Goal: Task Accomplishment & Management: Complete application form

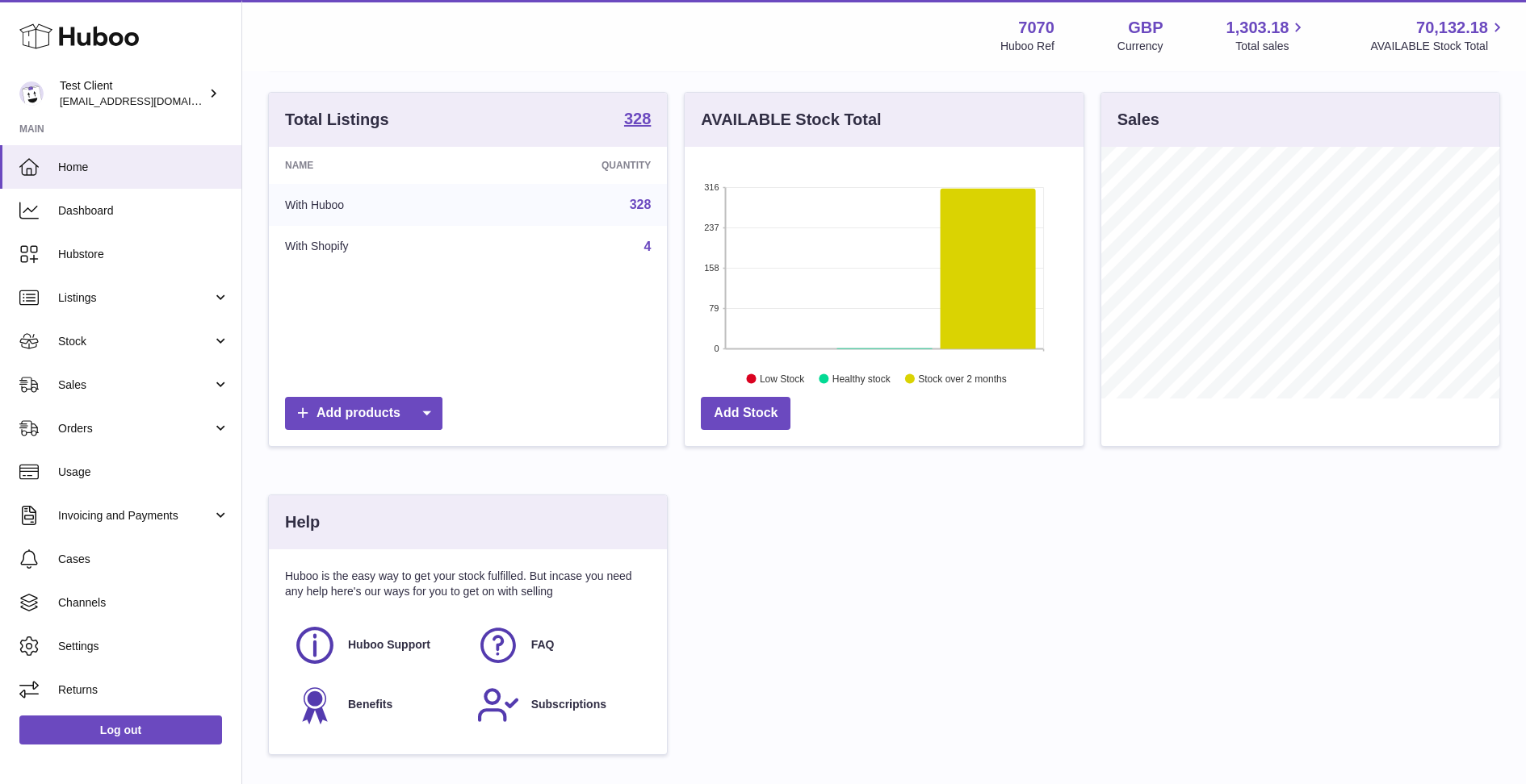
scroll to position [251, 0]
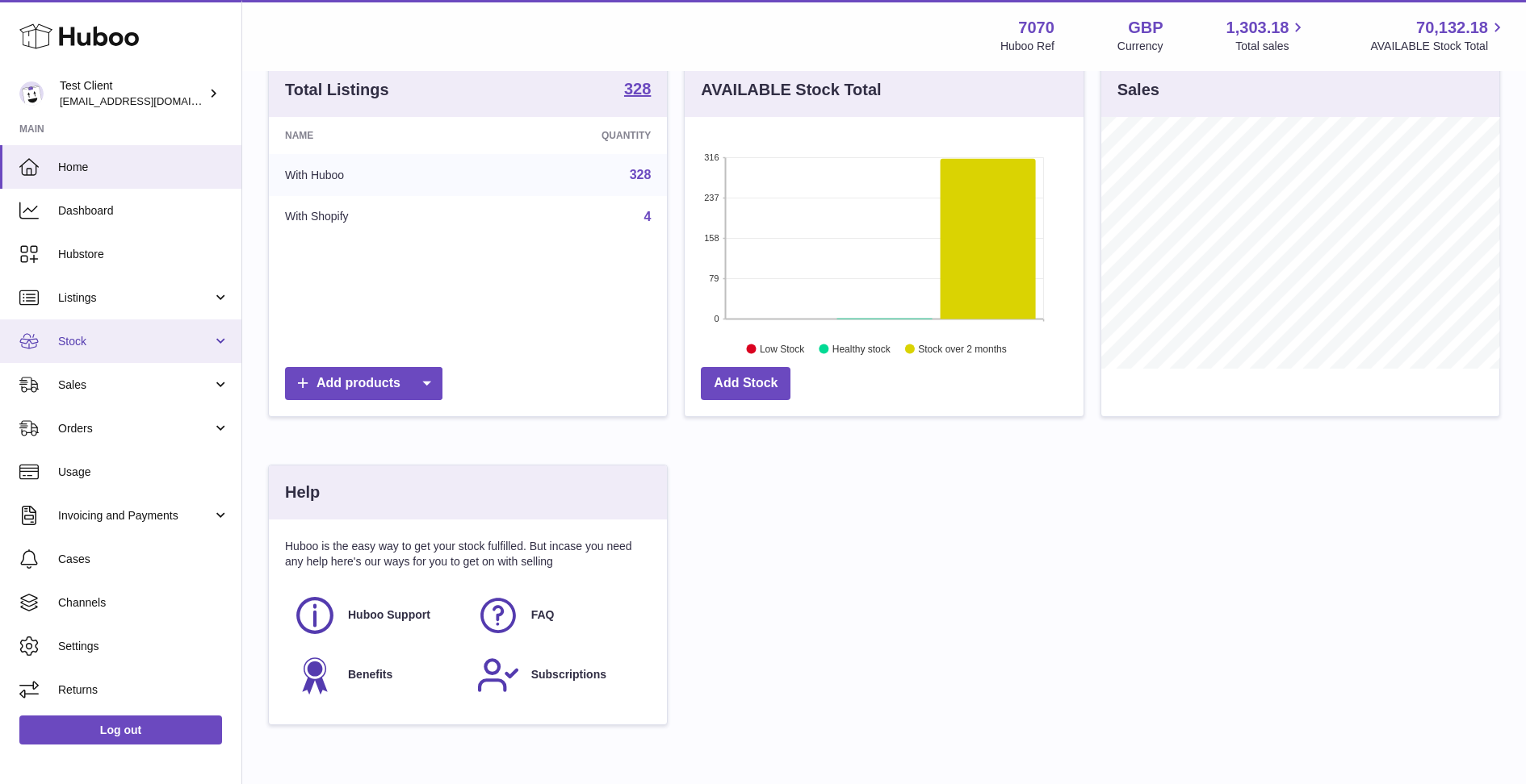
click at [79, 341] on span "Stock" at bounding box center [135, 341] width 154 height 15
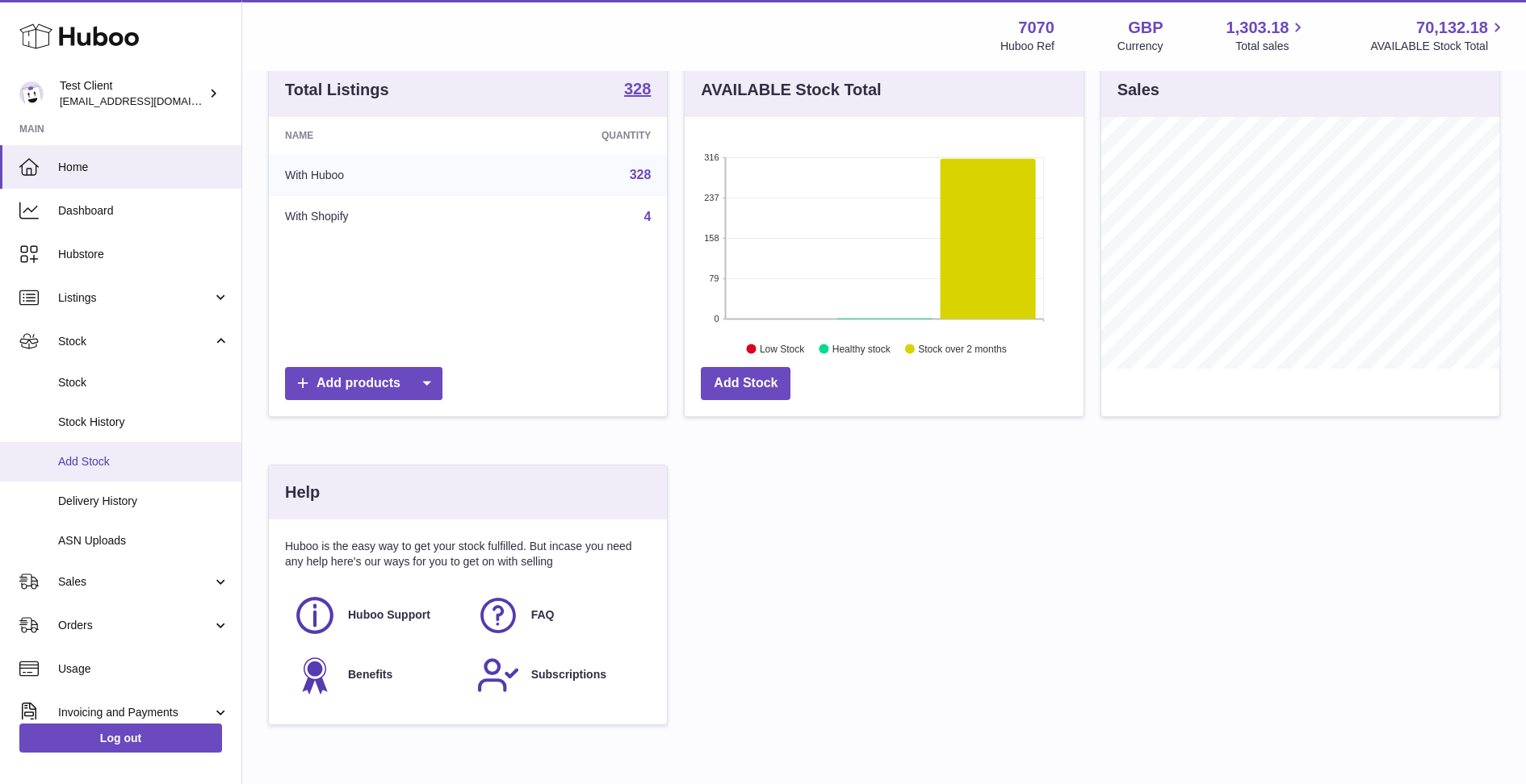
click at [113, 464] on span "Add Stock" at bounding box center [143, 462] width 172 height 15
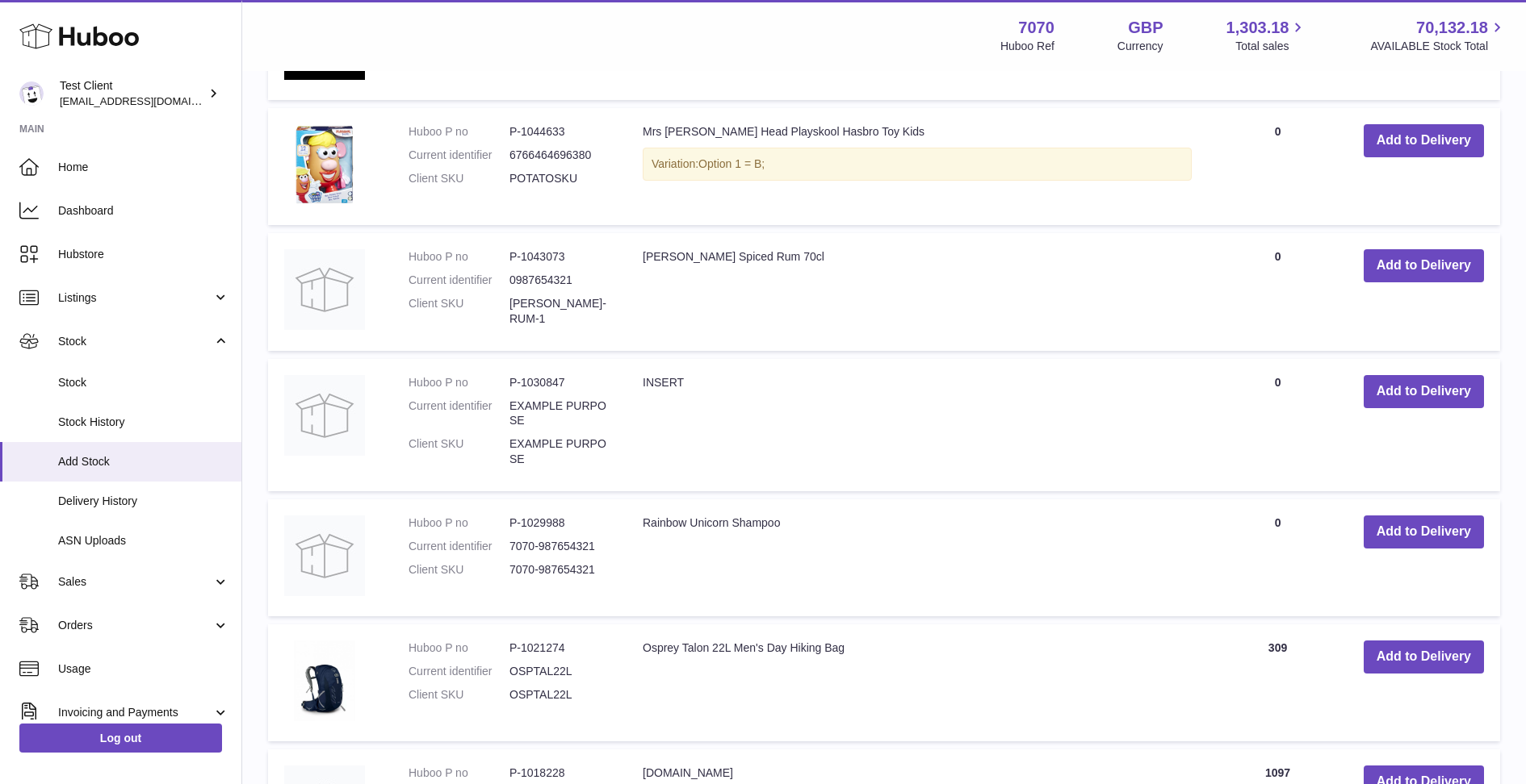
scroll to position [1098, 0]
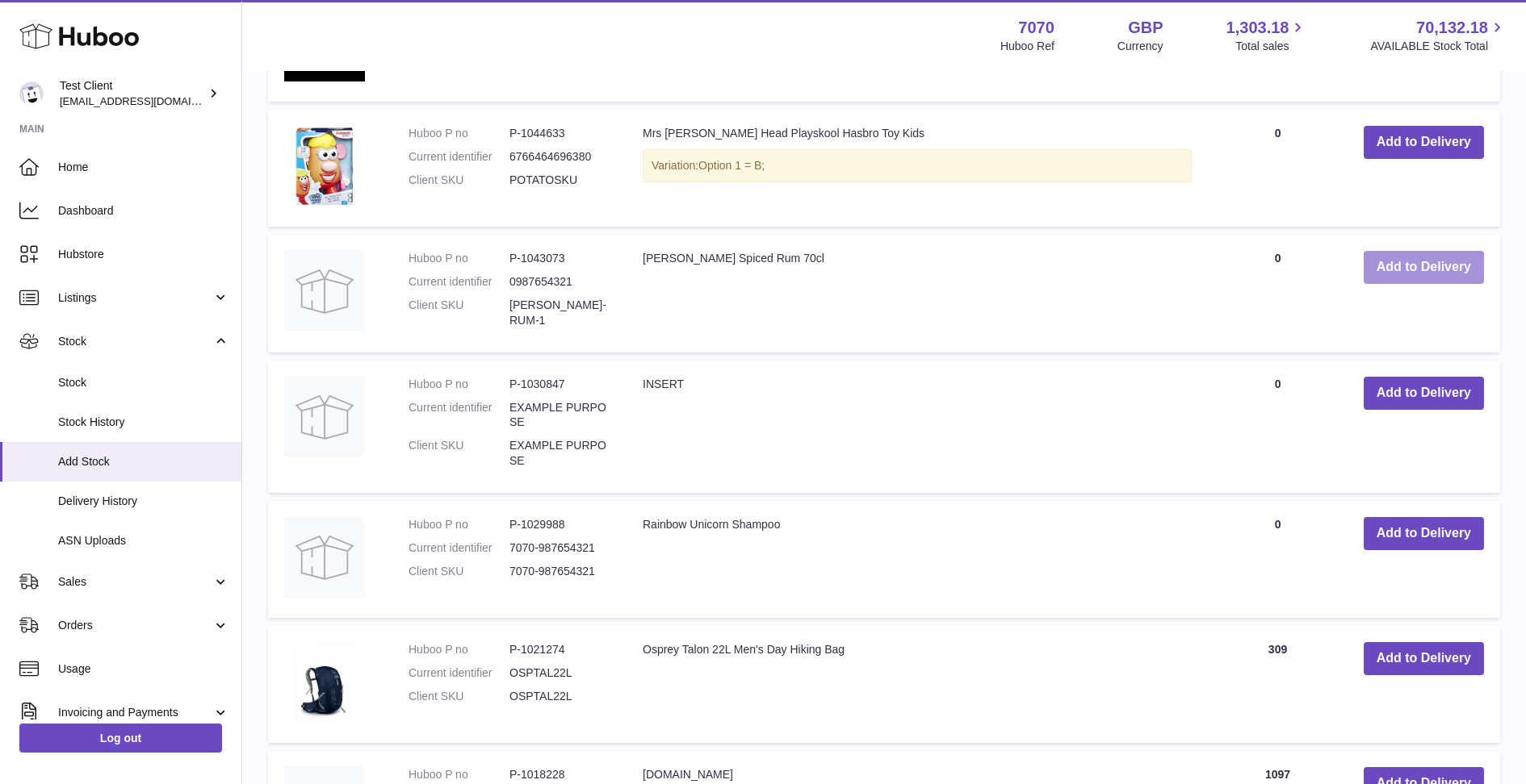
click at [1405, 277] on button "Add to Delivery" at bounding box center [1423, 268] width 120 height 33
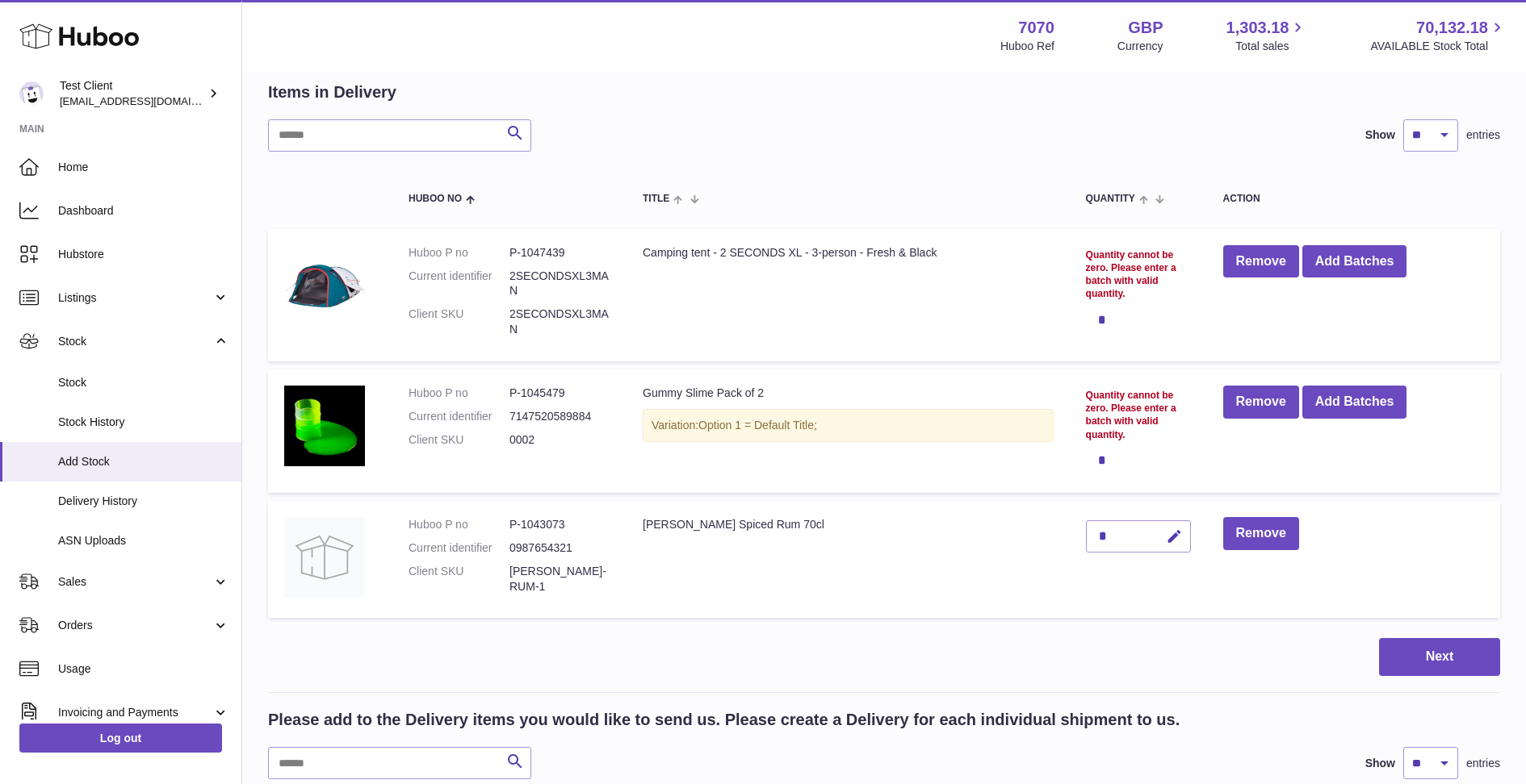
scroll to position [113, 0]
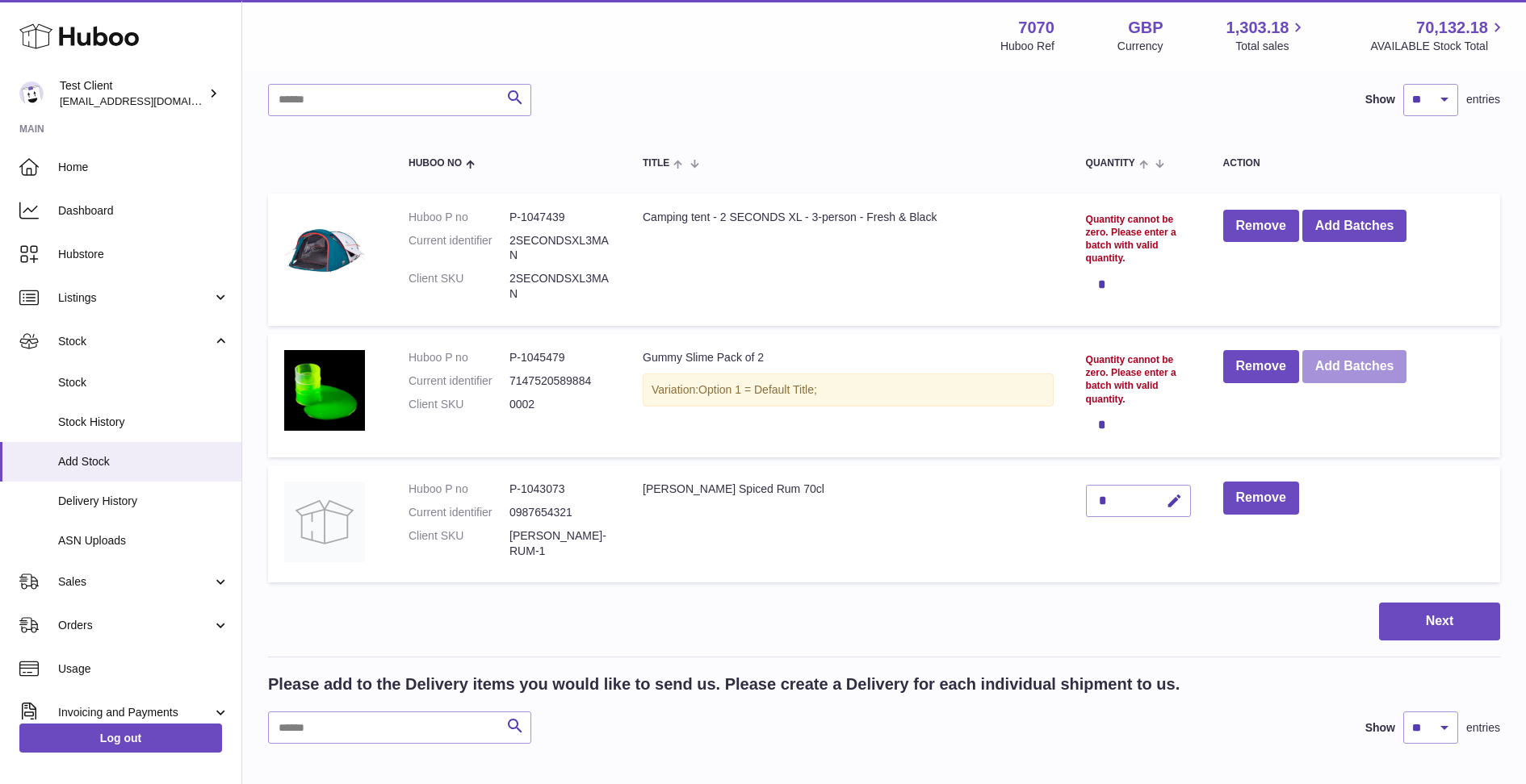
click at [1337, 367] on button "Add Batches" at bounding box center [1354, 367] width 105 height 33
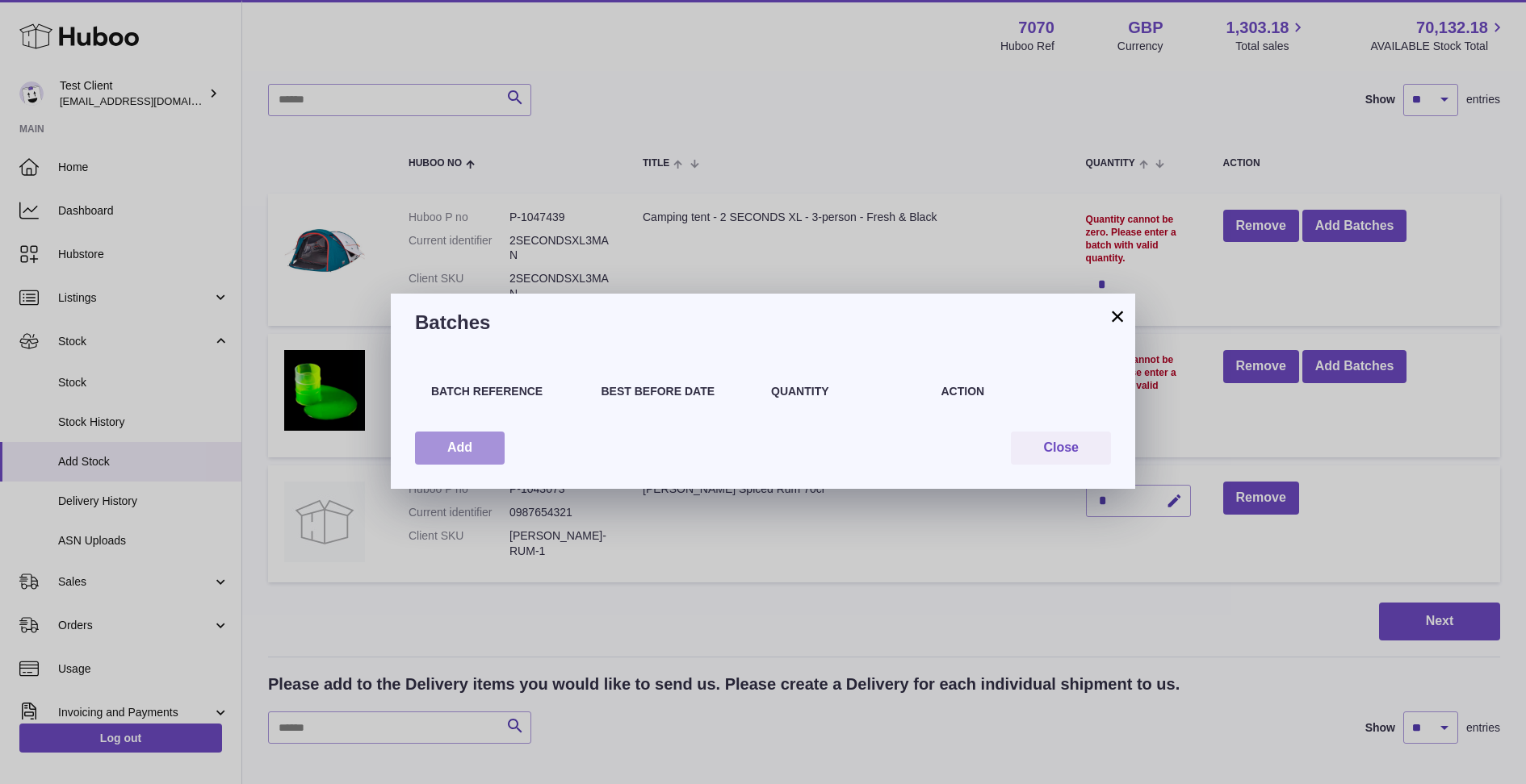
click at [484, 446] on button "Add" at bounding box center [459, 448] width 90 height 33
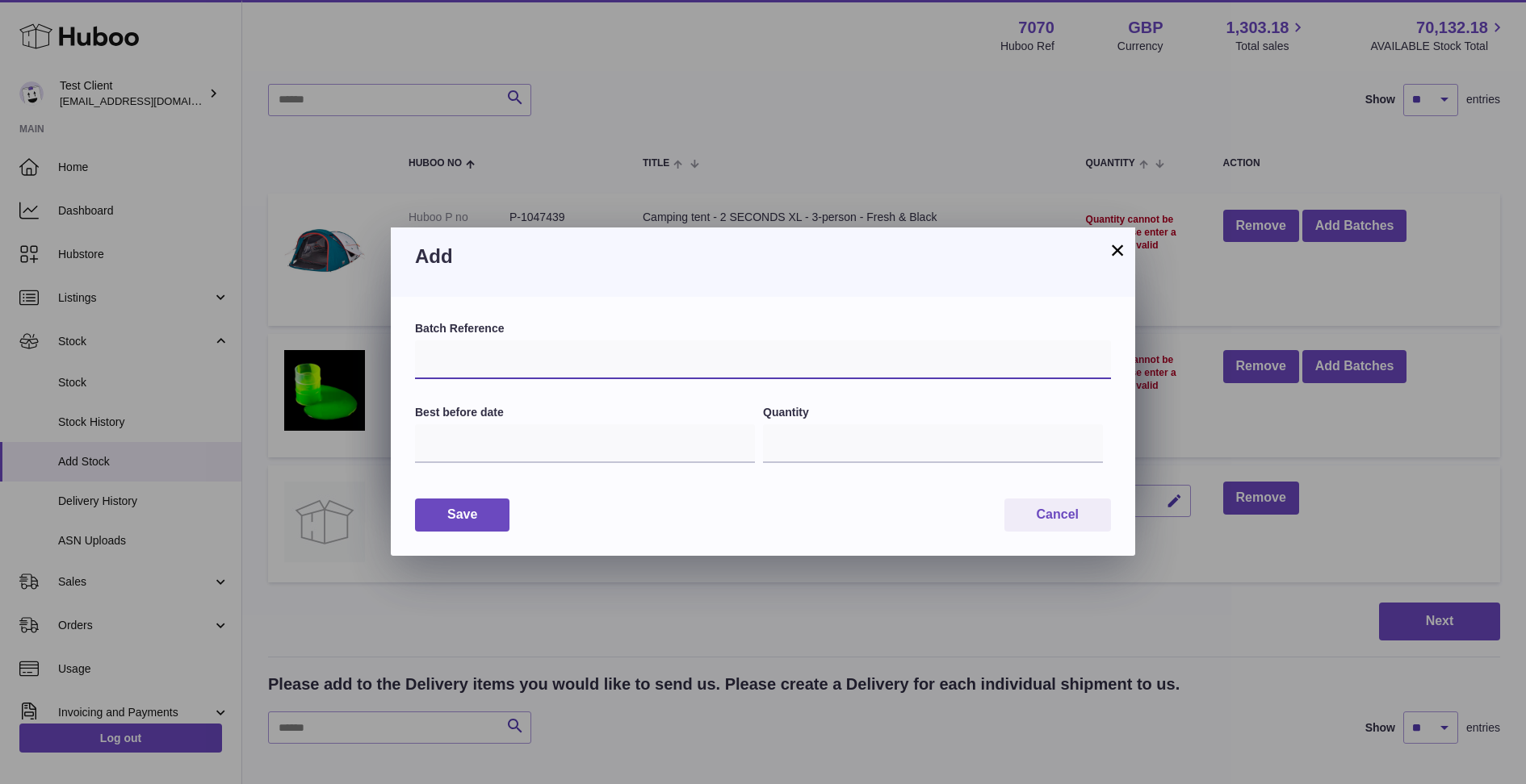
click at [482, 373] on input "text" at bounding box center [763, 359] width 695 height 39
type input "*******"
click at [523, 453] on input "text" at bounding box center [585, 444] width 340 height 39
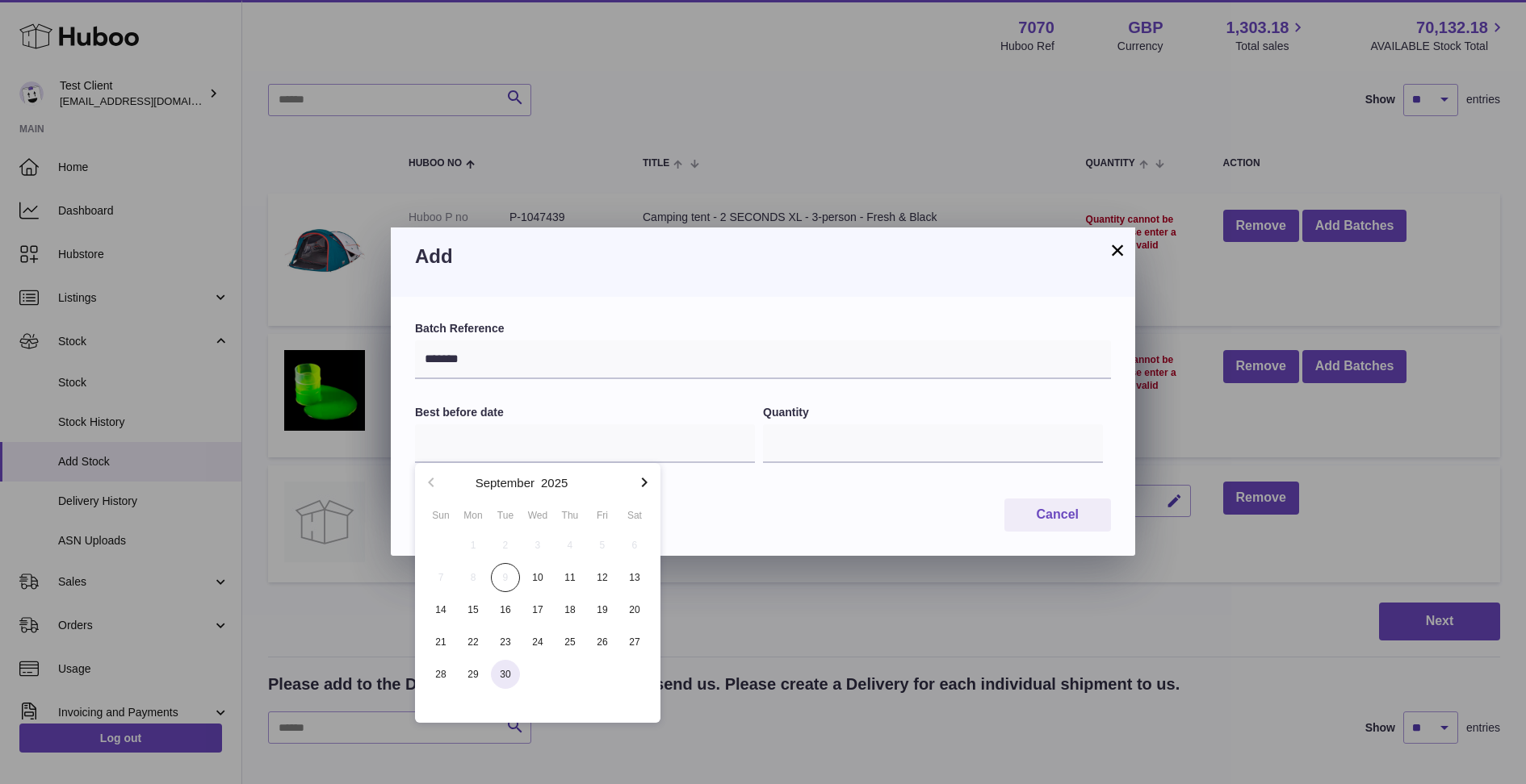
click at [513, 680] on span "30" at bounding box center [506, 674] width 29 height 29
type input "**********"
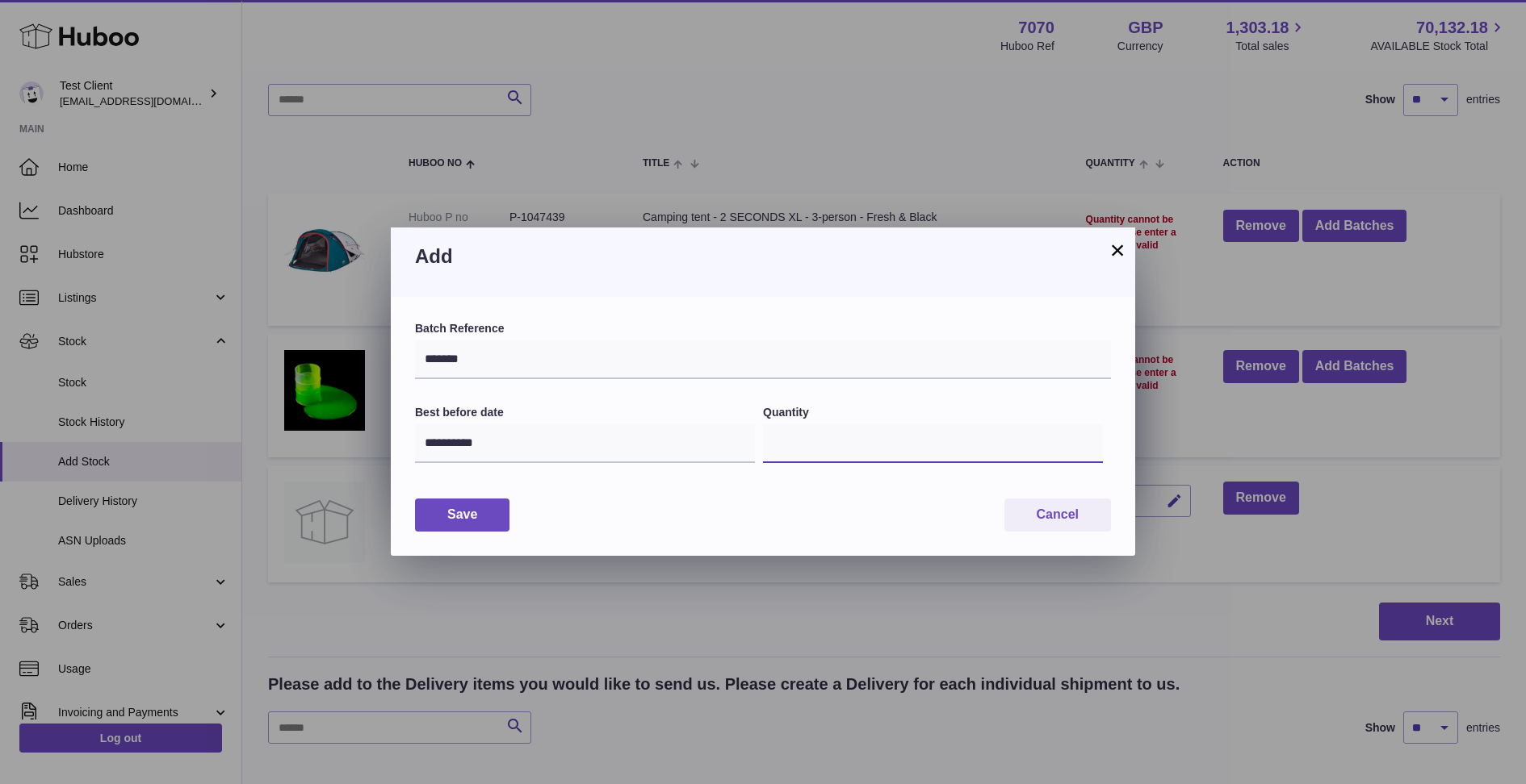
click at [830, 448] on input "*" at bounding box center [932, 444] width 340 height 39
type input "***"
click at [476, 520] on button "Save" at bounding box center [462, 515] width 94 height 33
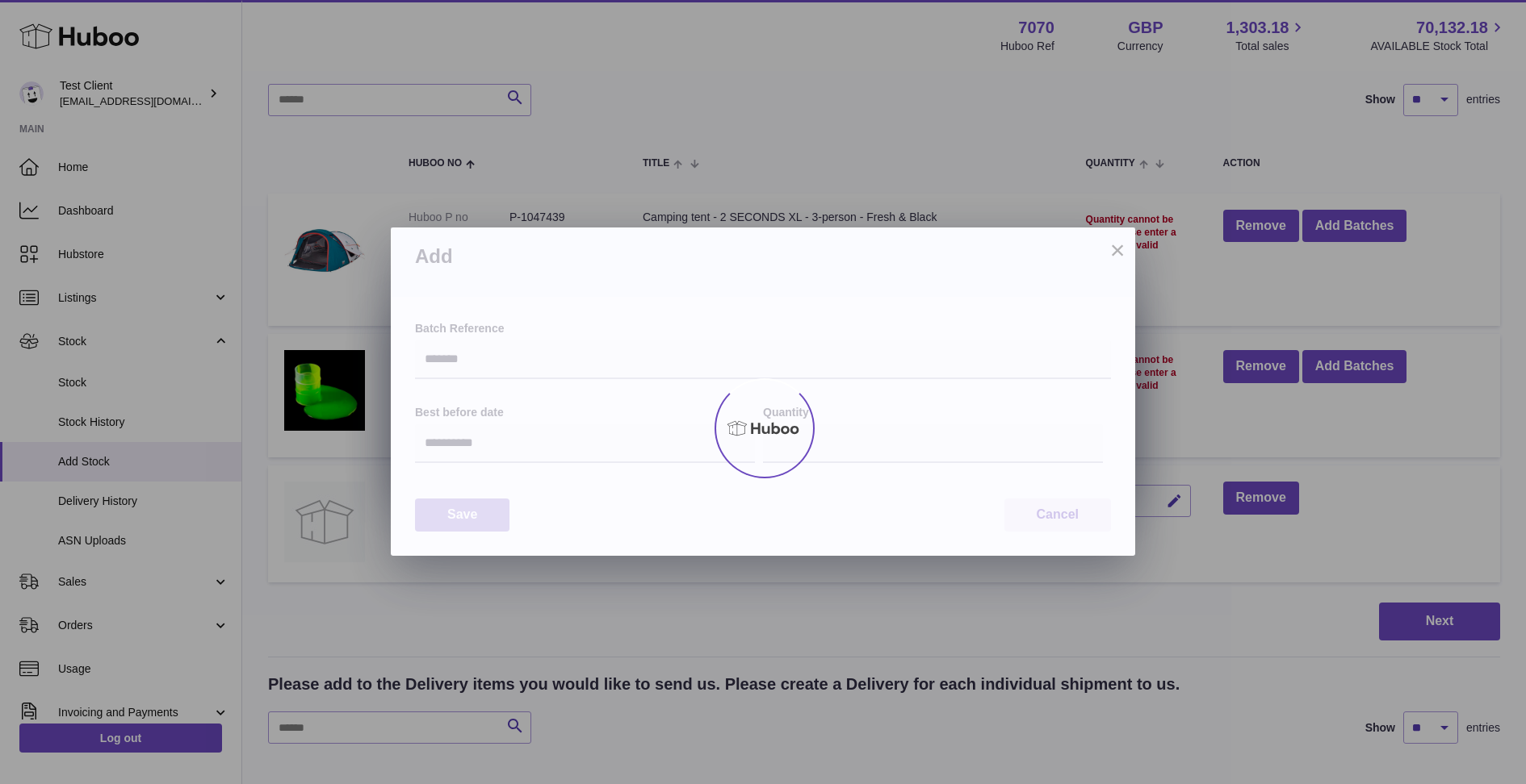
type input "***"
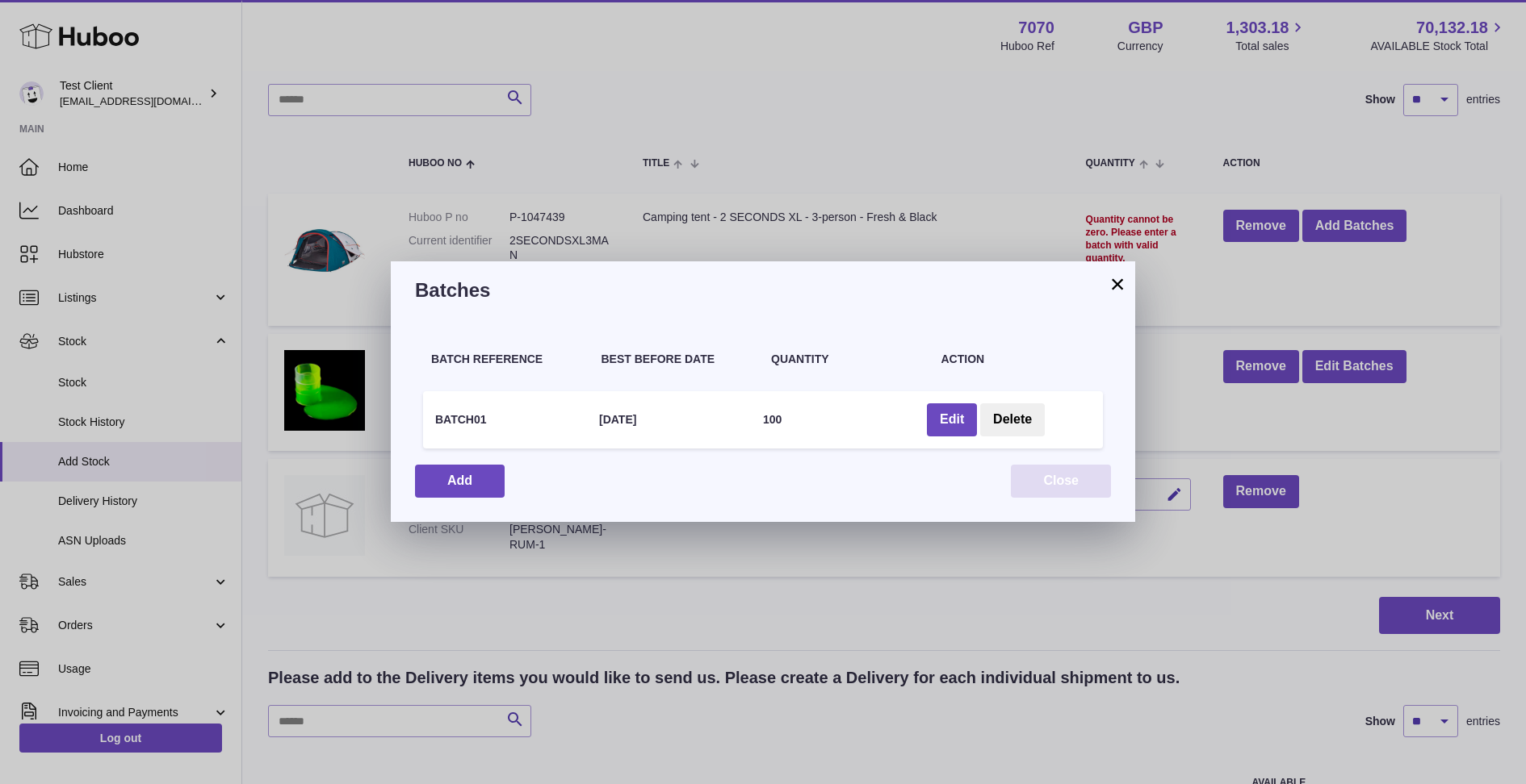
click at [1046, 482] on button "Close" at bounding box center [1060, 481] width 100 height 33
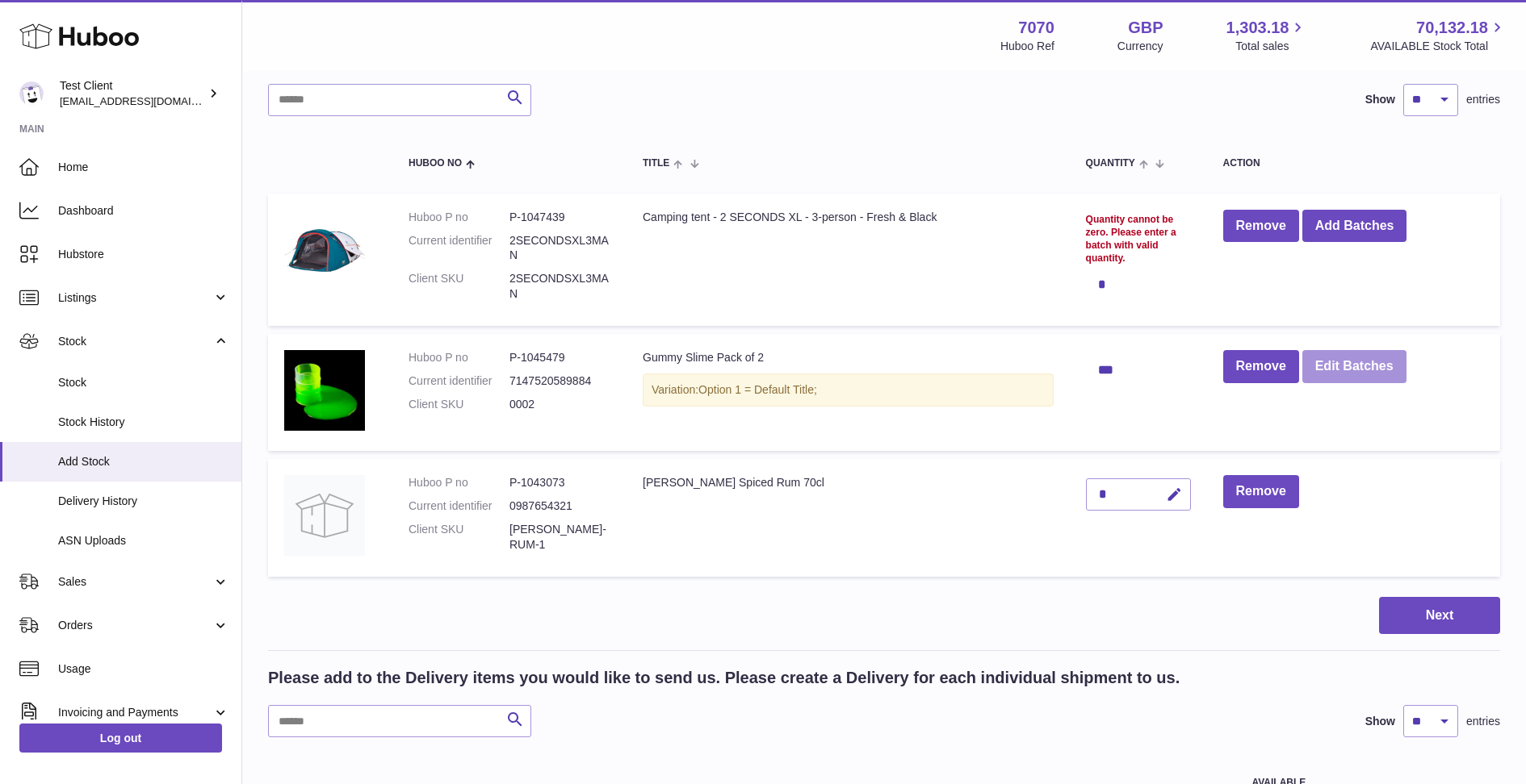
click at [1344, 364] on button "Edit Batches" at bounding box center [1354, 367] width 104 height 33
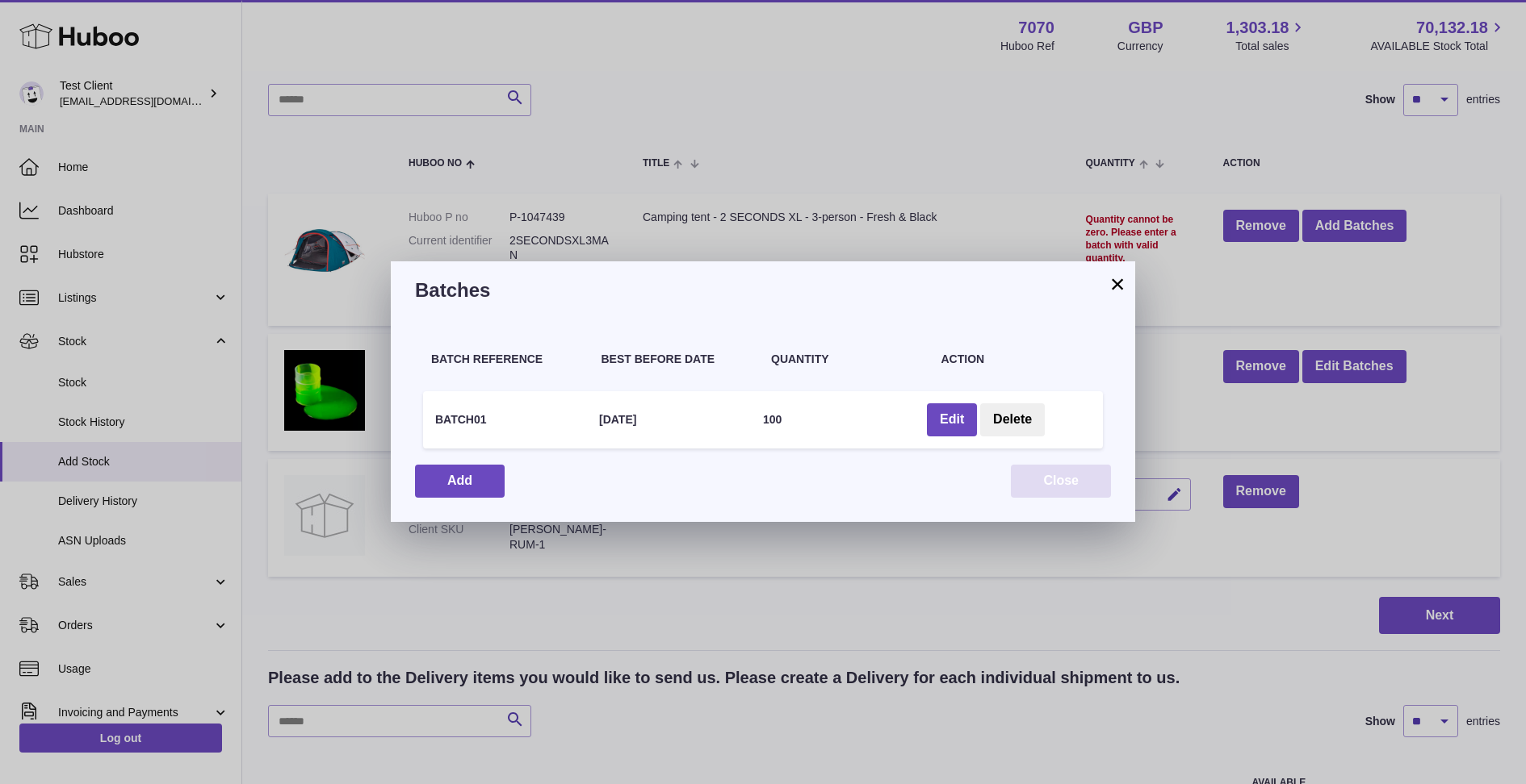
click at [1081, 476] on button "Close" at bounding box center [1060, 481] width 100 height 33
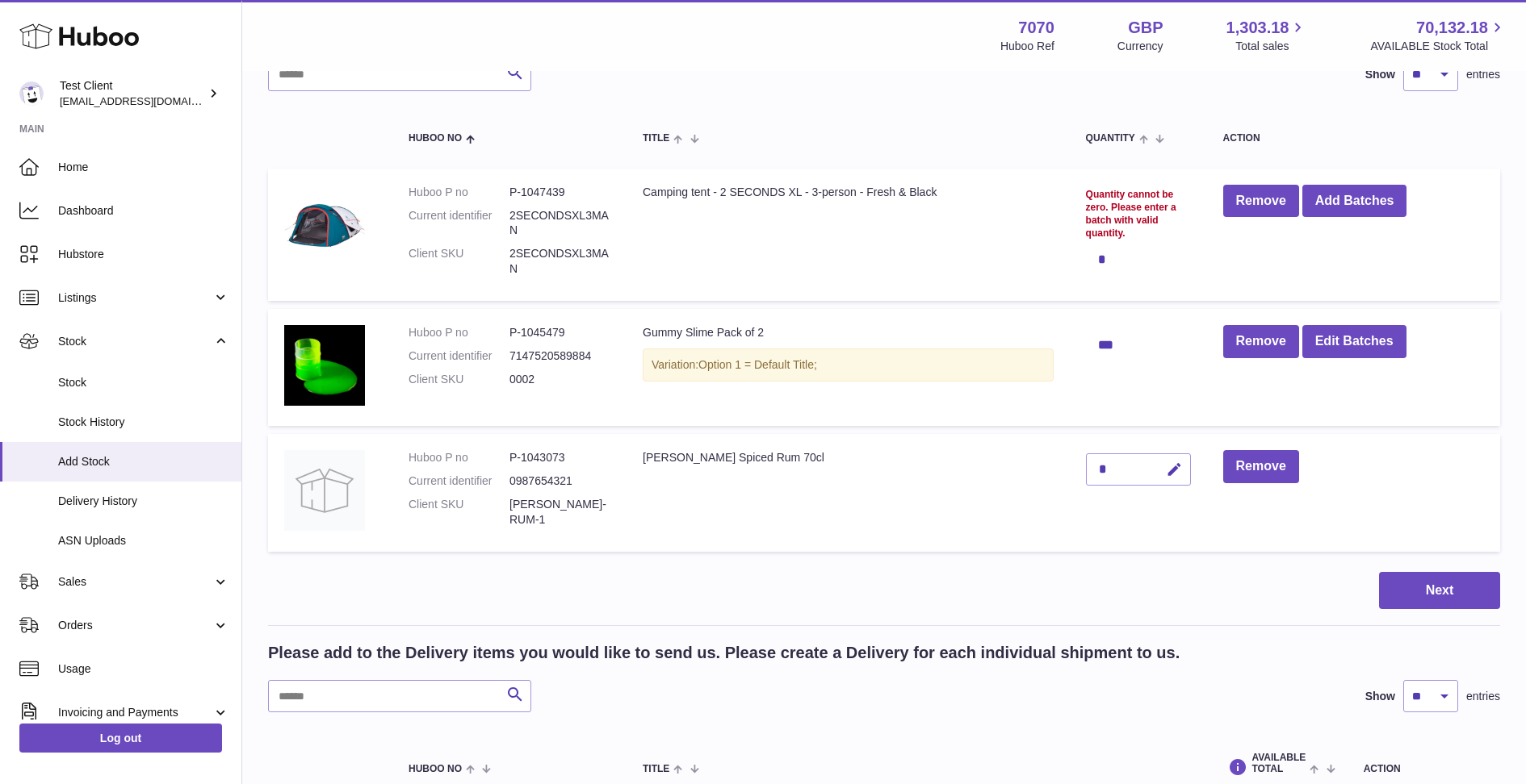
scroll to position [133, 0]
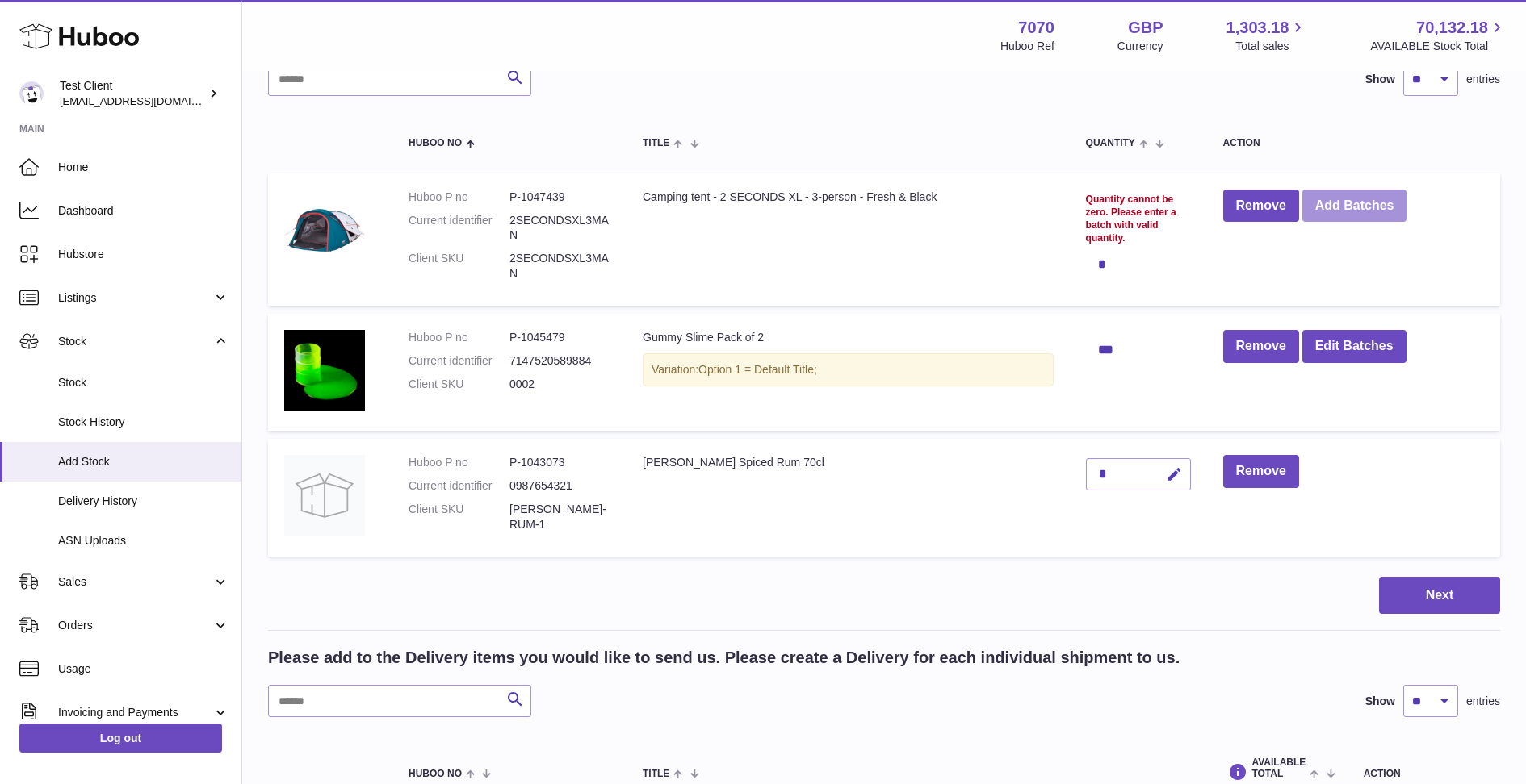
click at [1343, 201] on button "Add Batches" at bounding box center [1354, 206] width 105 height 33
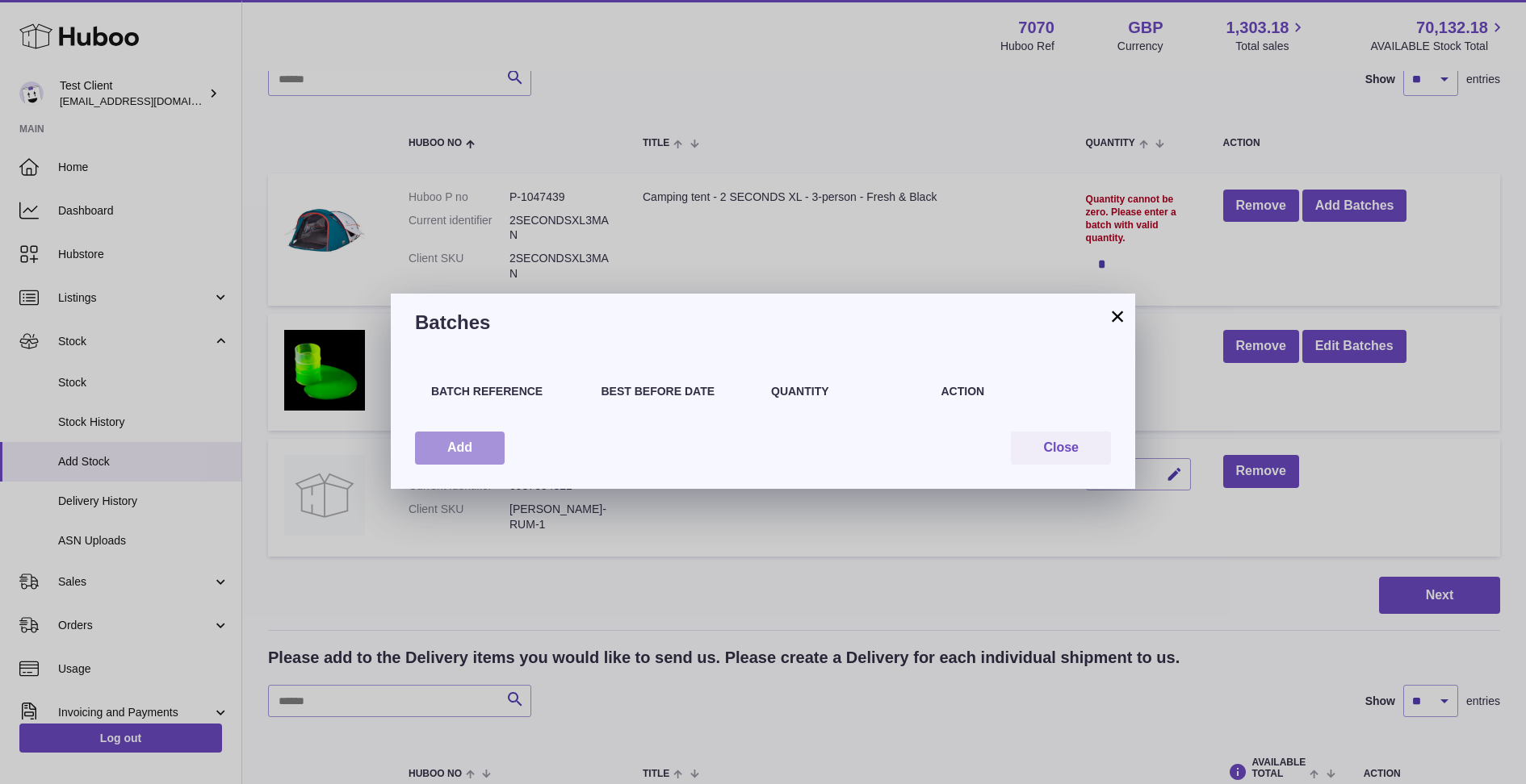
click at [468, 461] on button "Add" at bounding box center [459, 448] width 90 height 33
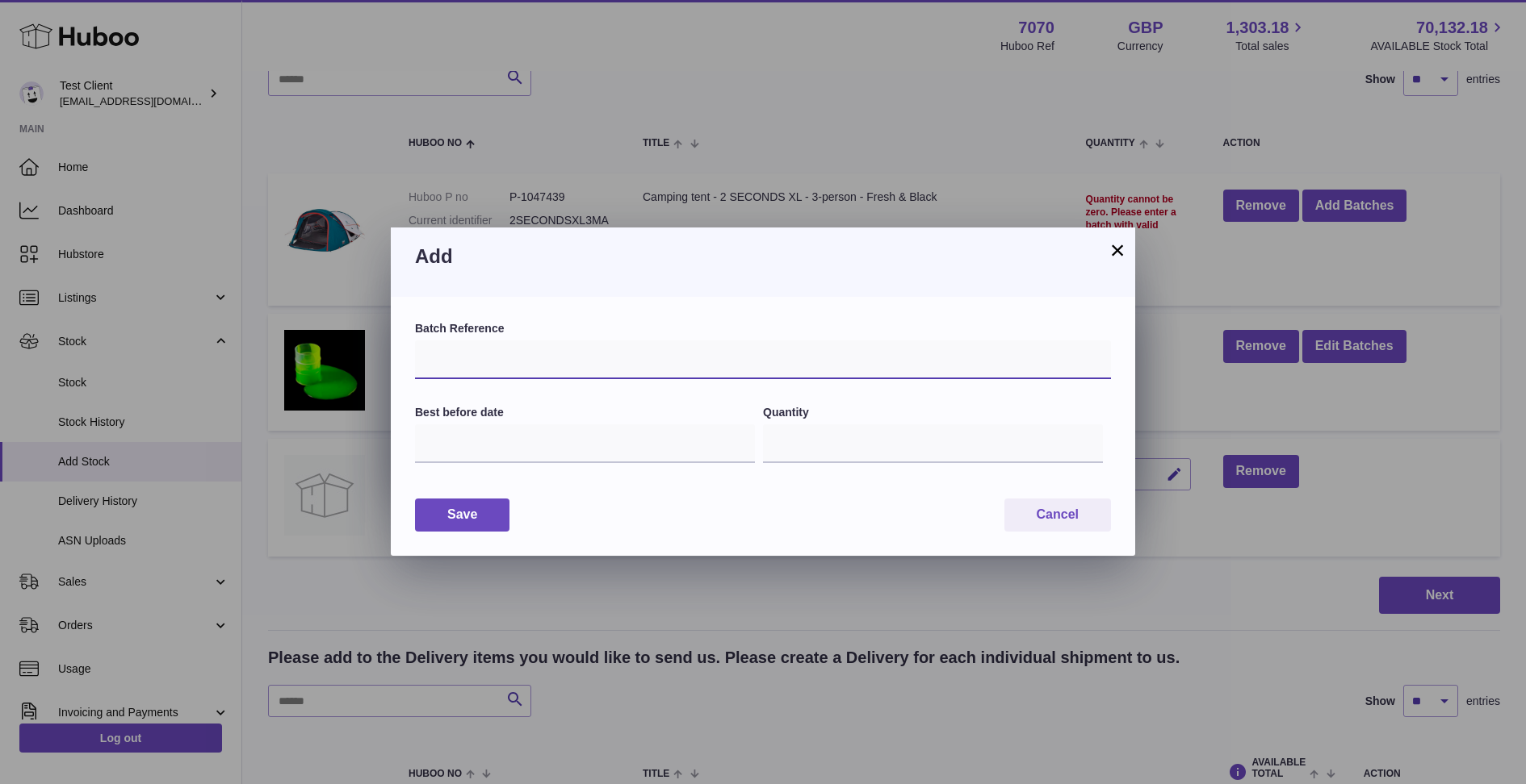
click at [477, 376] on input "text" at bounding box center [763, 359] width 695 height 39
type input "*******"
click at [566, 450] on input "text" at bounding box center [585, 444] width 340 height 39
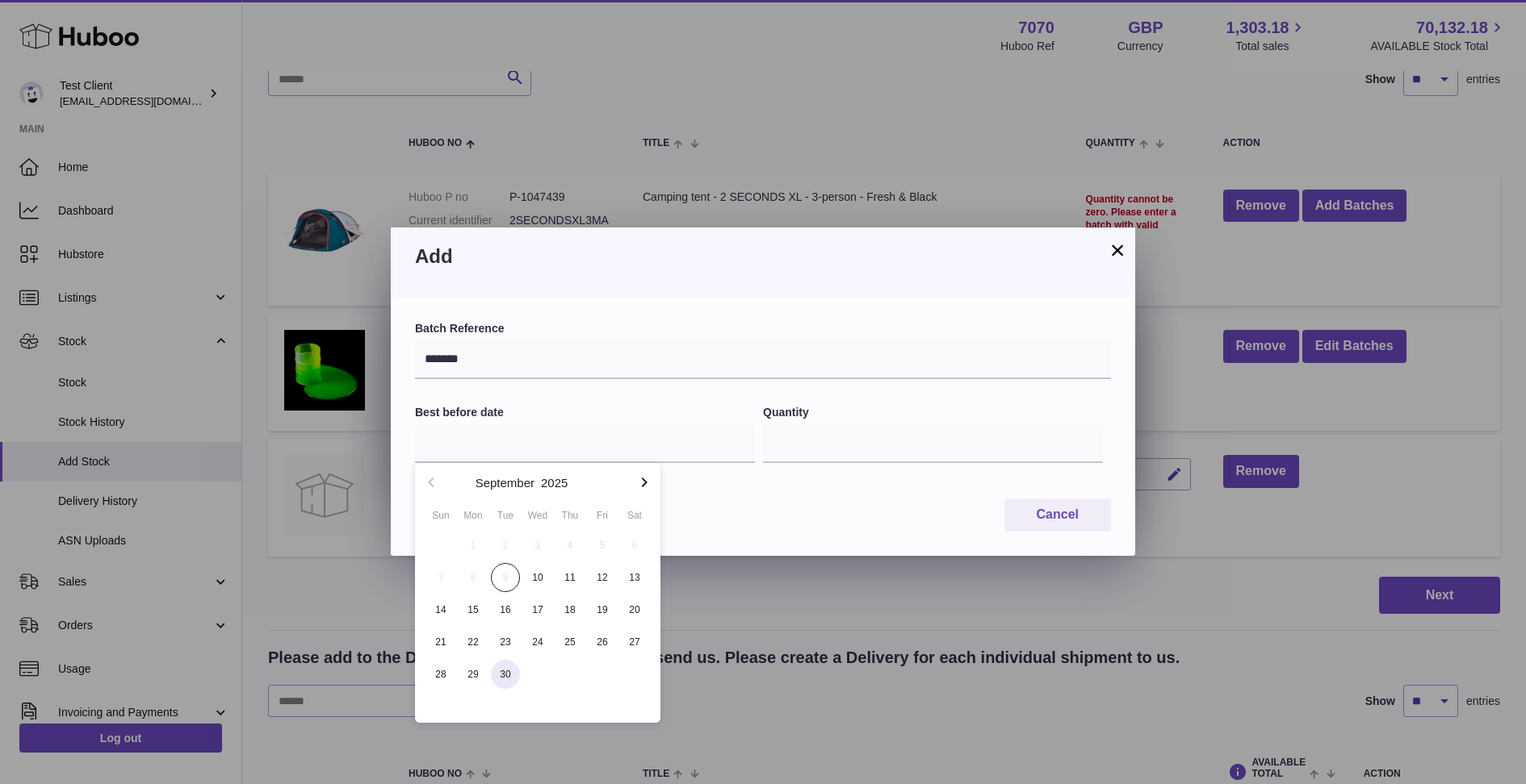
click at [508, 686] on span "30" at bounding box center [506, 674] width 29 height 29
type input "**********"
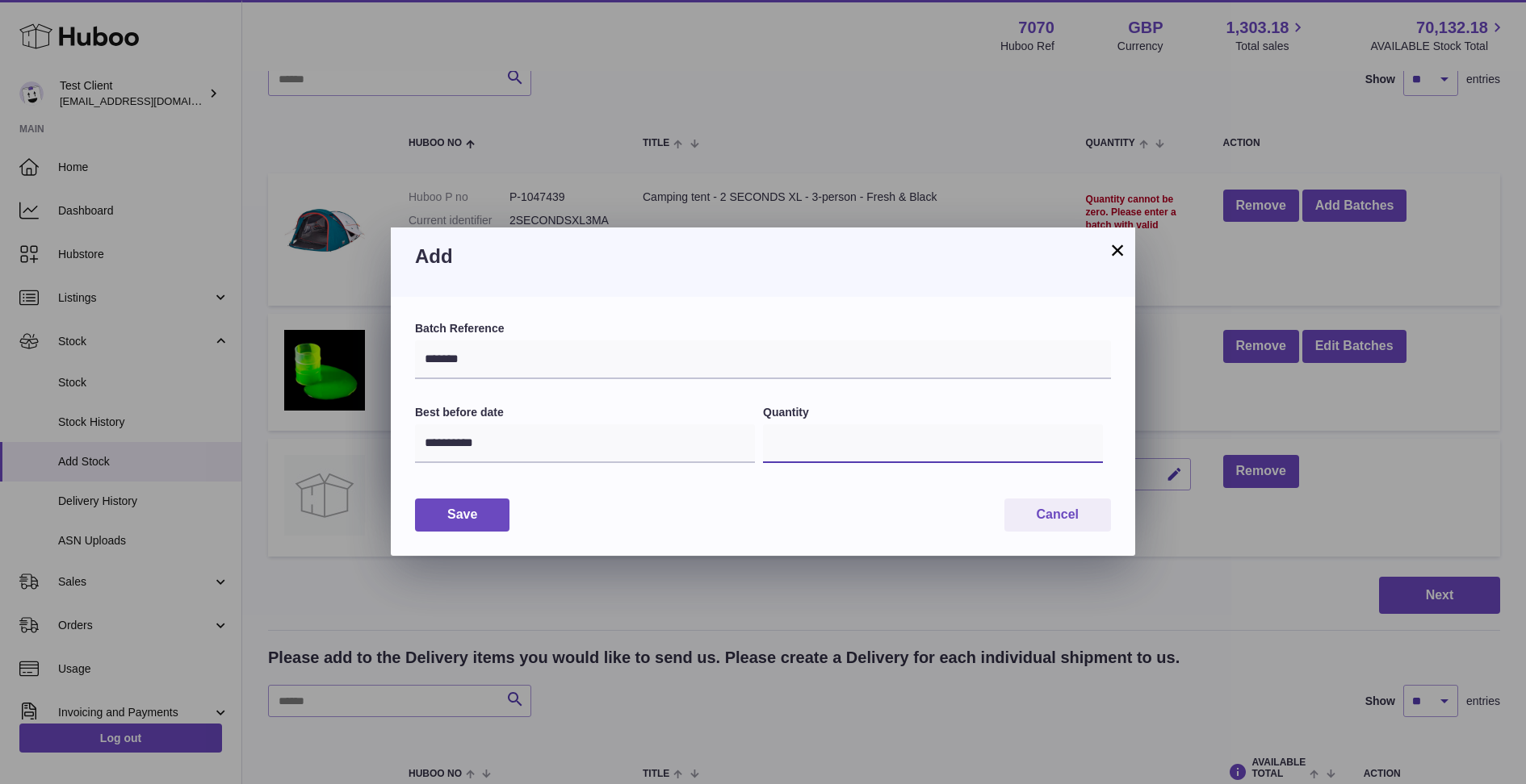
click at [838, 463] on input "*" at bounding box center [932, 444] width 340 height 39
type input "**"
click at [477, 521] on button "Save" at bounding box center [462, 515] width 94 height 33
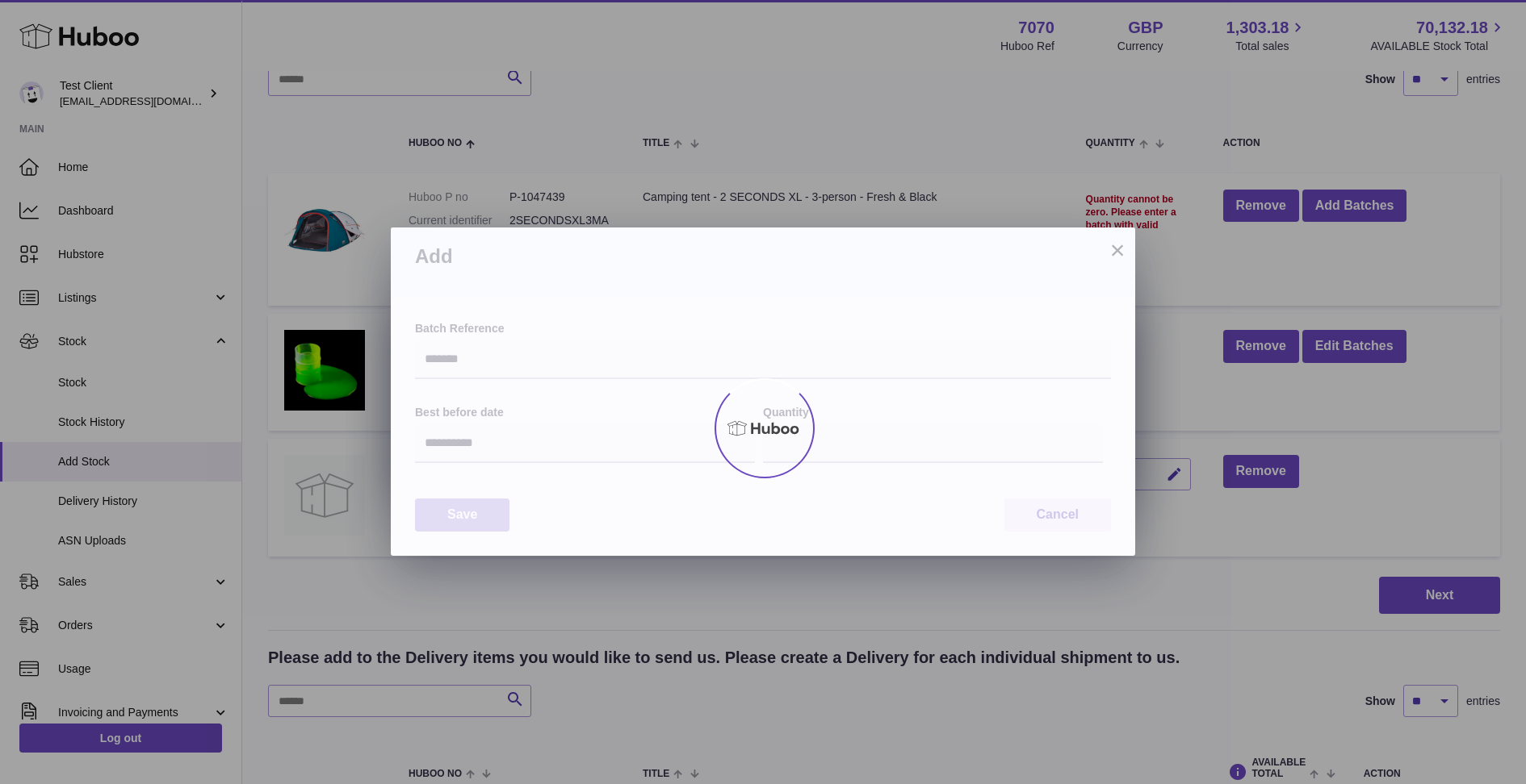
type input "**"
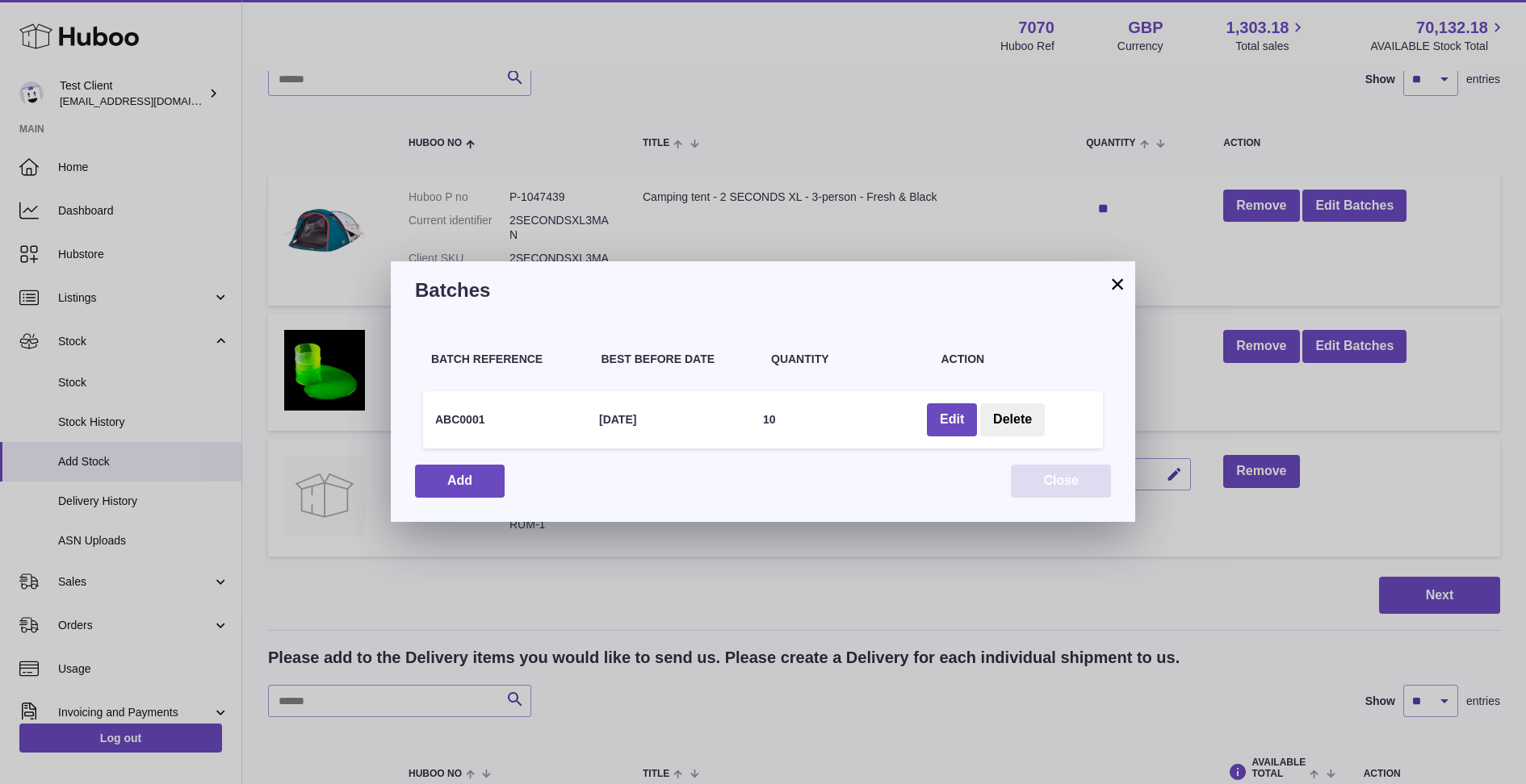
click at [1043, 476] on button "Close" at bounding box center [1060, 481] width 100 height 33
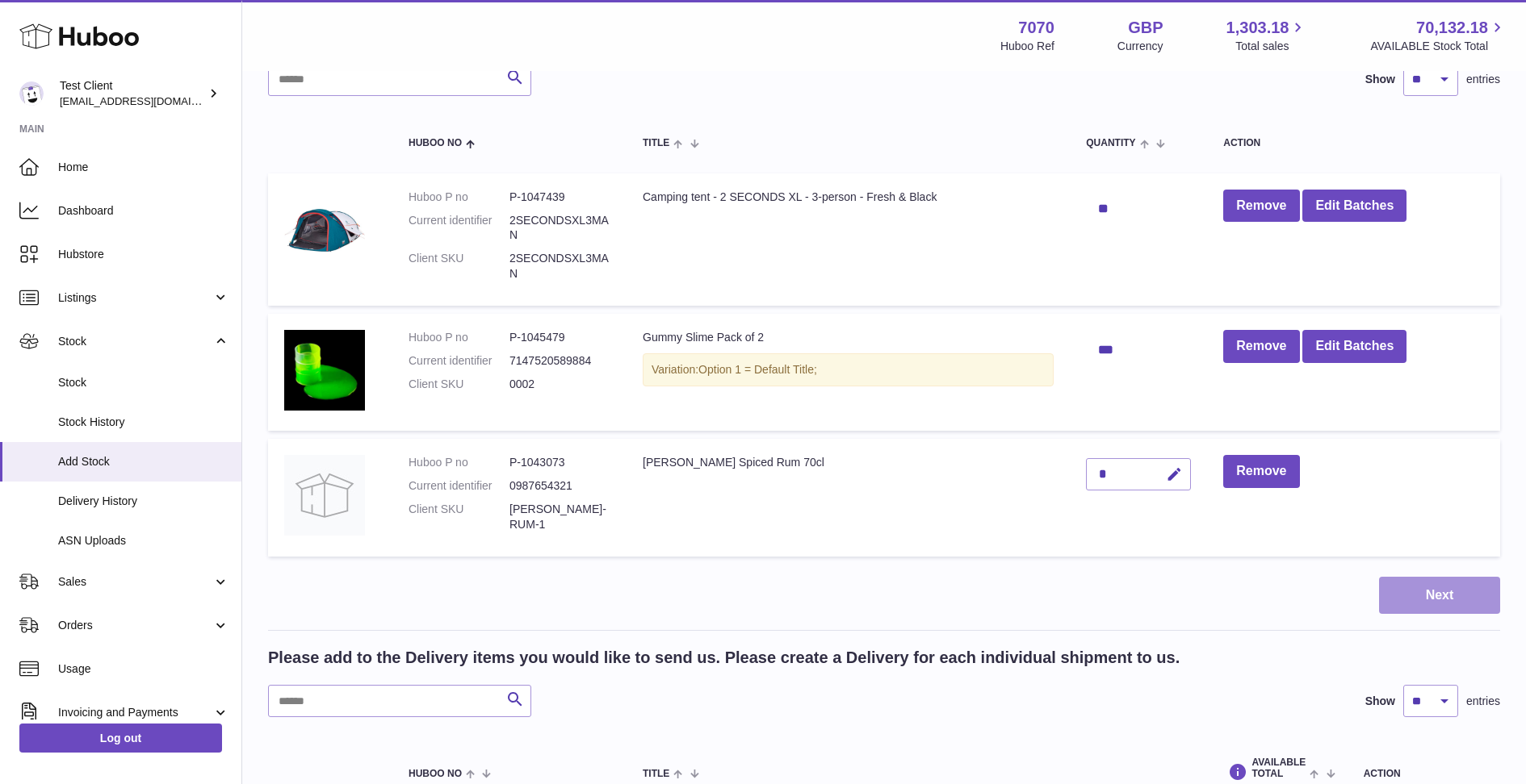
click at [1410, 598] on button "Next" at bounding box center [1439, 596] width 121 height 38
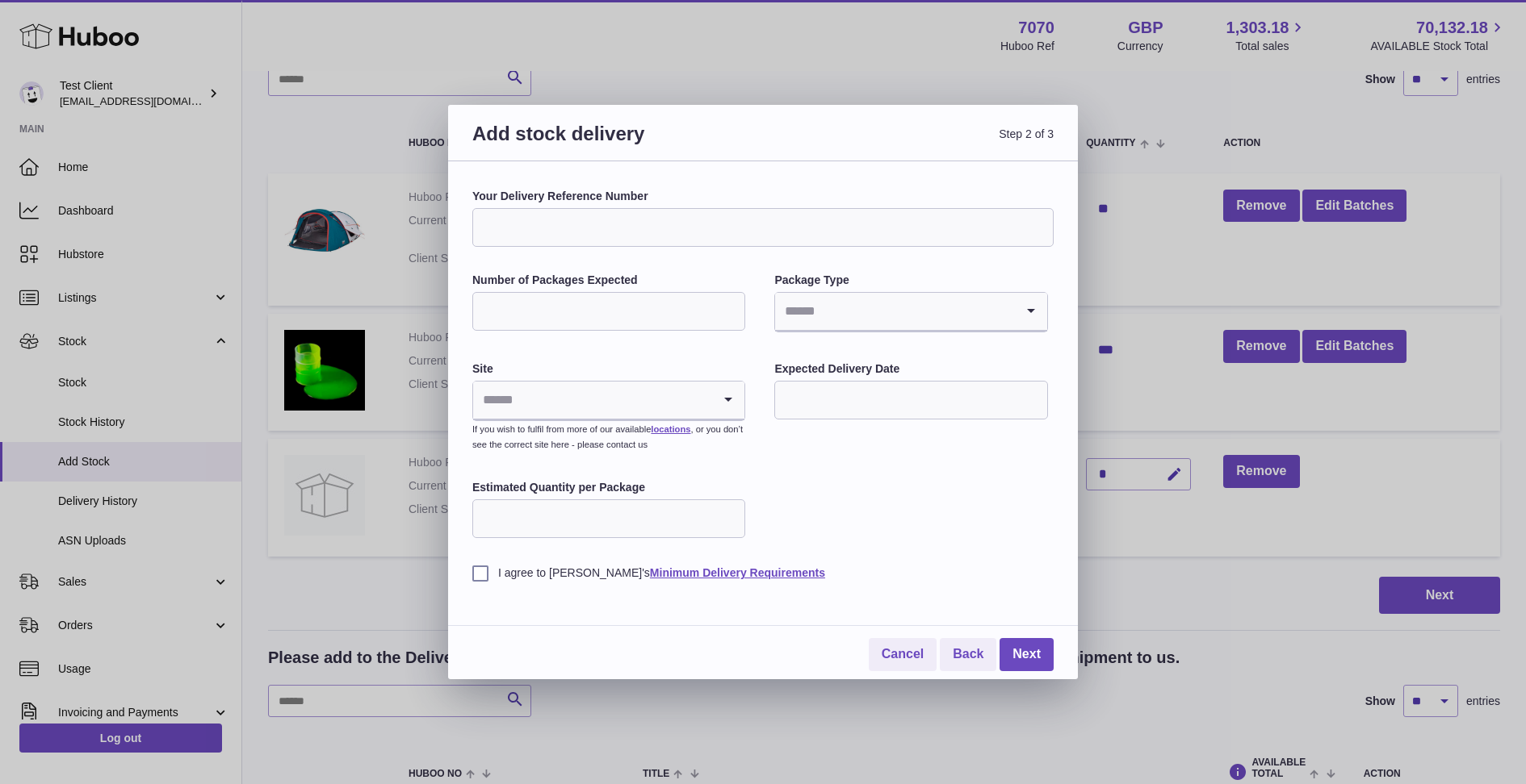
click at [625, 234] on input "Your Delivery Reference Number" at bounding box center [763, 227] width 581 height 39
click at [594, 237] on input "****" at bounding box center [763, 227] width 581 height 39
type input "****"
click at [970, 499] on div "Your Delivery Reference Number **** Number of Packages Expected Package Type Lo…" at bounding box center [763, 385] width 581 height 392
click at [594, 309] on input "Number of Packages Expected" at bounding box center [608, 311] width 273 height 39
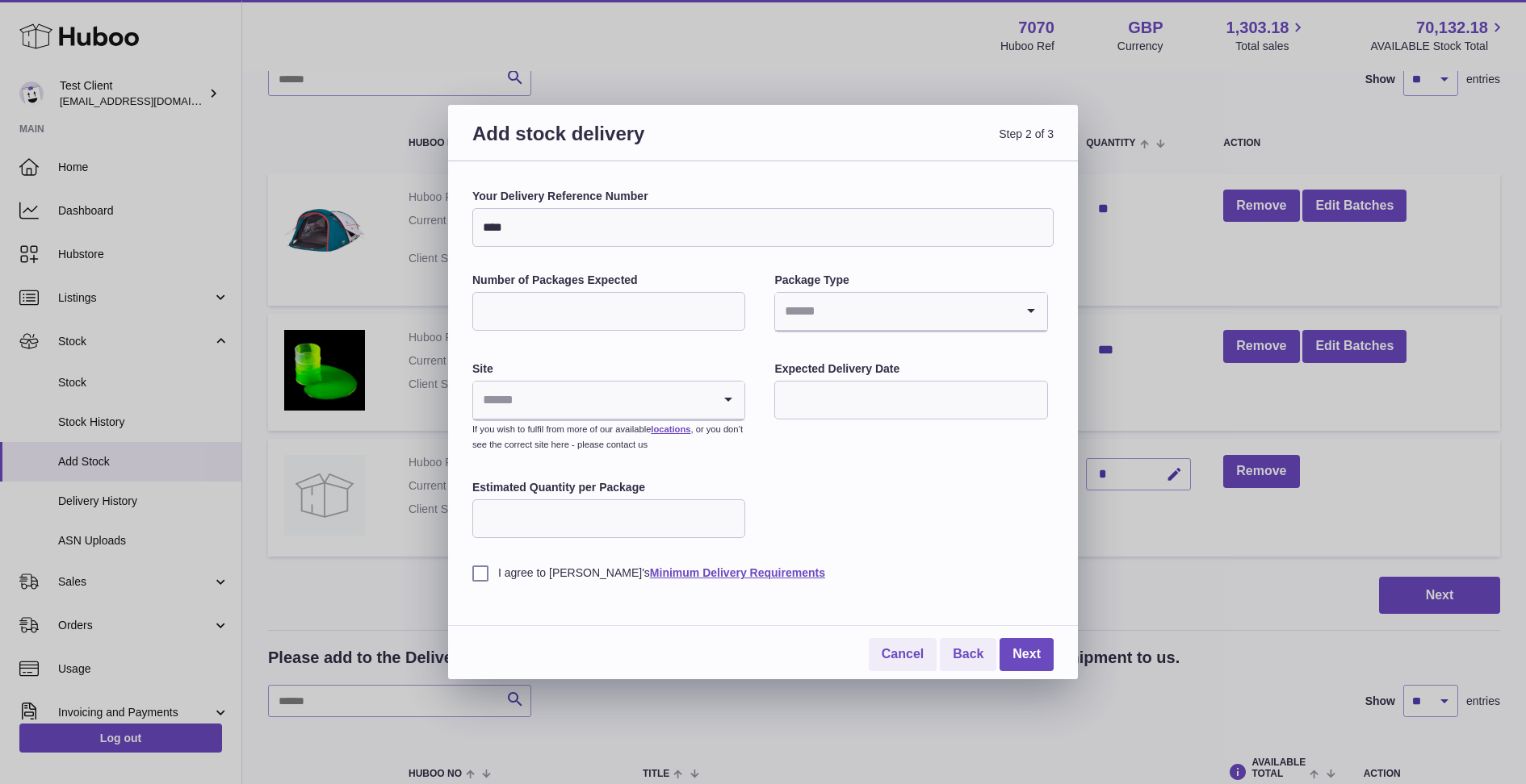
type input "*"
click at [833, 309] on input "Search for option" at bounding box center [894, 311] width 239 height 37
click at [836, 408] on li "Boxes" at bounding box center [911, 420] width 270 height 33
click at [608, 395] on input "Search for option" at bounding box center [592, 400] width 239 height 37
click at [857, 473] on div "Your Delivery Reference Number **** Number of Packages Expected * Package Type …" at bounding box center [763, 385] width 581 height 392
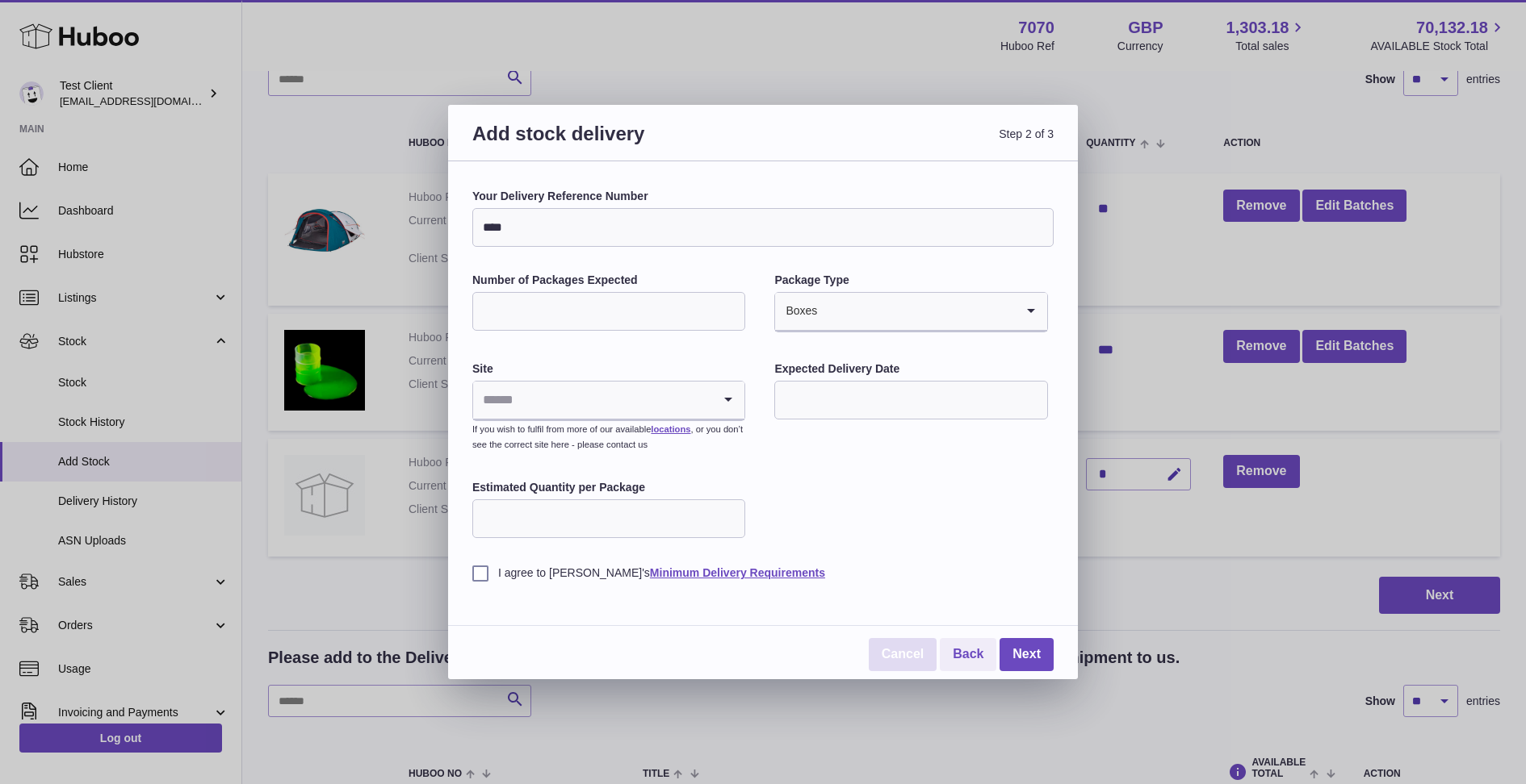
click at [908, 652] on link "Cancel" at bounding box center [902, 654] width 68 height 33
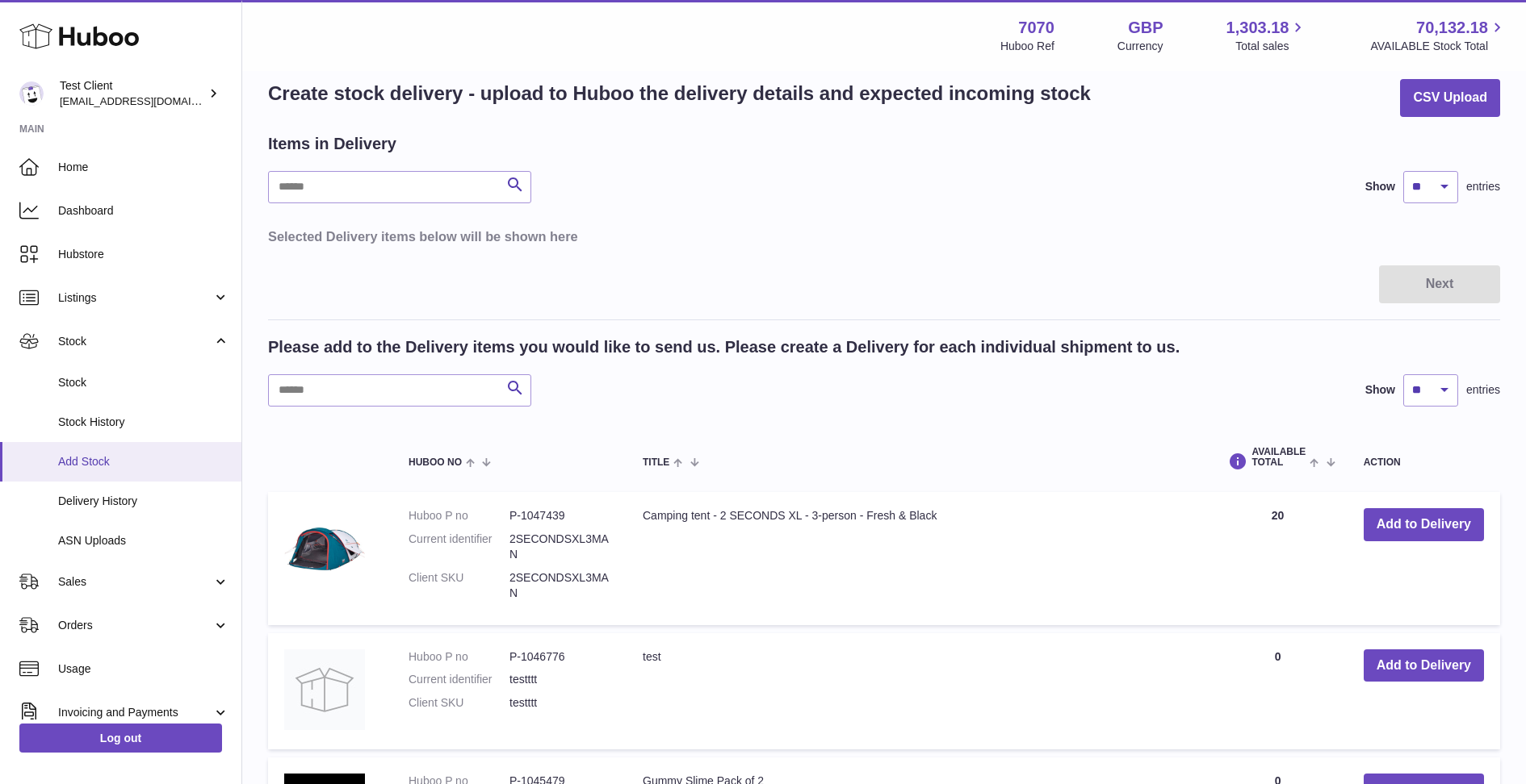
scroll to position [10, 0]
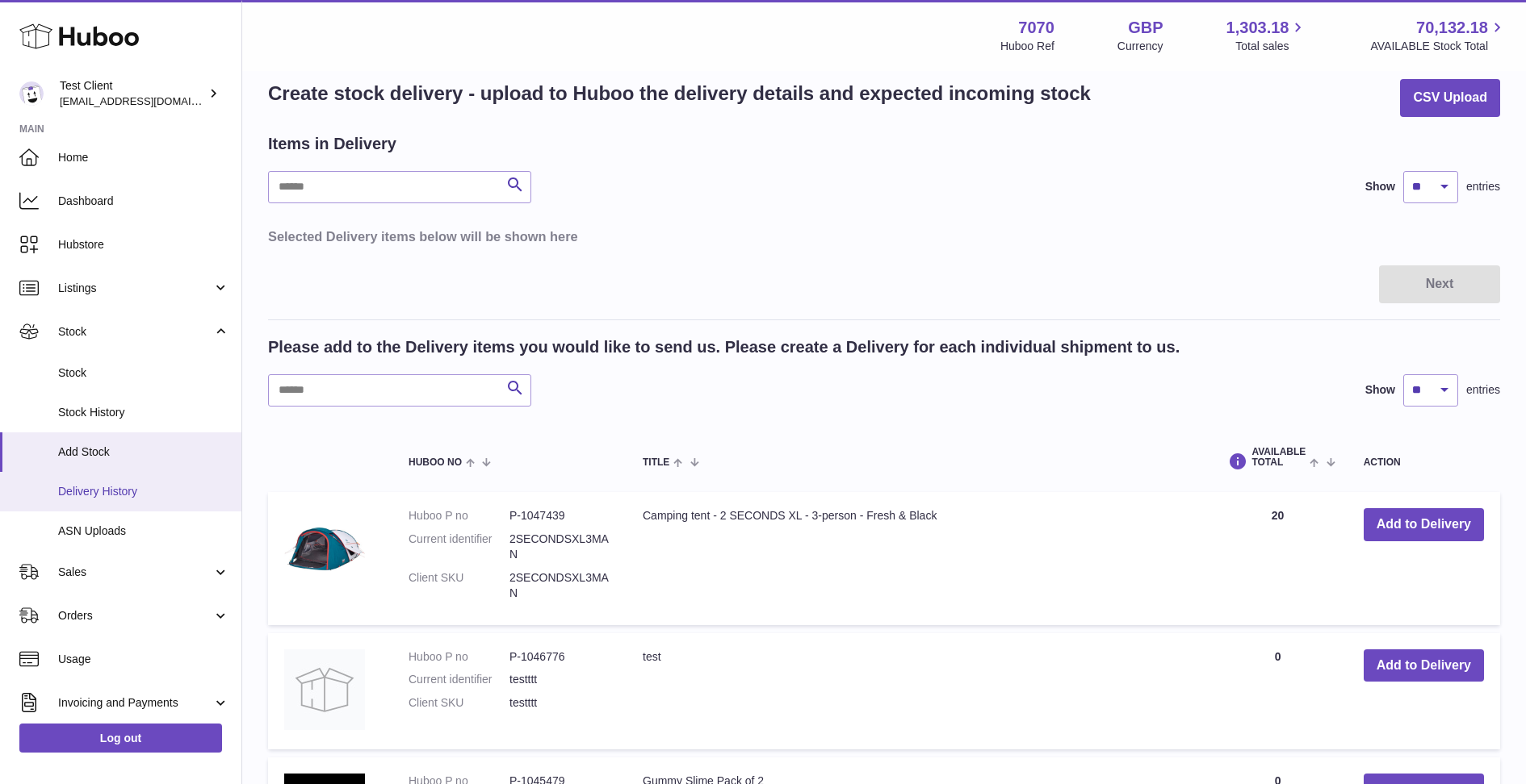
click at [101, 496] on span "Delivery History" at bounding box center [143, 492] width 172 height 15
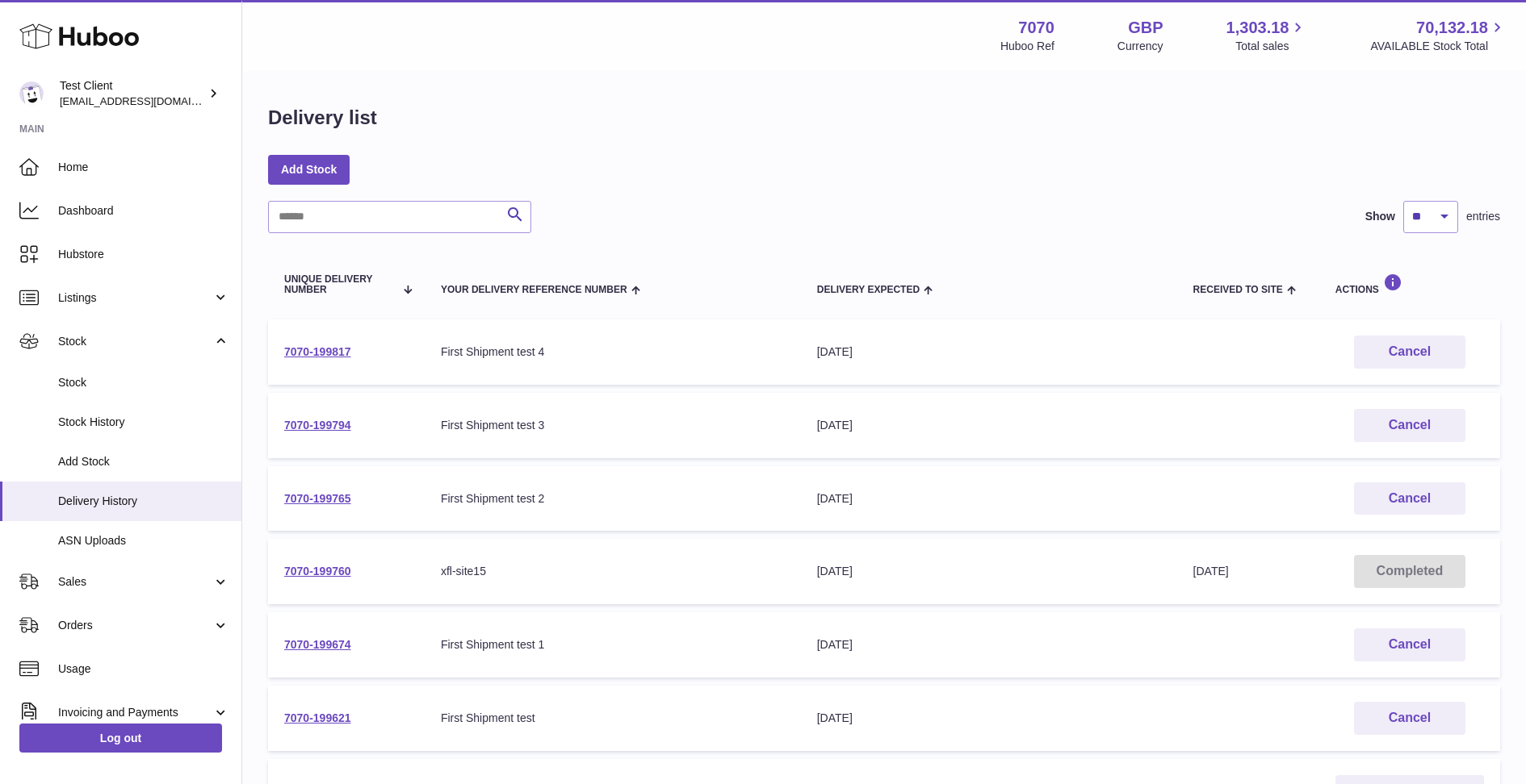
drag, startPoint x: 351, startPoint y: 356, endPoint x: 281, endPoint y: 346, distance: 70.7
click at [281, 346] on td "7070-199817" at bounding box center [346, 352] width 157 height 65
copy link "7070-199817"
click at [332, 352] on link "7070-199817" at bounding box center [318, 352] width 67 height 13
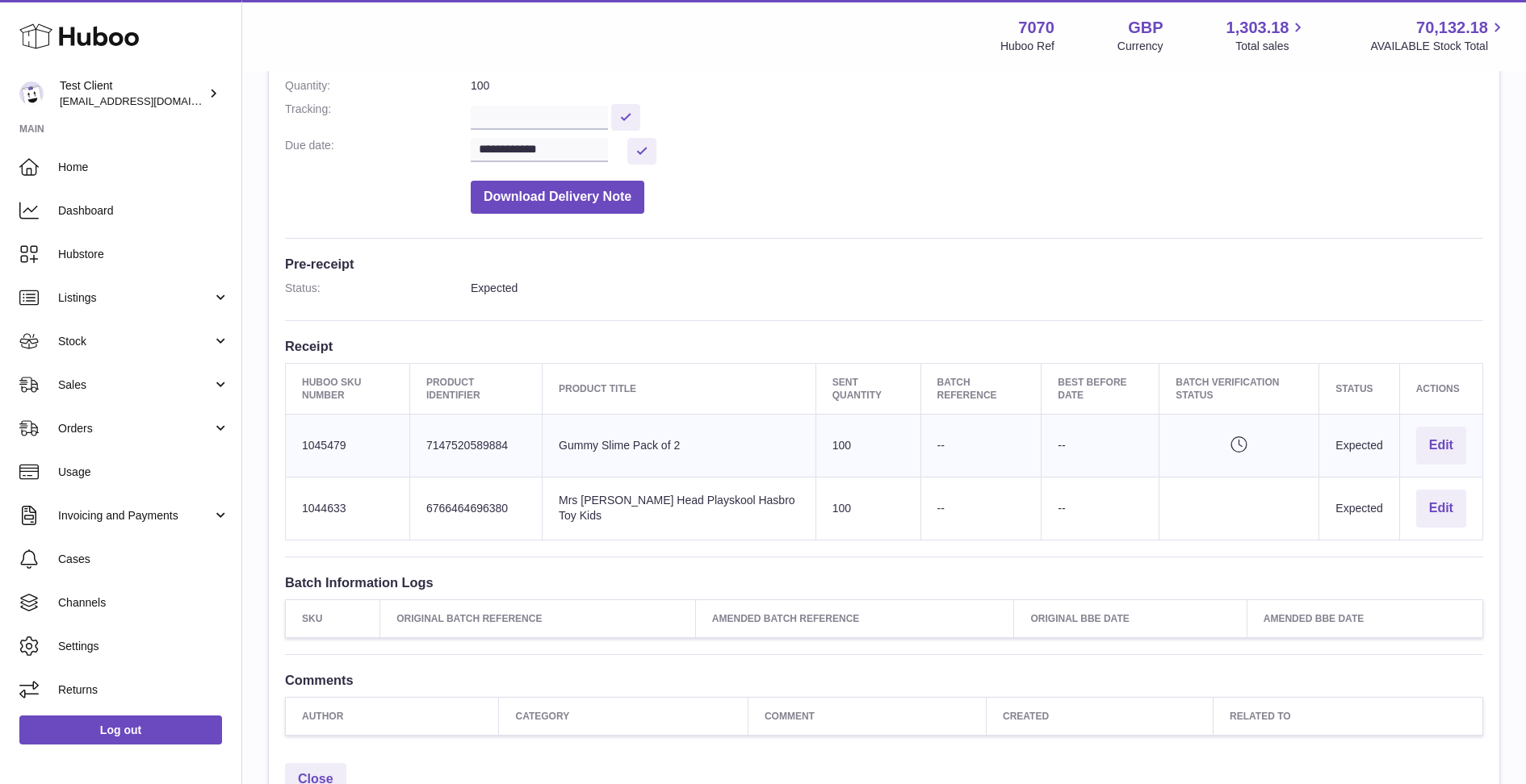
scroll to position [260, 0]
drag, startPoint x: 347, startPoint y: 445, endPoint x: 298, endPoint y: 441, distance: 49.2
click at [298, 441] on td "Huboo SKU Number 1045479" at bounding box center [348, 448] width 124 height 63
copy td "1045479"
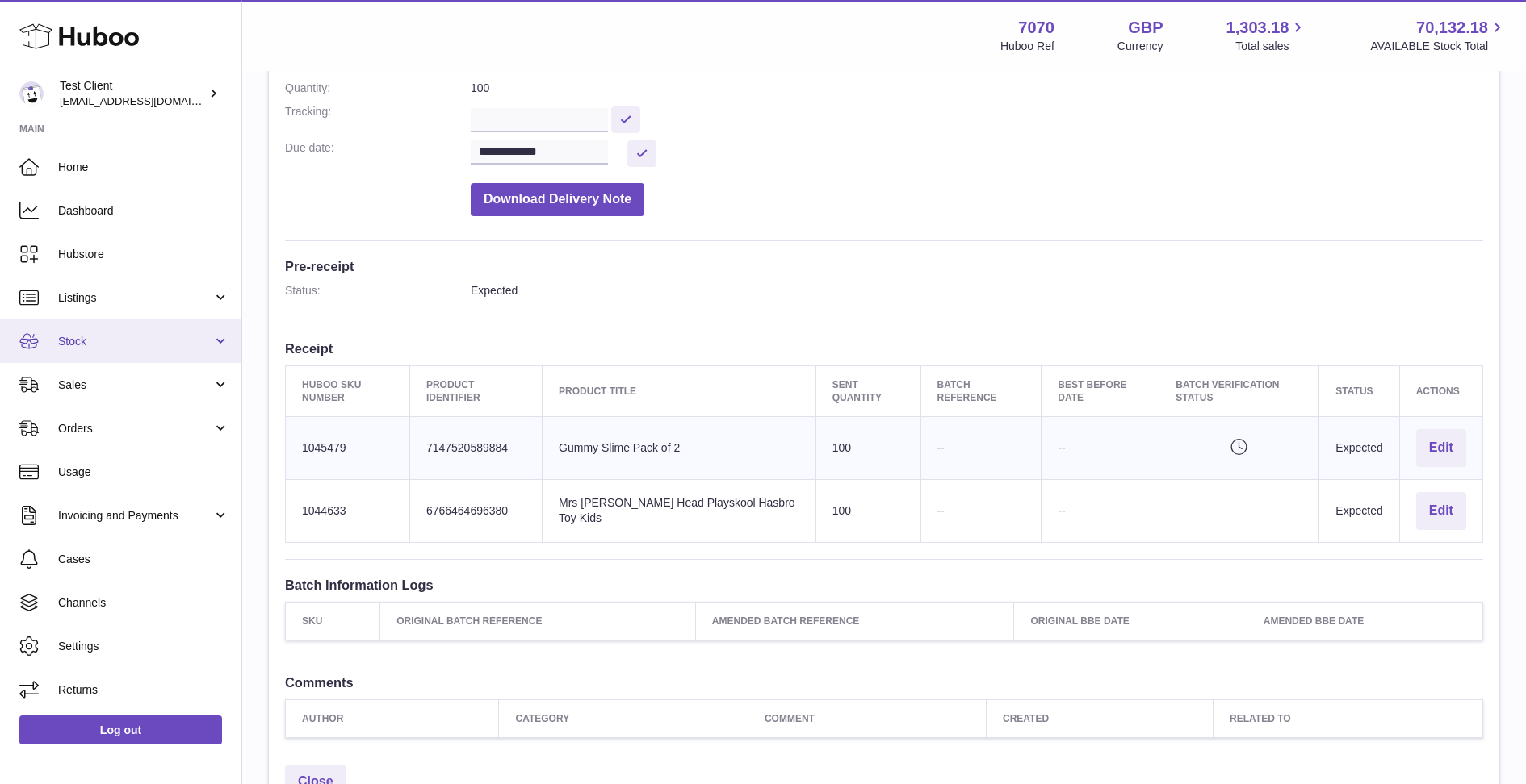
click at [83, 345] on span "Stock" at bounding box center [135, 341] width 154 height 15
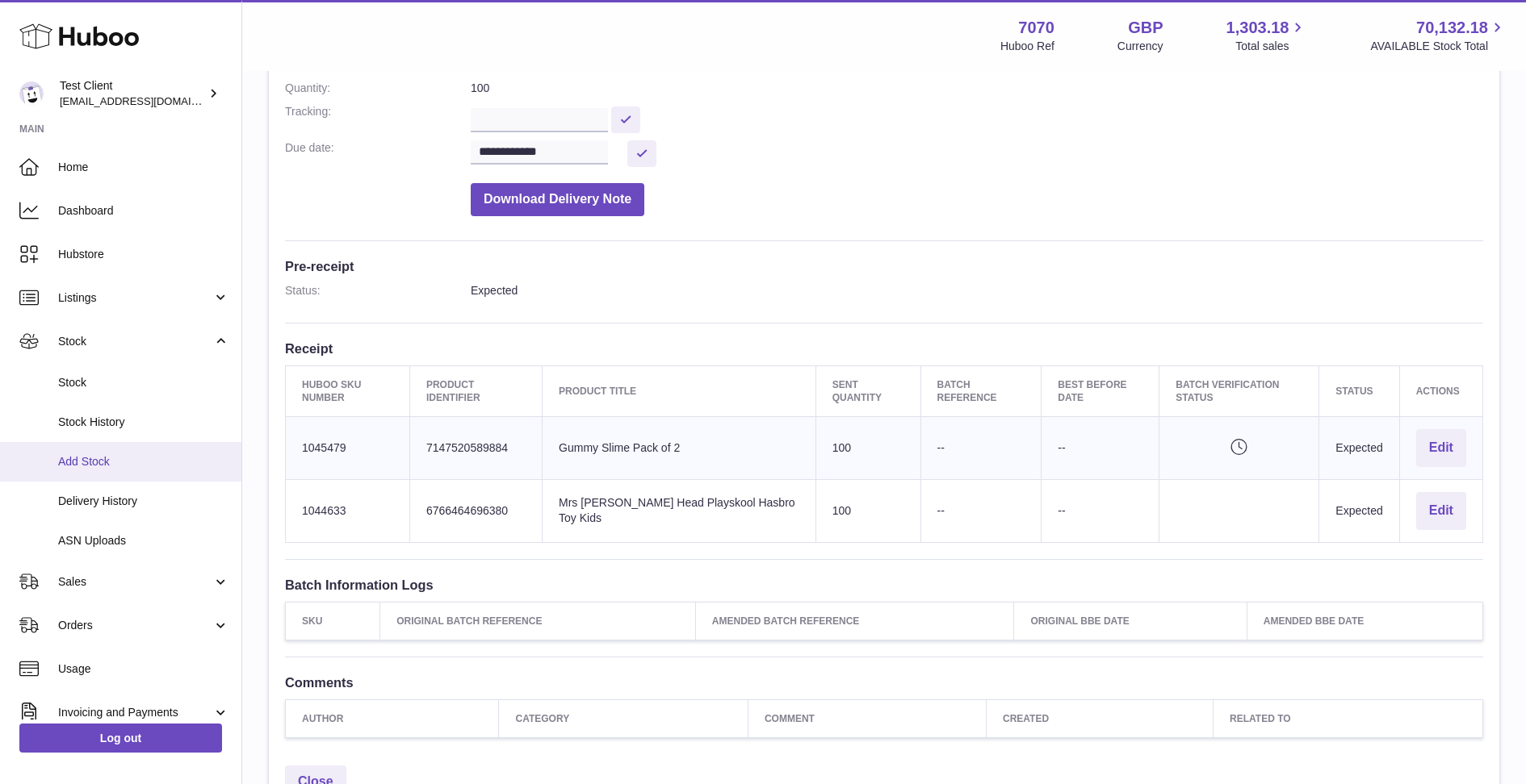
click at [104, 470] on link "Add Stock" at bounding box center [121, 462] width 241 height 40
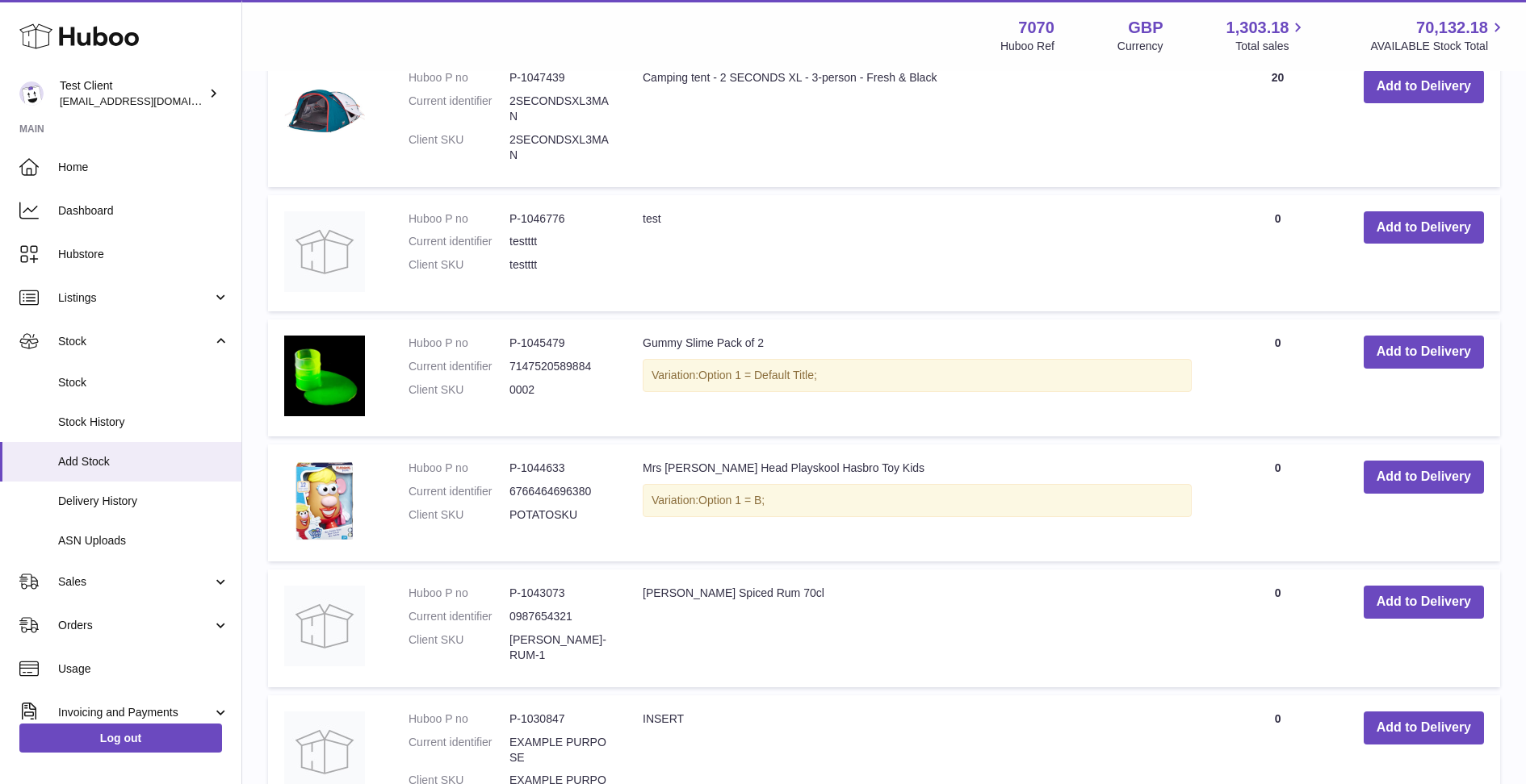
scroll to position [501, 0]
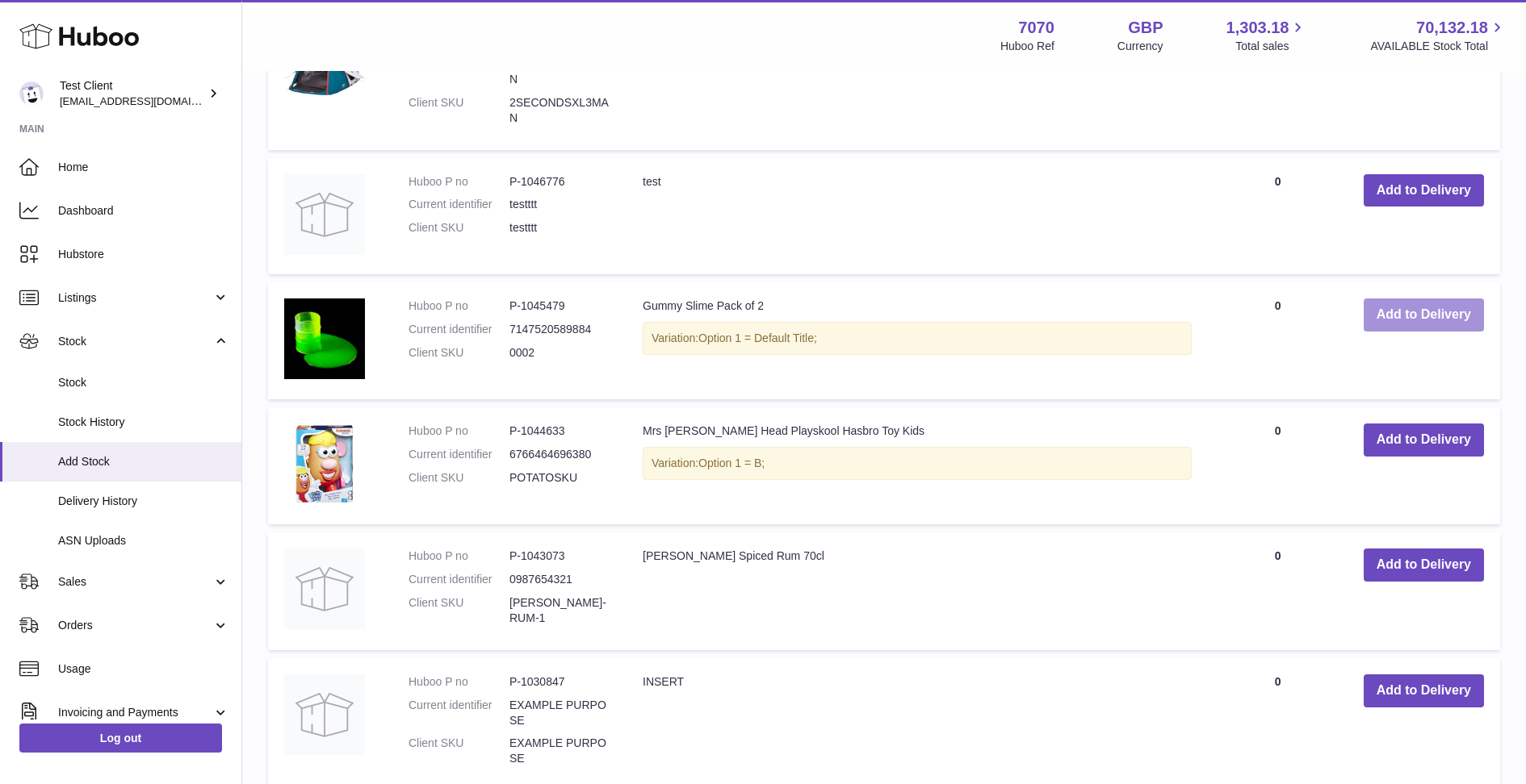
click at [1408, 316] on button "Add to Delivery" at bounding box center [1423, 315] width 120 height 33
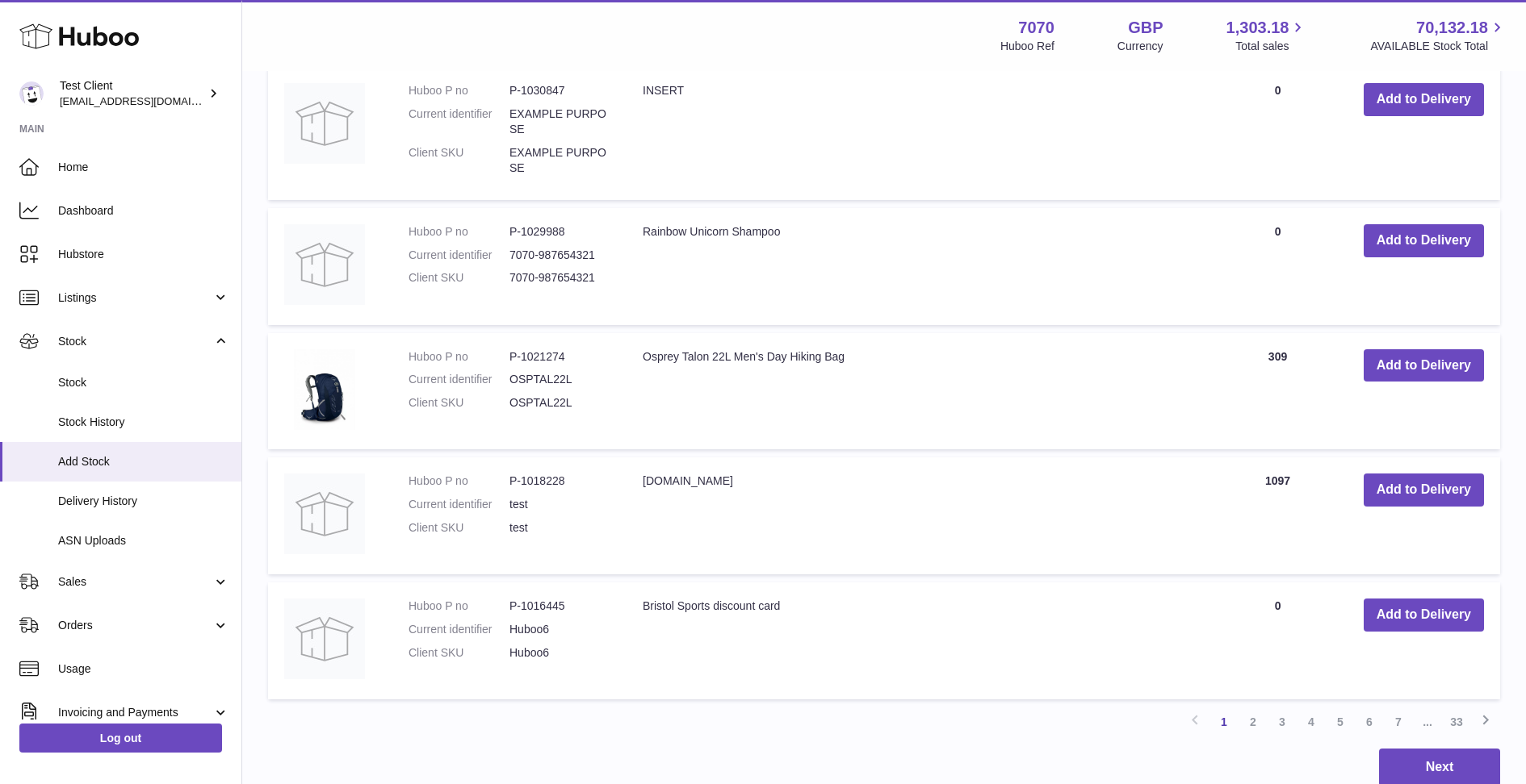
scroll to position [1380, 0]
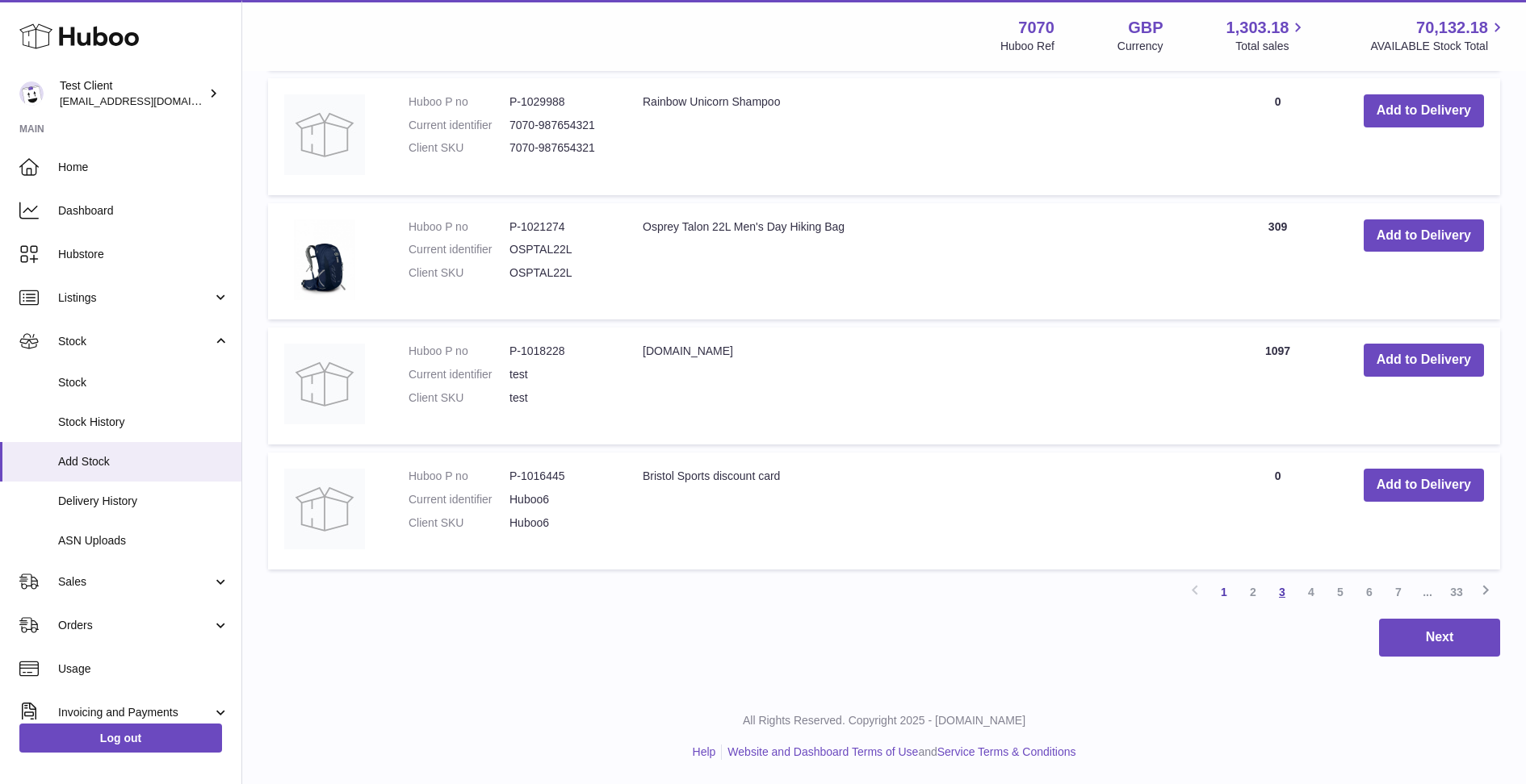
click at [1281, 593] on link "3" at bounding box center [1282, 593] width 29 height 29
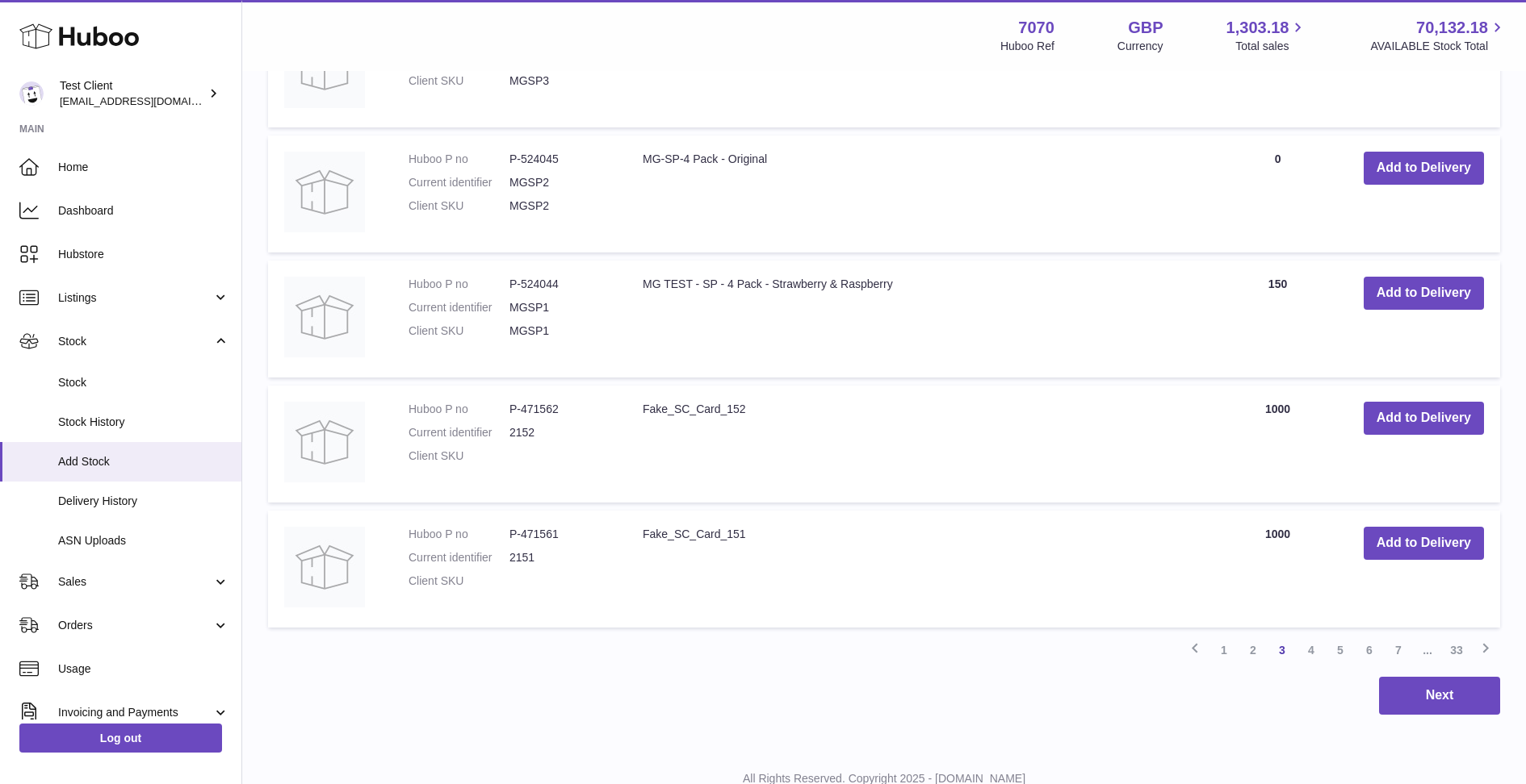
scroll to position [1309, 0]
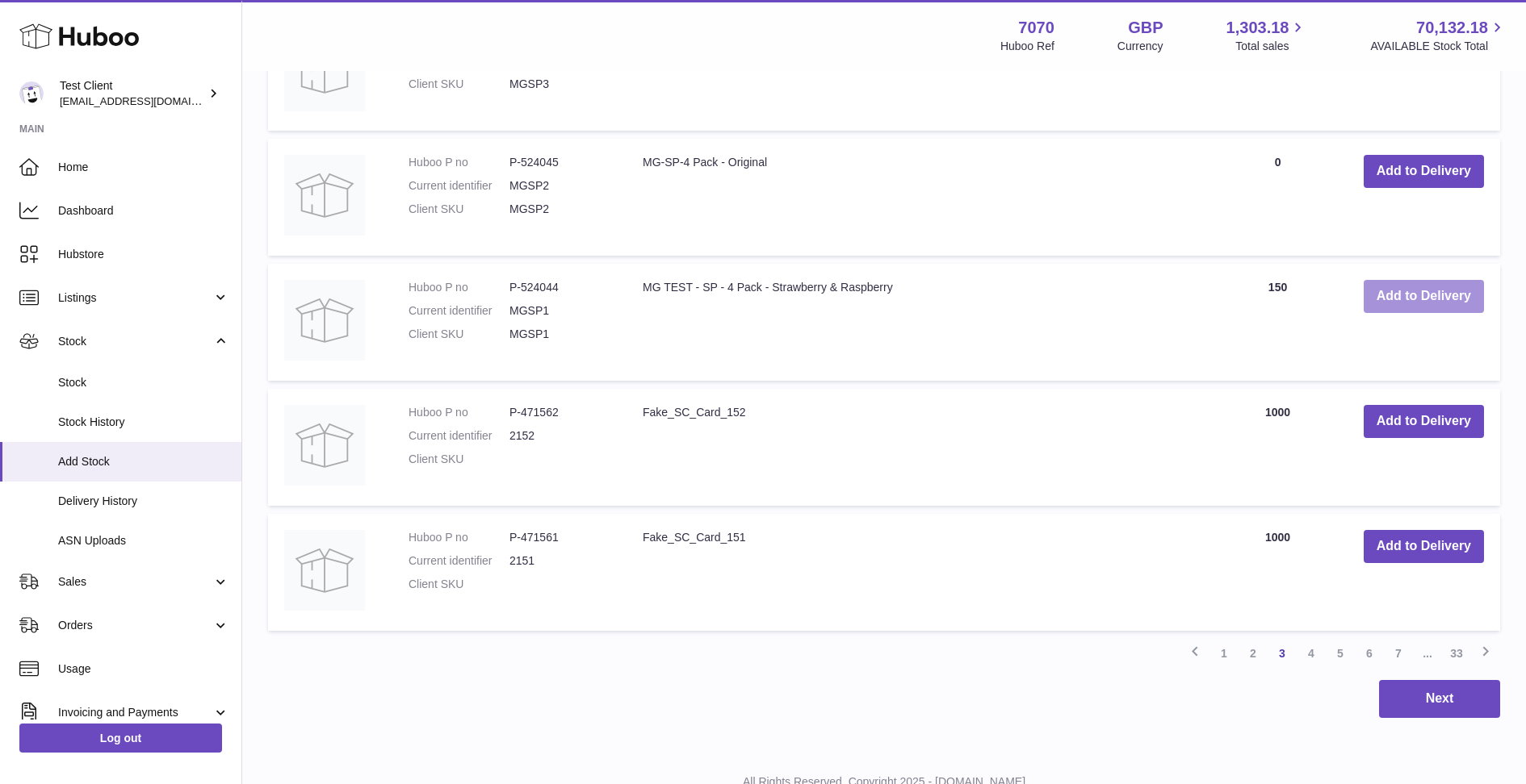
click at [1423, 296] on button "Add to Delivery" at bounding box center [1423, 297] width 120 height 33
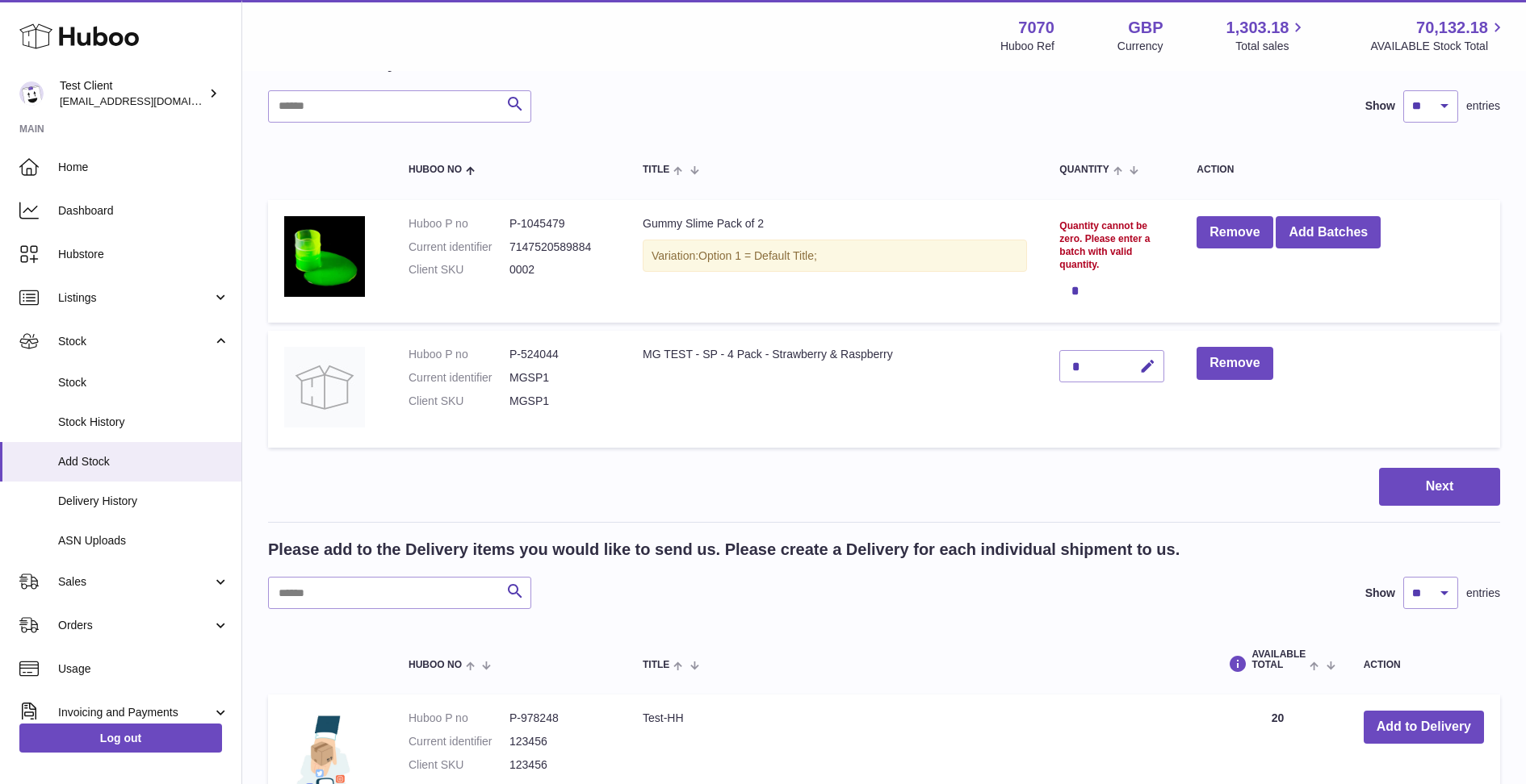
scroll to position [103, 0]
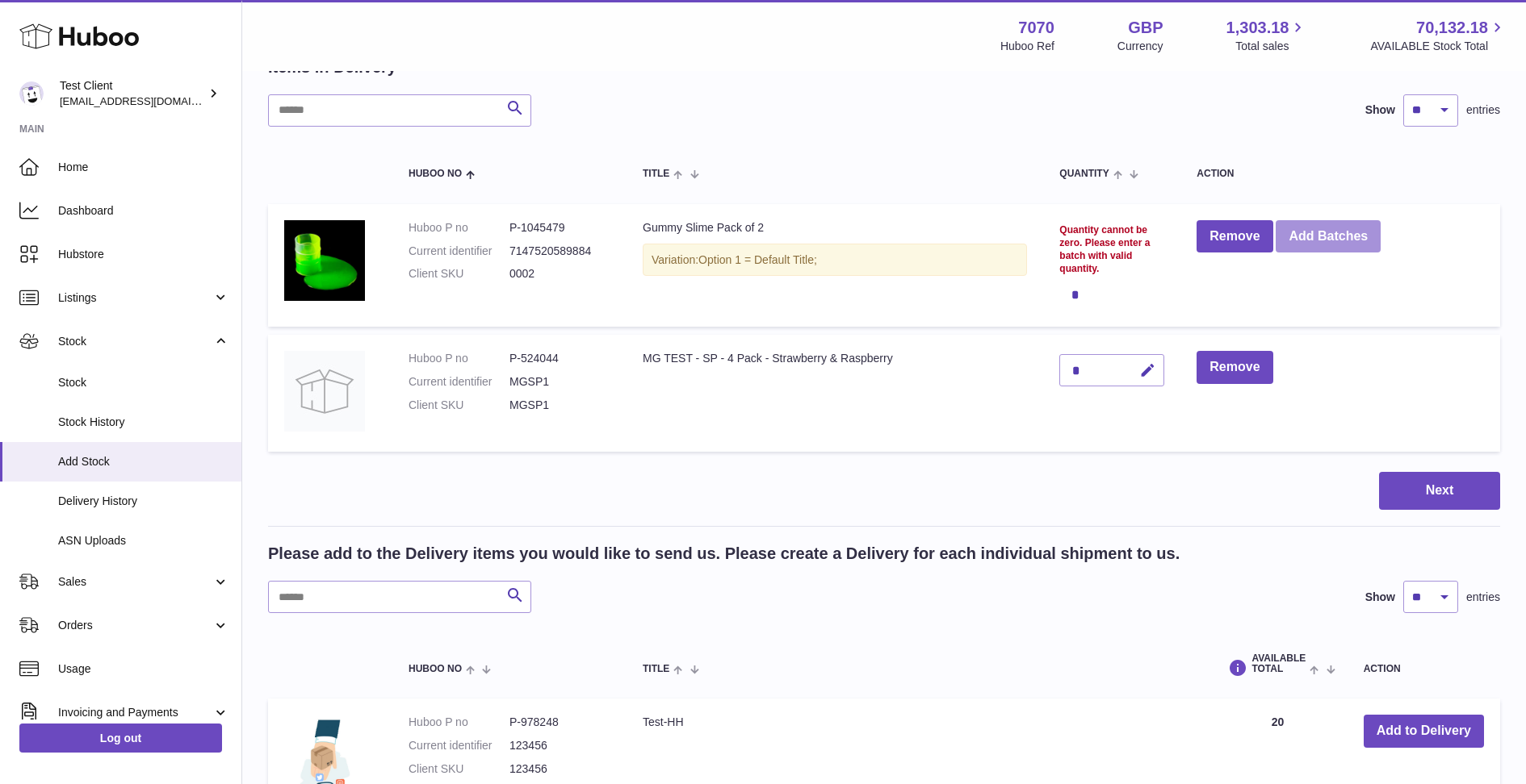
click at [1319, 235] on button "Add Batches" at bounding box center [1328, 237] width 105 height 33
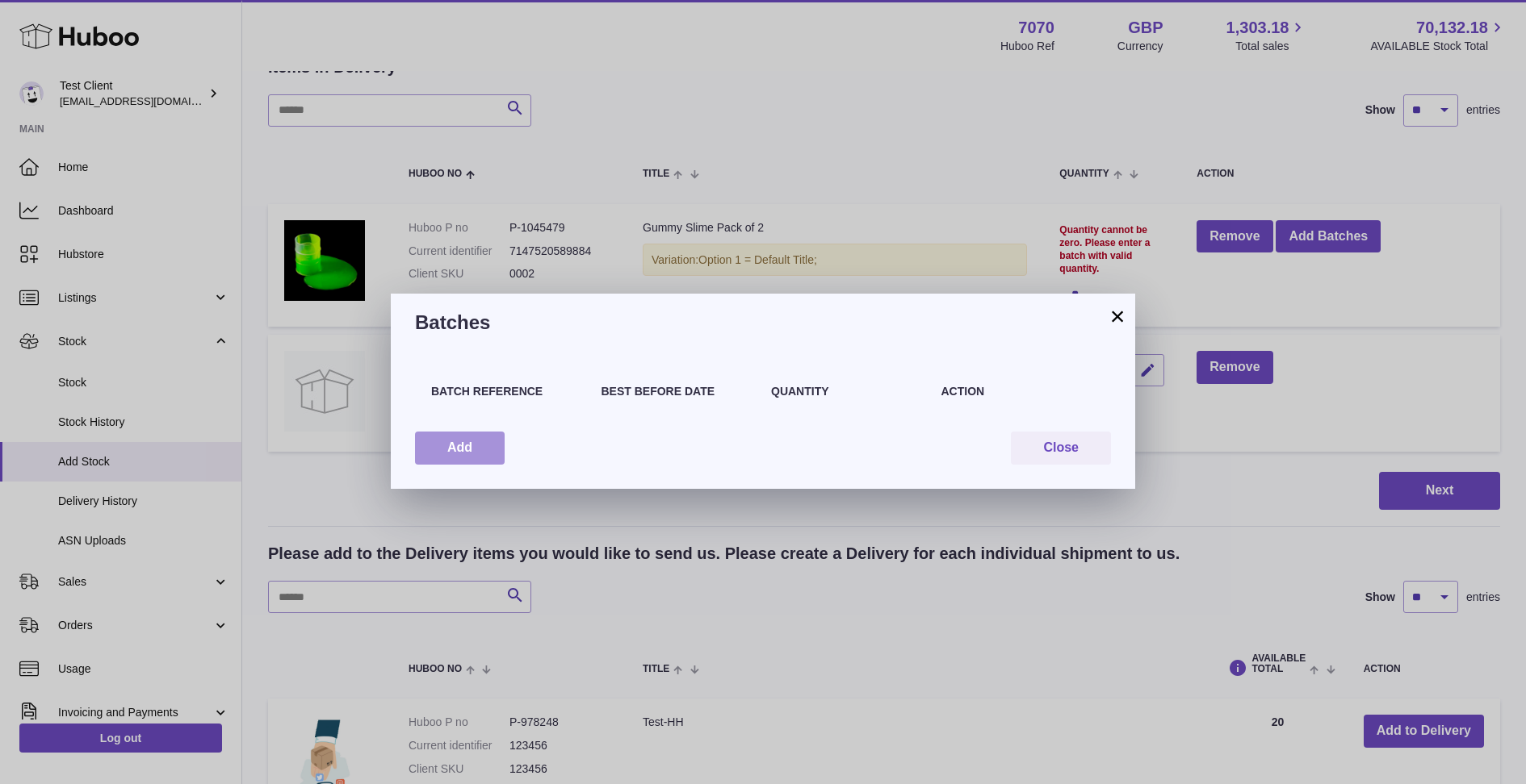
click at [487, 456] on button "Add" at bounding box center [459, 448] width 90 height 33
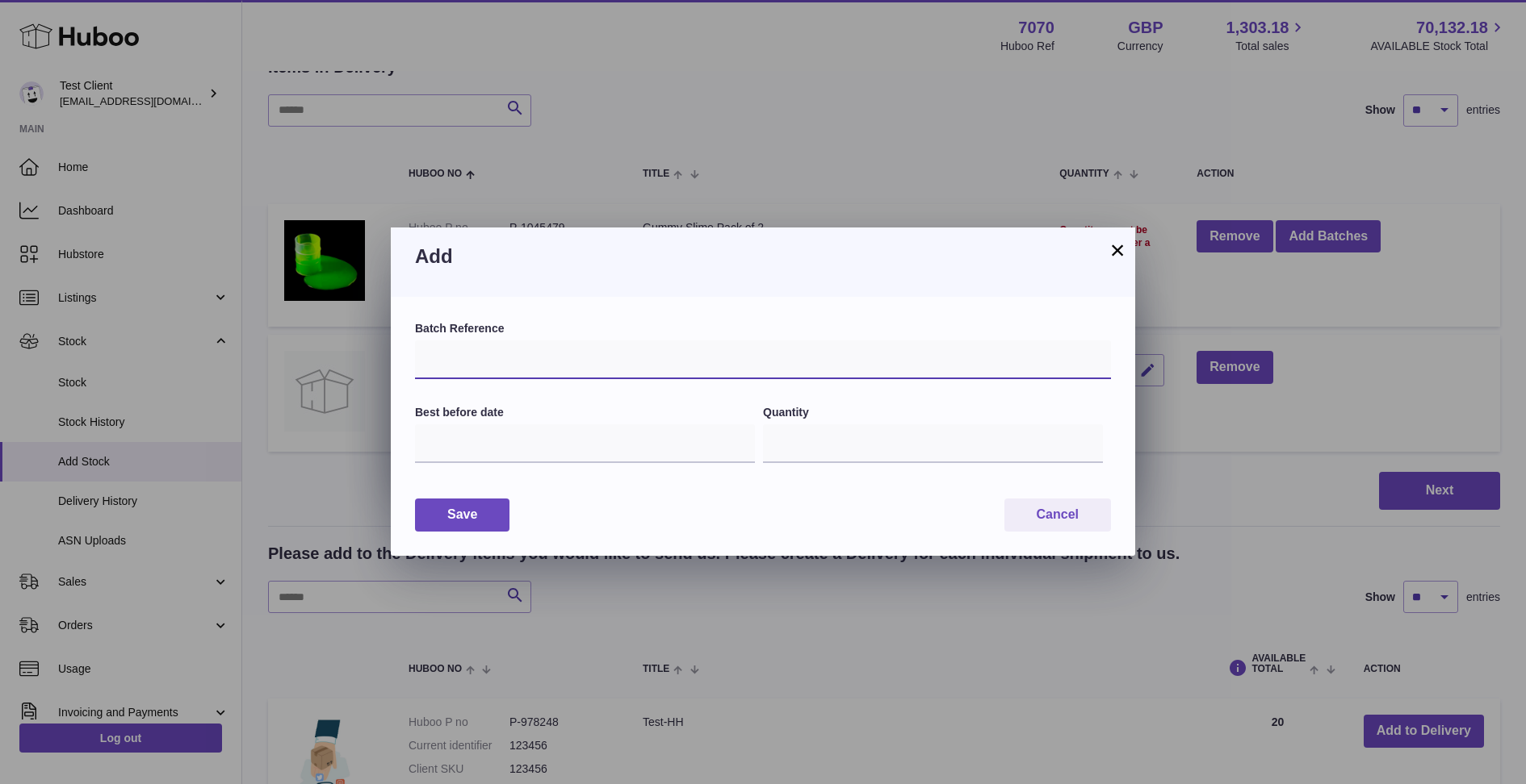
click at [499, 362] on input "text" at bounding box center [763, 359] width 695 height 39
type input "*********"
click at [533, 437] on input "text" at bounding box center [585, 444] width 340 height 39
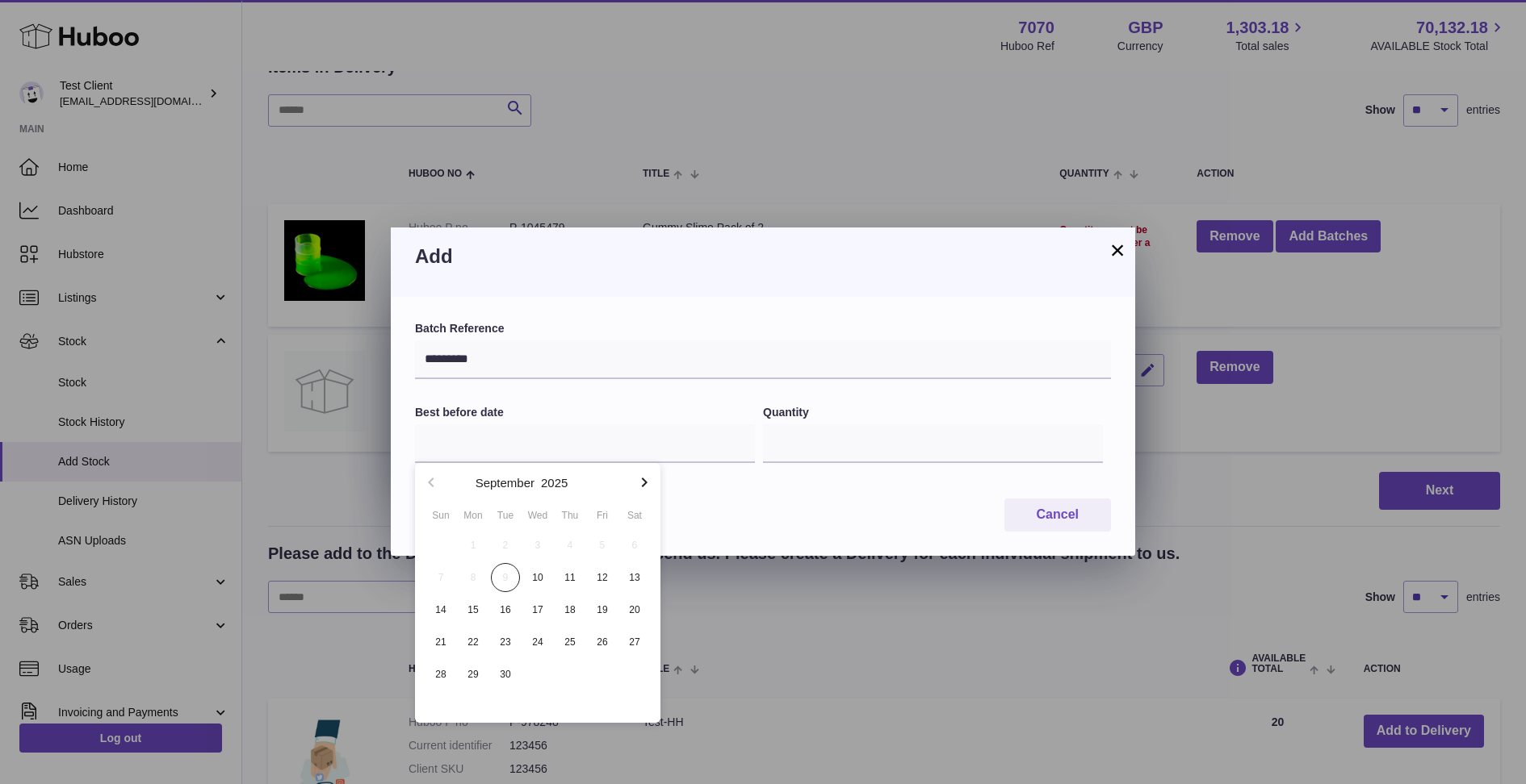
click at [643, 486] on icon "button" at bounding box center [644, 482] width 19 height 19
click at [477, 607] on span "12" at bounding box center [473, 610] width 29 height 29
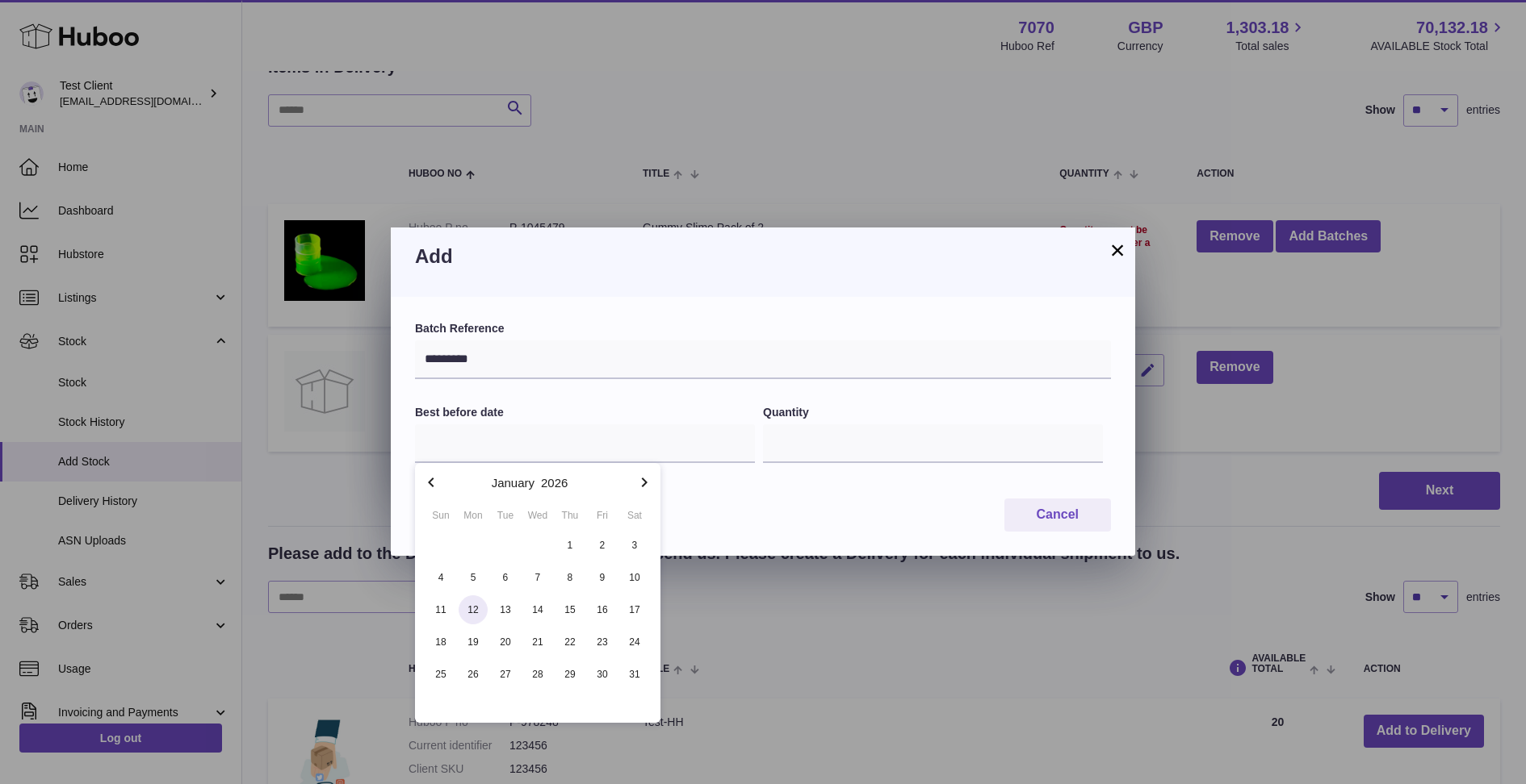
type input "**********"
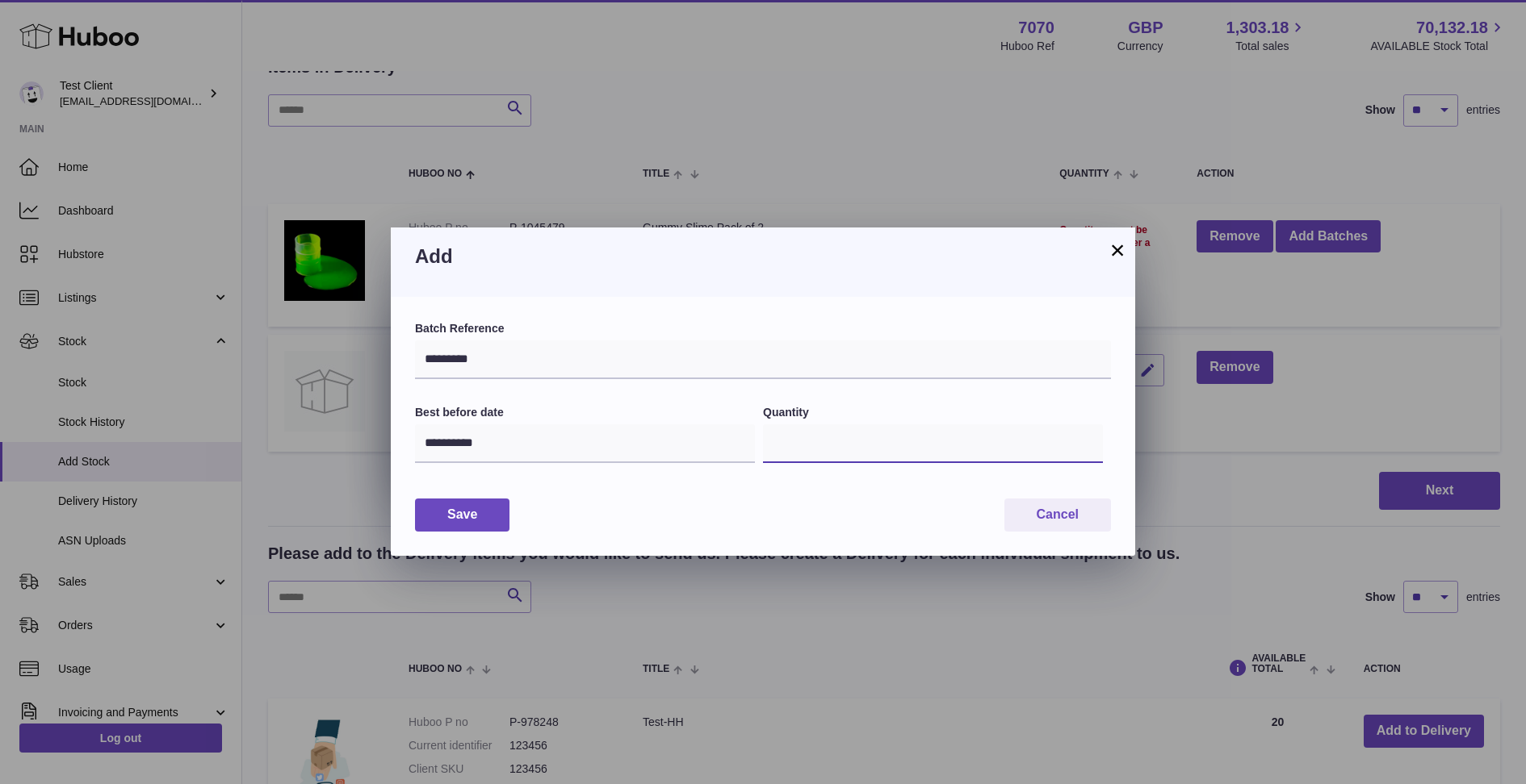
click at [906, 440] on input "*" at bounding box center [932, 444] width 340 height 39
type input "***"
click at [480, 521] on button "Save" at bounding box center [462, 515] width 94 height 33
type input "***"
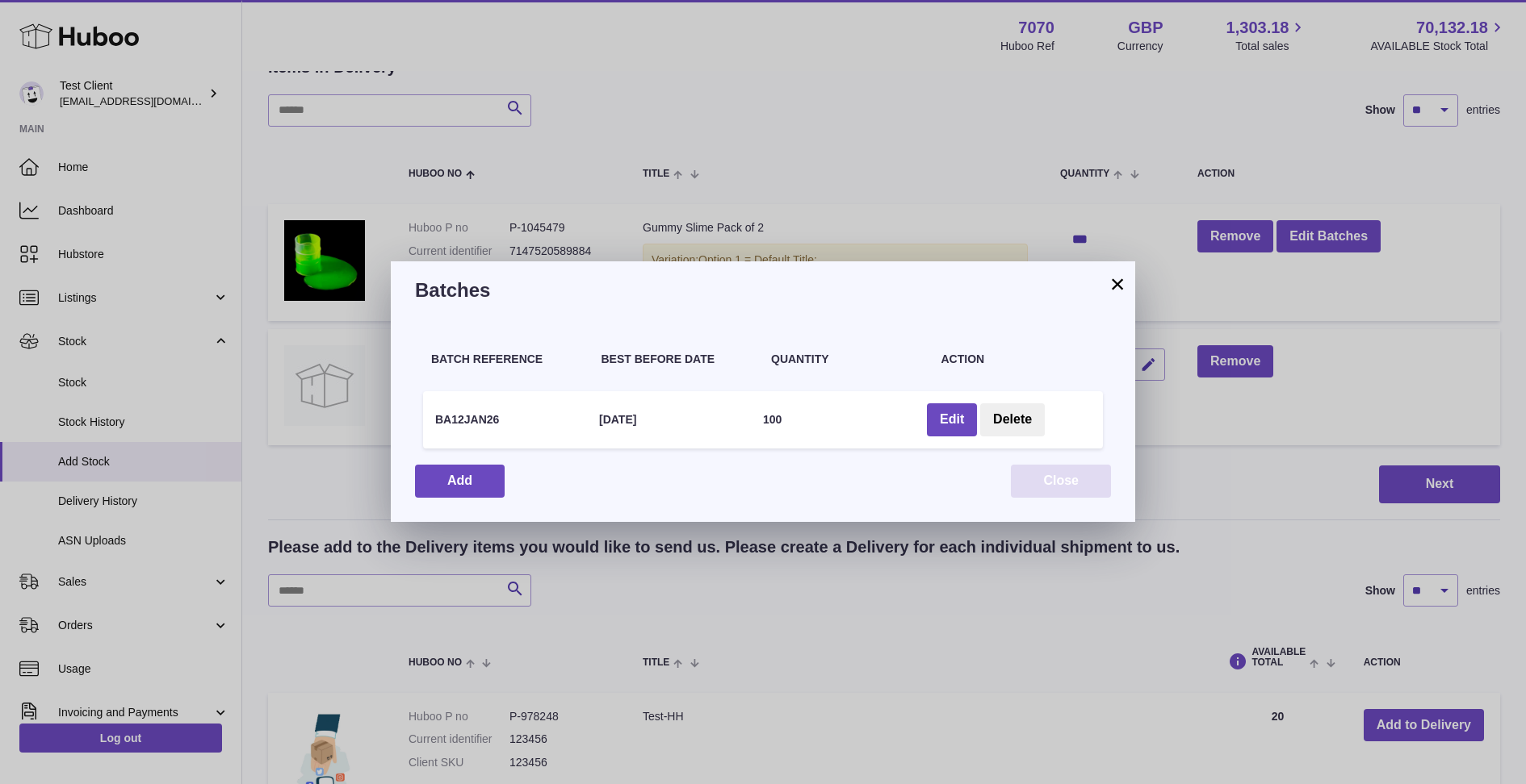
click at [1058, 481] on button "Close" at bounding box center [1060, 481] width 100 height 33
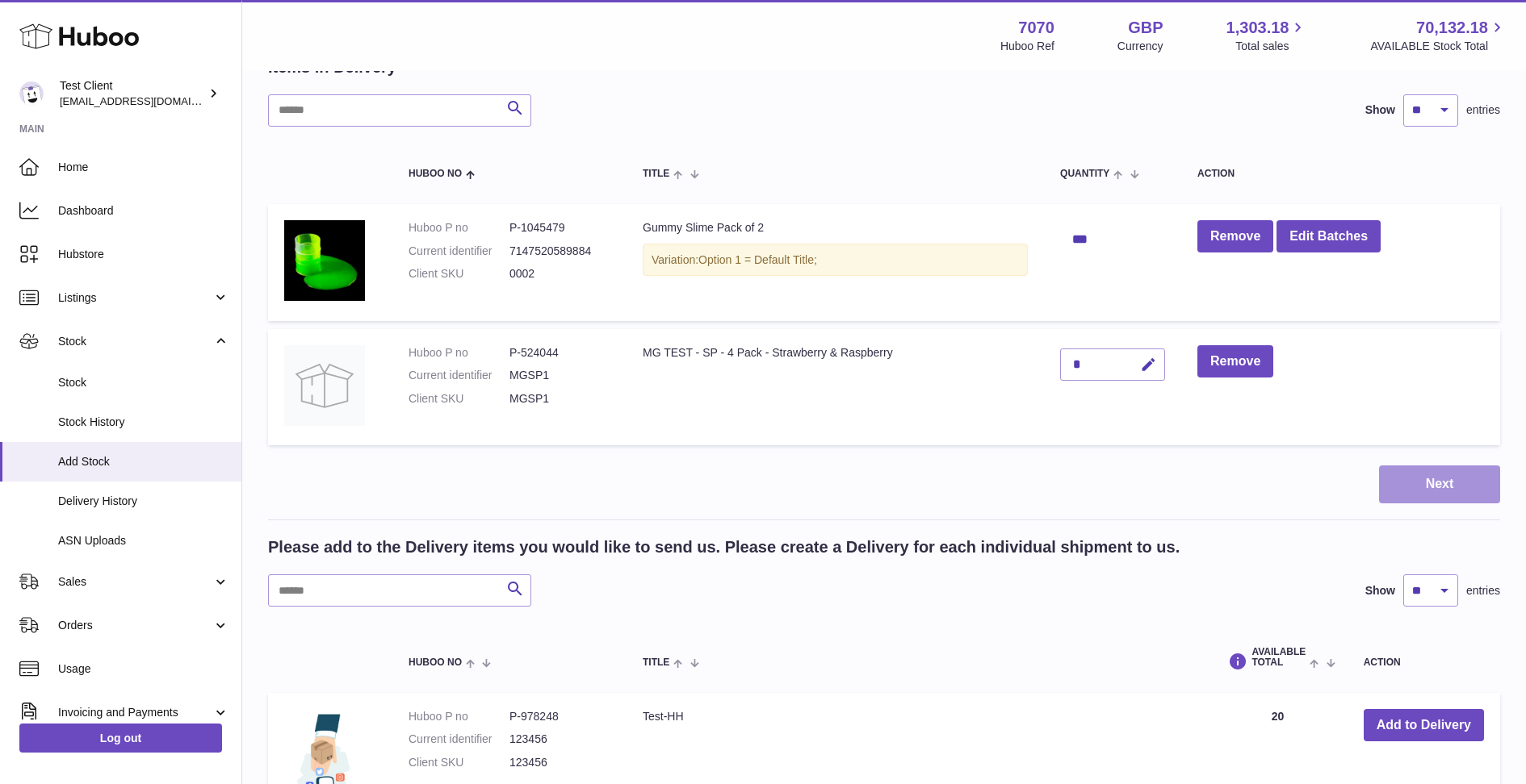
click at [1449, 484] on button "Next" at bounding box center [1439, 485] width 121 height 38
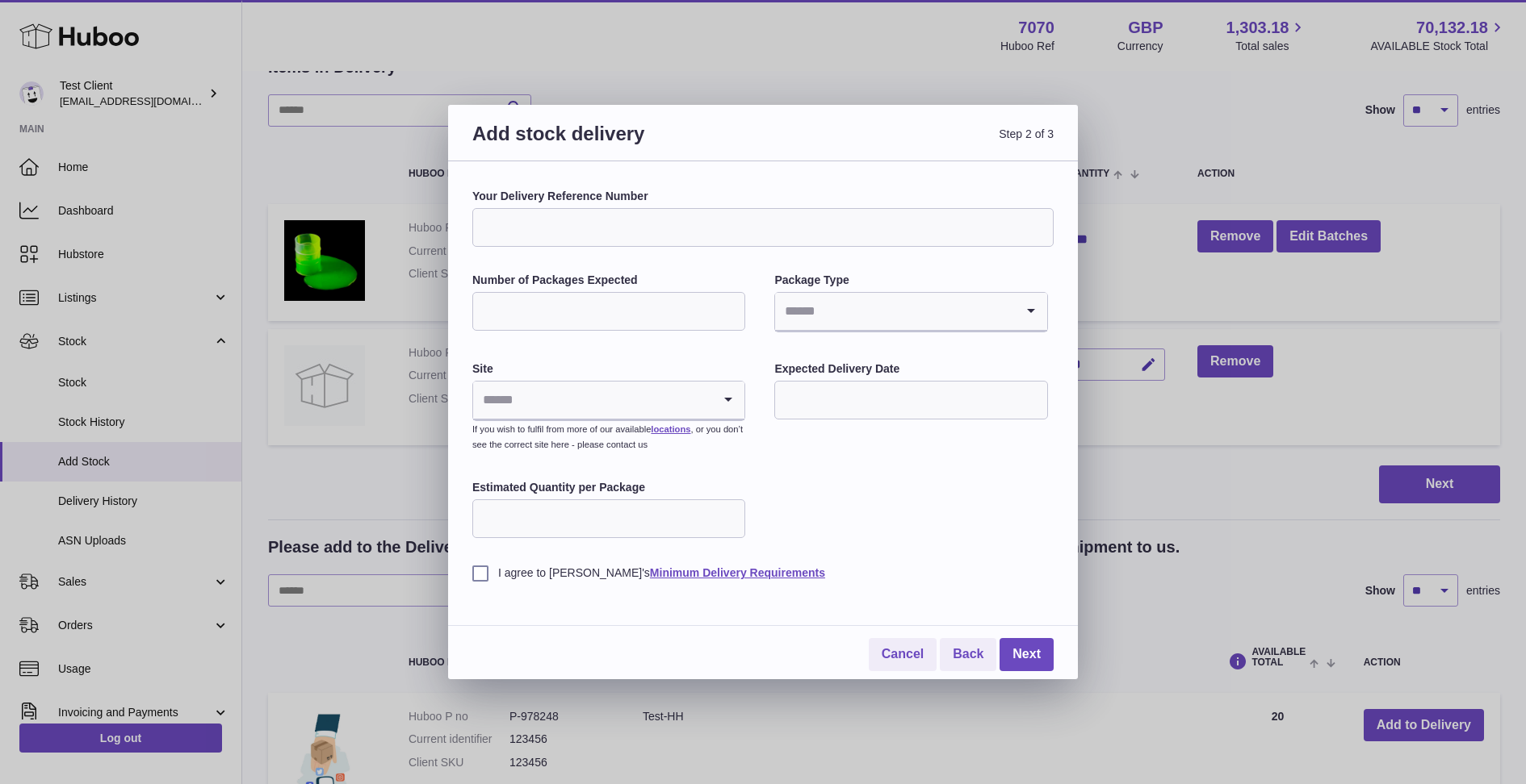
click at [674, 220] on input "Your Delivery Reference Number" at bounding box center [763, 227] width 581 height 39
type input "**********"
click at [674, 317] on input "Number of Packages Expected" at bounding box center [608, 311] width 273 height 39
type input "*"
click at [886, 325] on input "Search for option" at bounding box center [894, 311] width 239 height 37
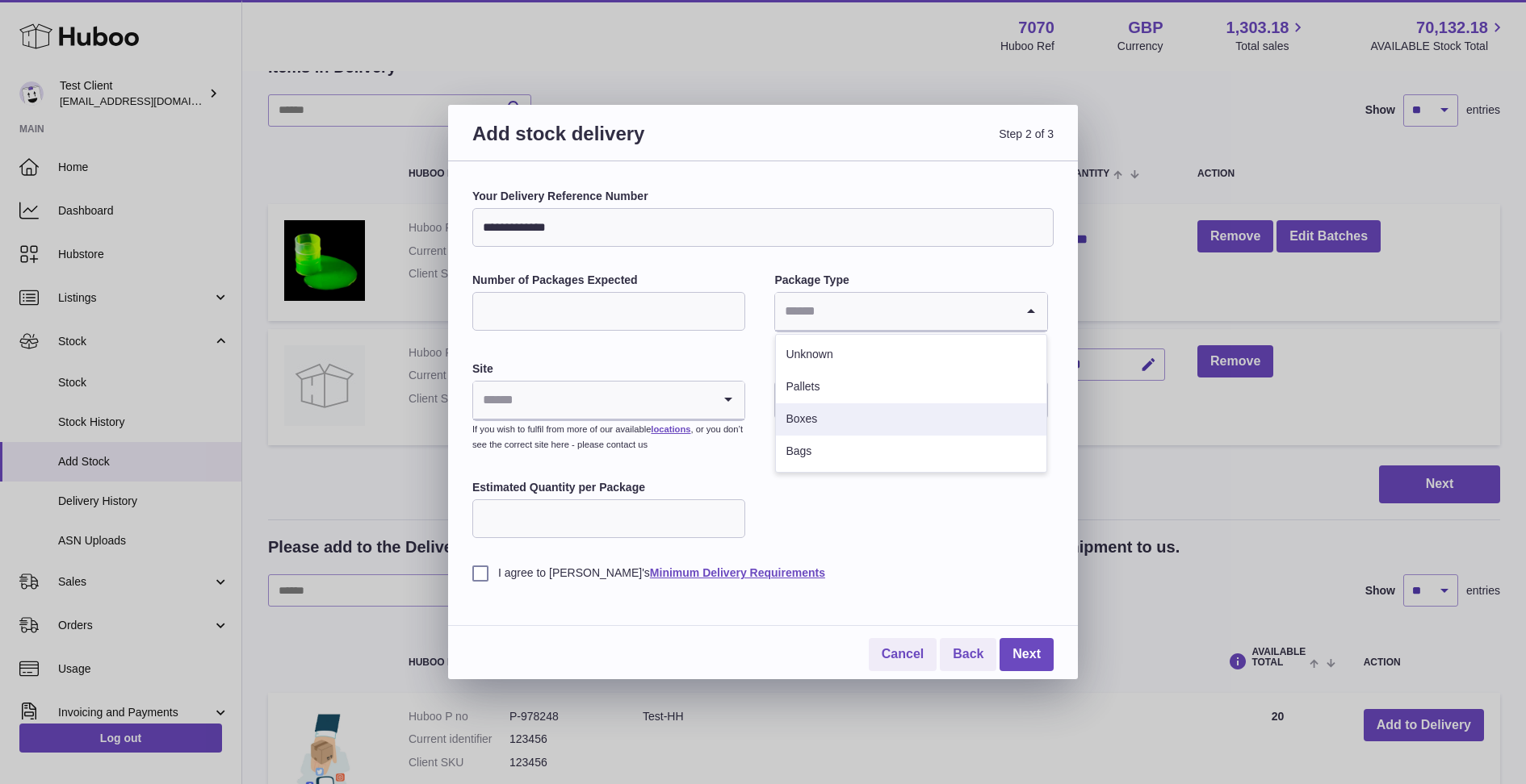
click at [857, 416] on li "Boxes" at bounding box center [911, 420] width 270 height 33
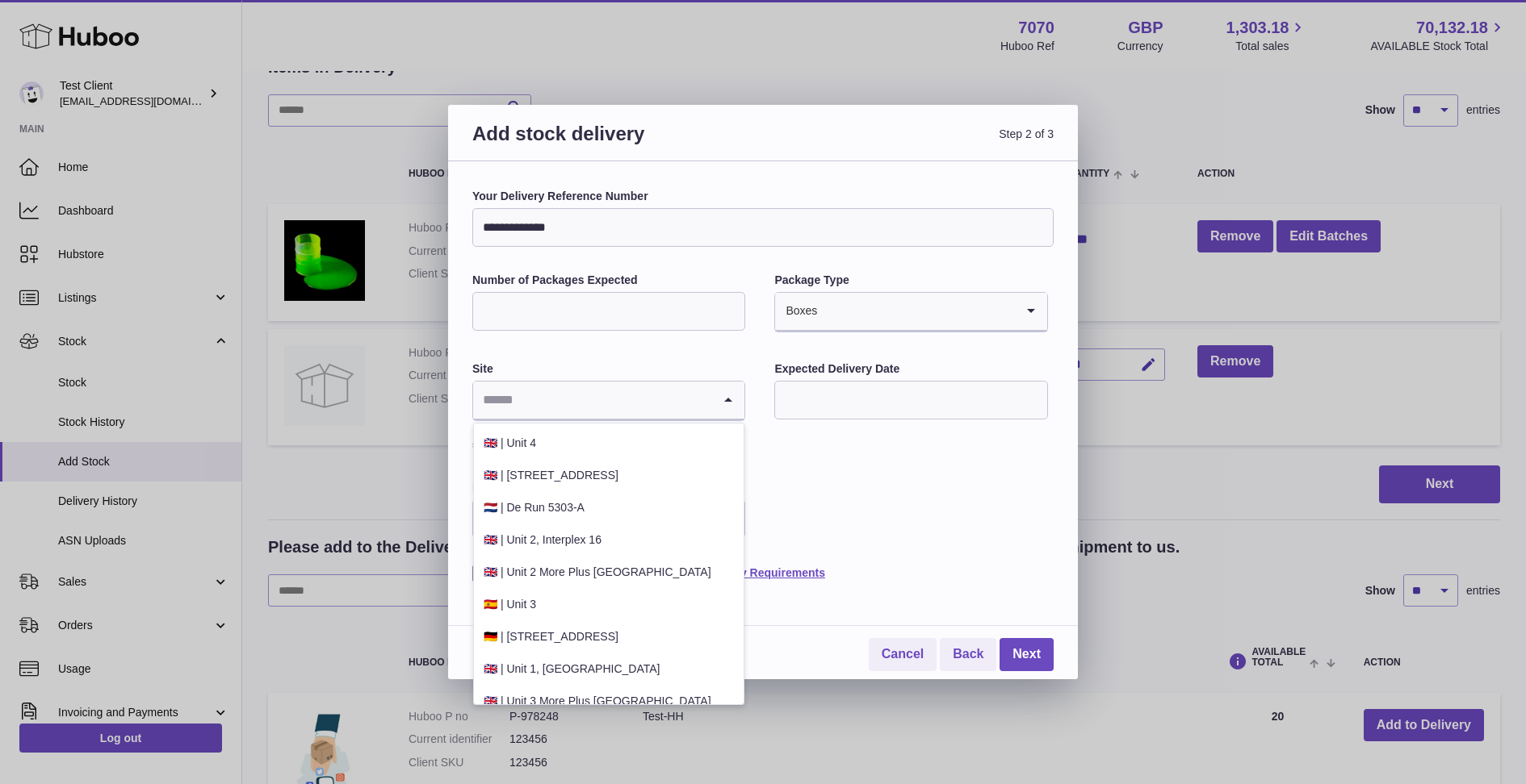
click at [604, 417] on input "Search for option" at bounding box center [592, 400] width 239 height 37
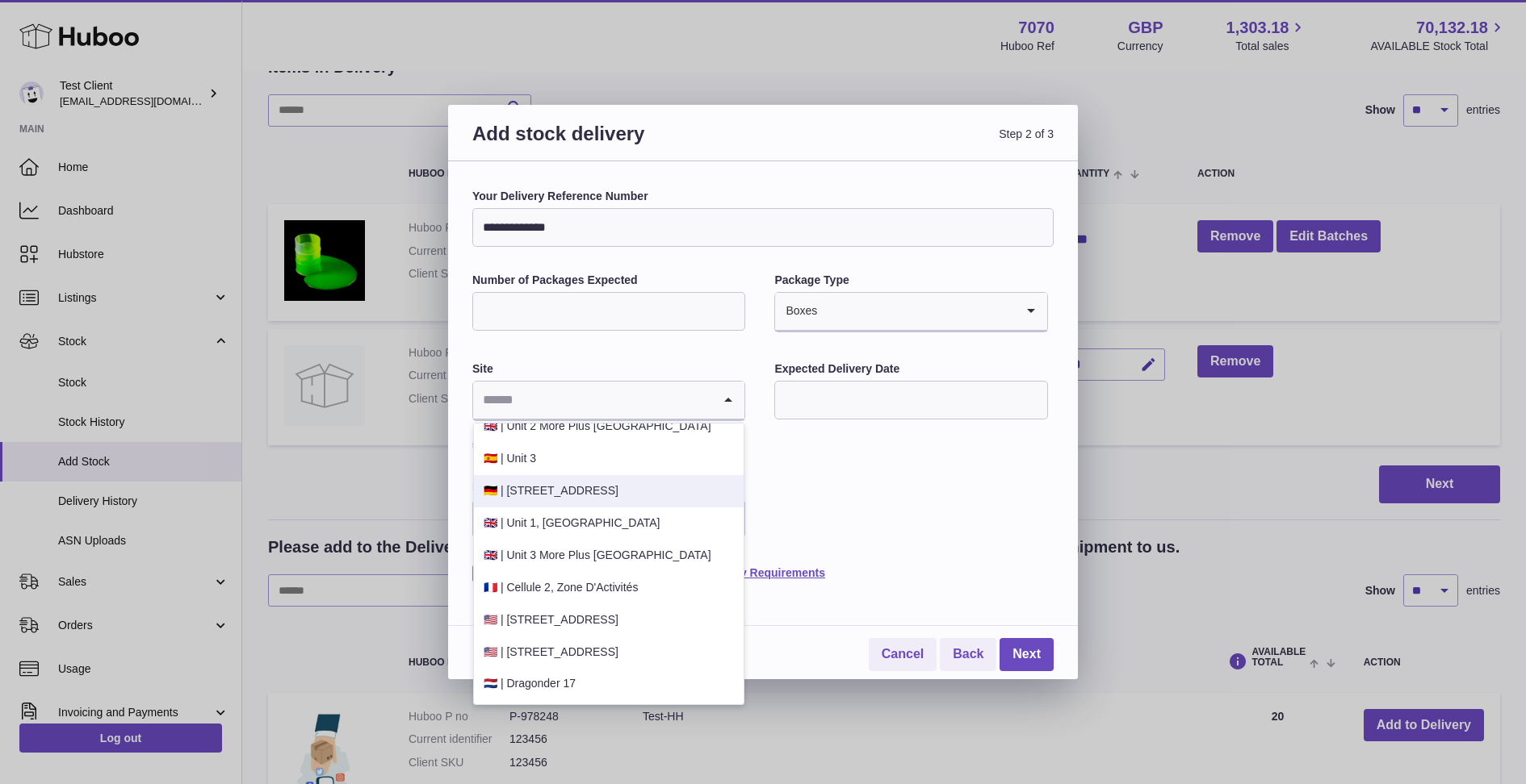
scroll to position [0, 0]
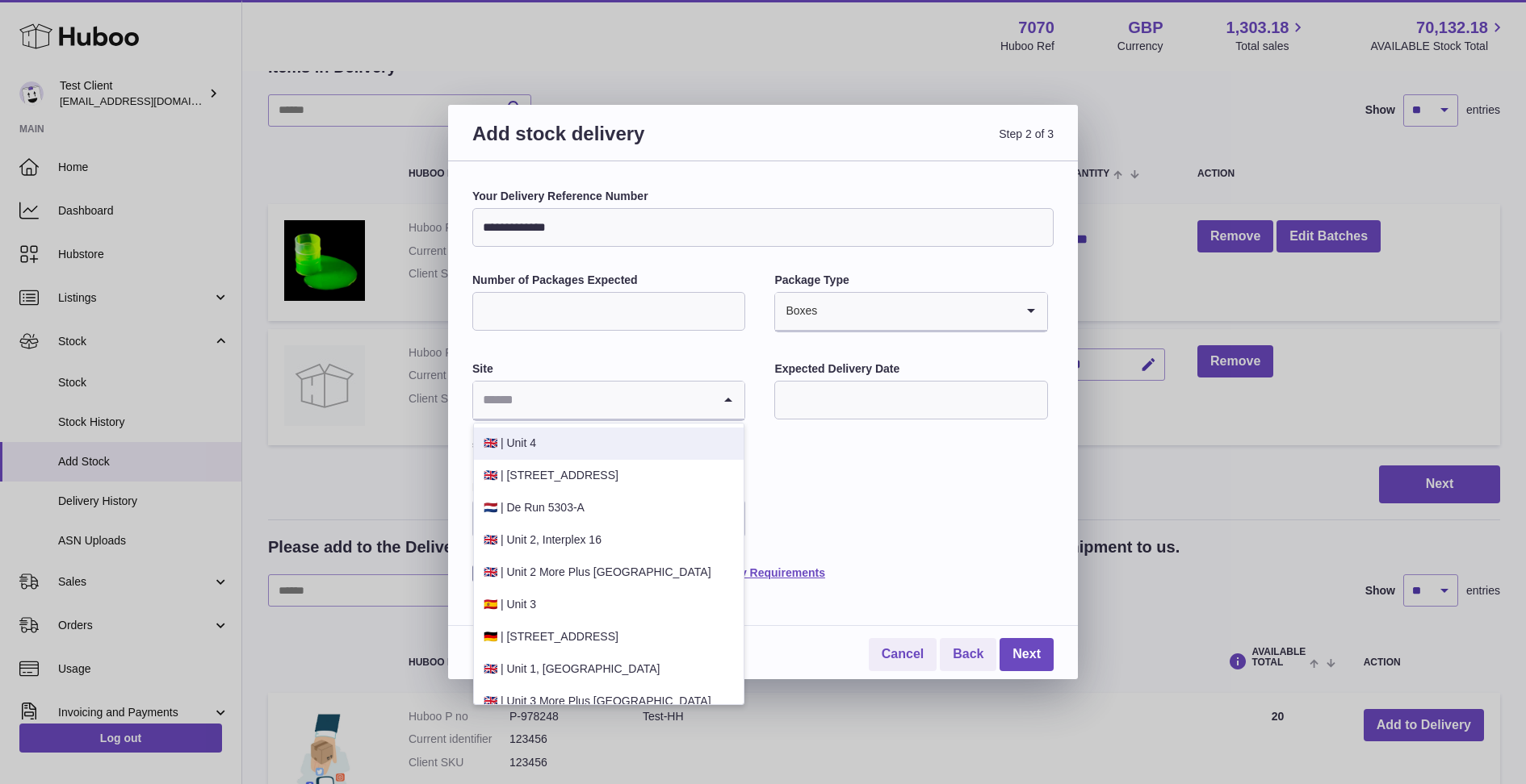
click at [612, 446] on li "🇬🇧 | Unit 4" at bounding box center [608, 444] width 270 height 33
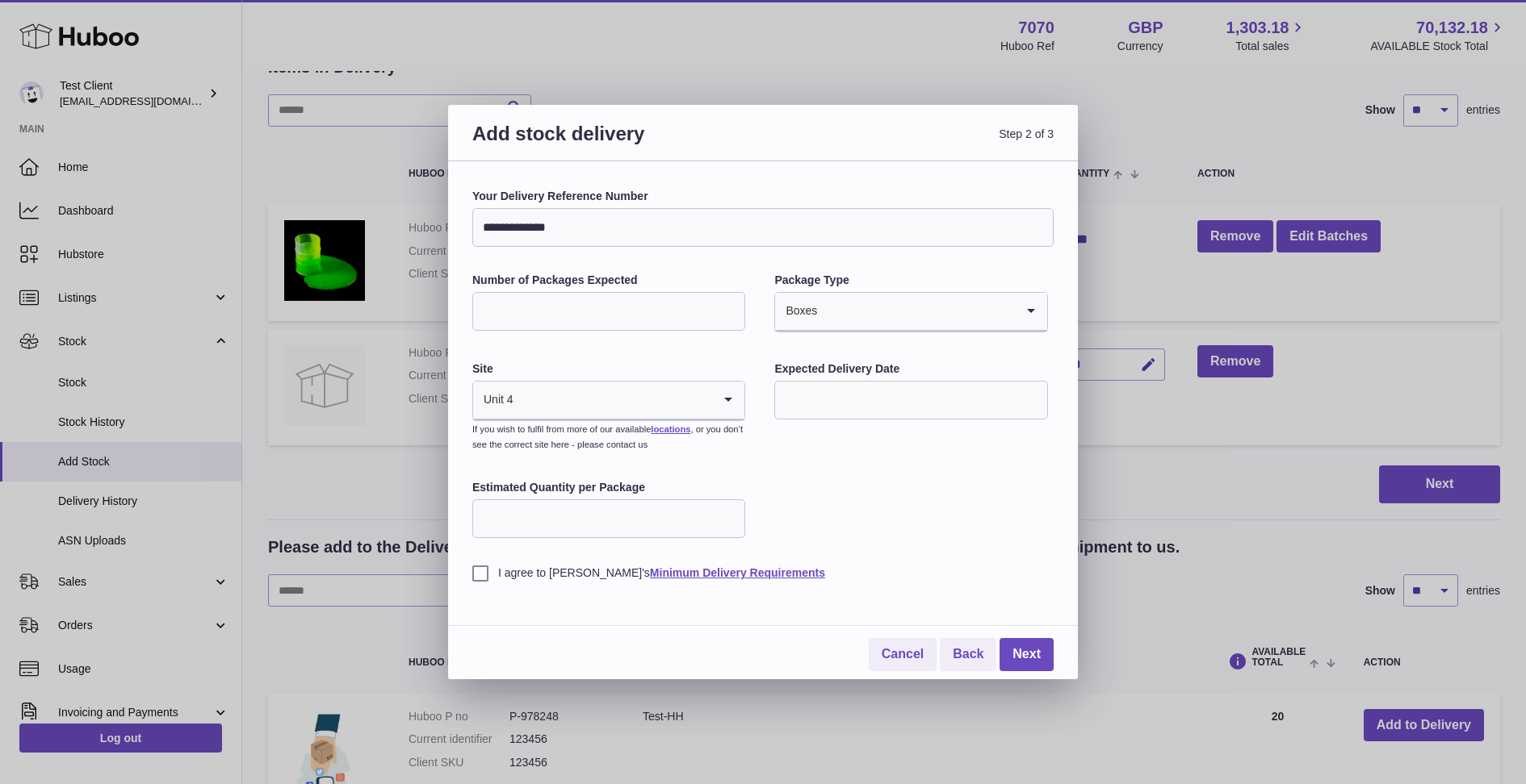
click at [678, 515] on input "Estimated Quantity per Package" at bounding box center [608, 518] width 273 height 39
type input "***"
click at [476, 573] on label "I agree to Huboo's Minimum Delivery Requirements" at bounding box center [763, 573] width 581 height 15
click at [1043, 652] on link "Next" at bounding box center [1027, 654] width 54 height 33
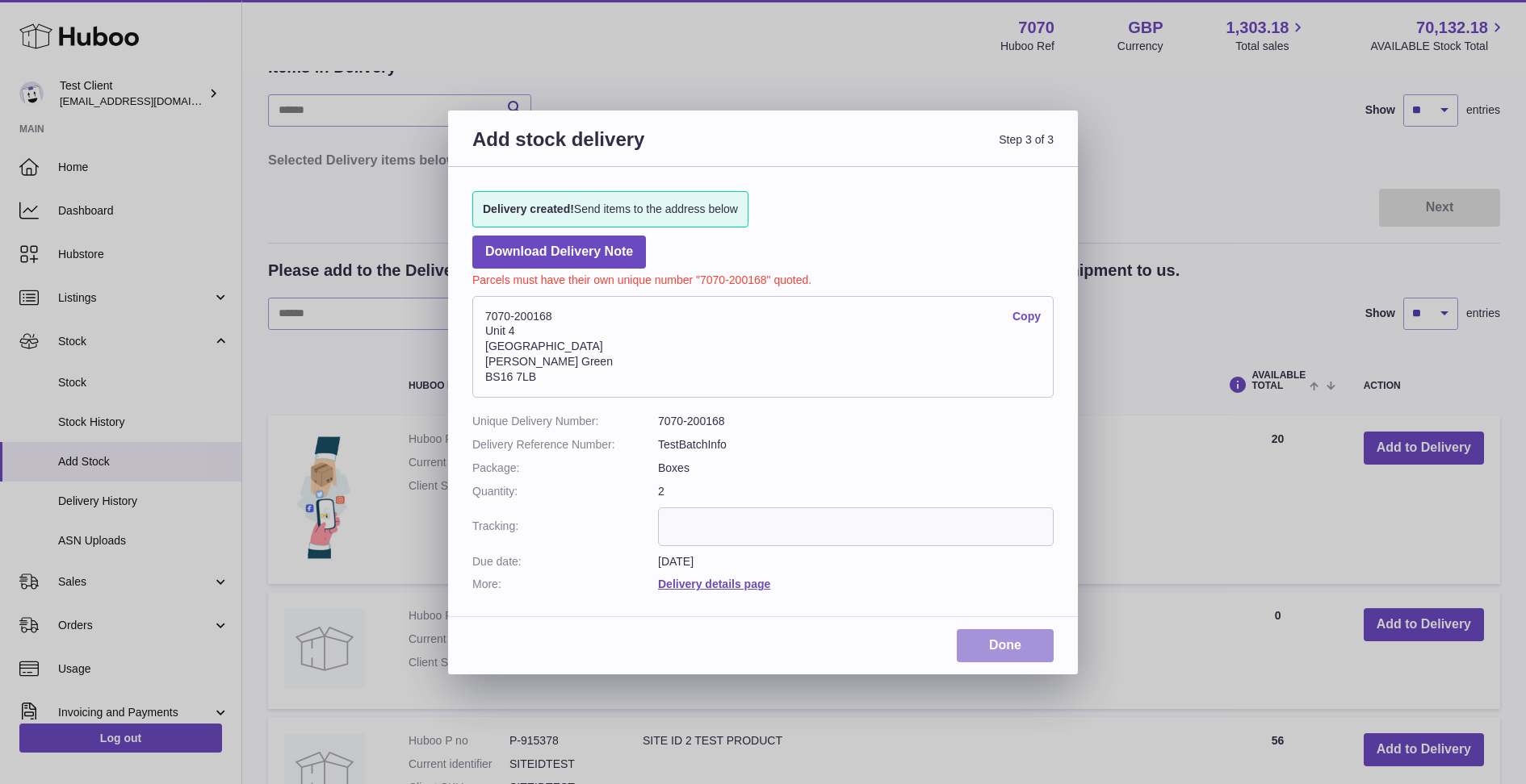
click at [1019, 651] on link "Done" at bounding box center [1005, 646] width 97 height 33
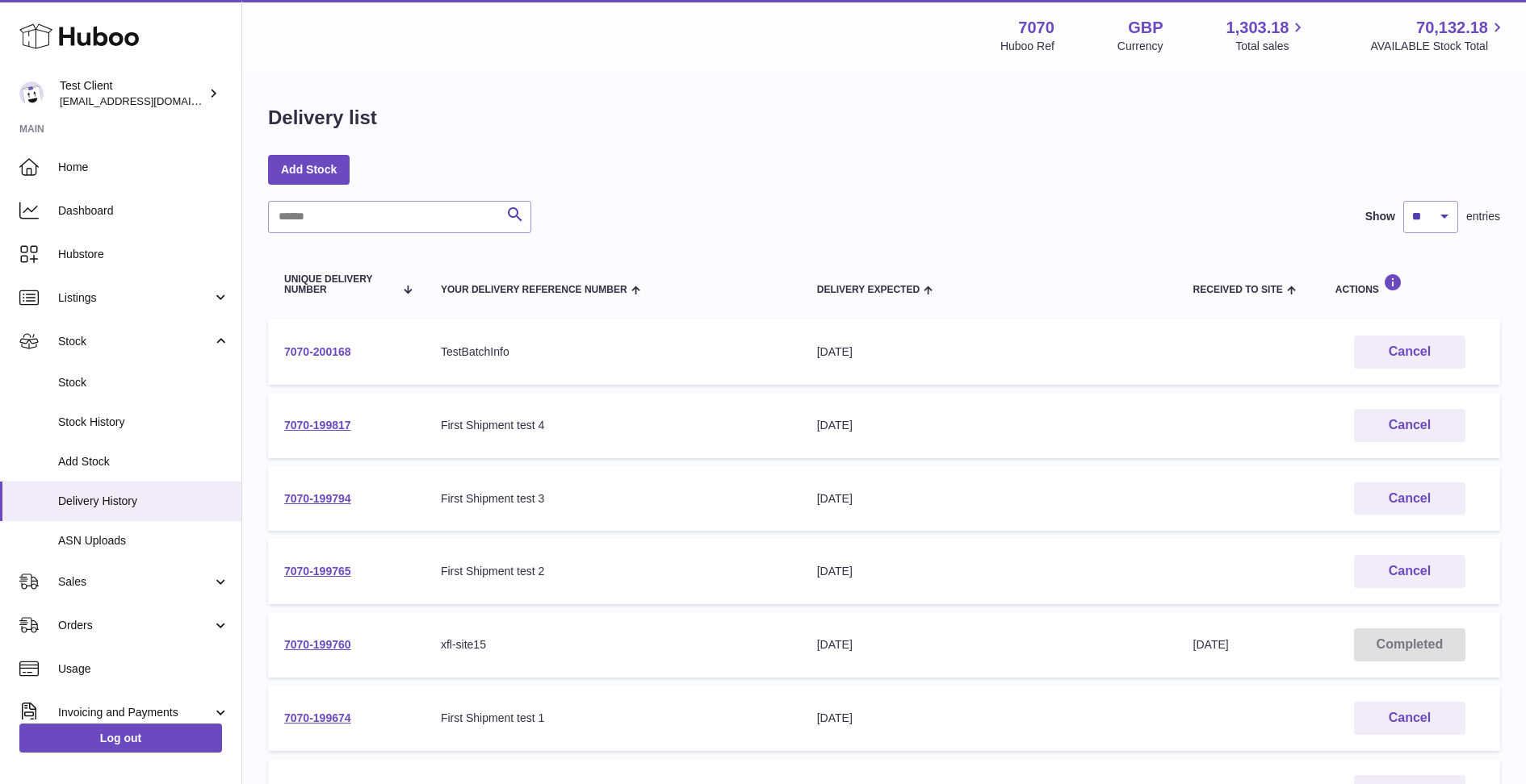
click at [327, 355] on link "7070-200168" at bounding box center [318, 352] width 67 height 13
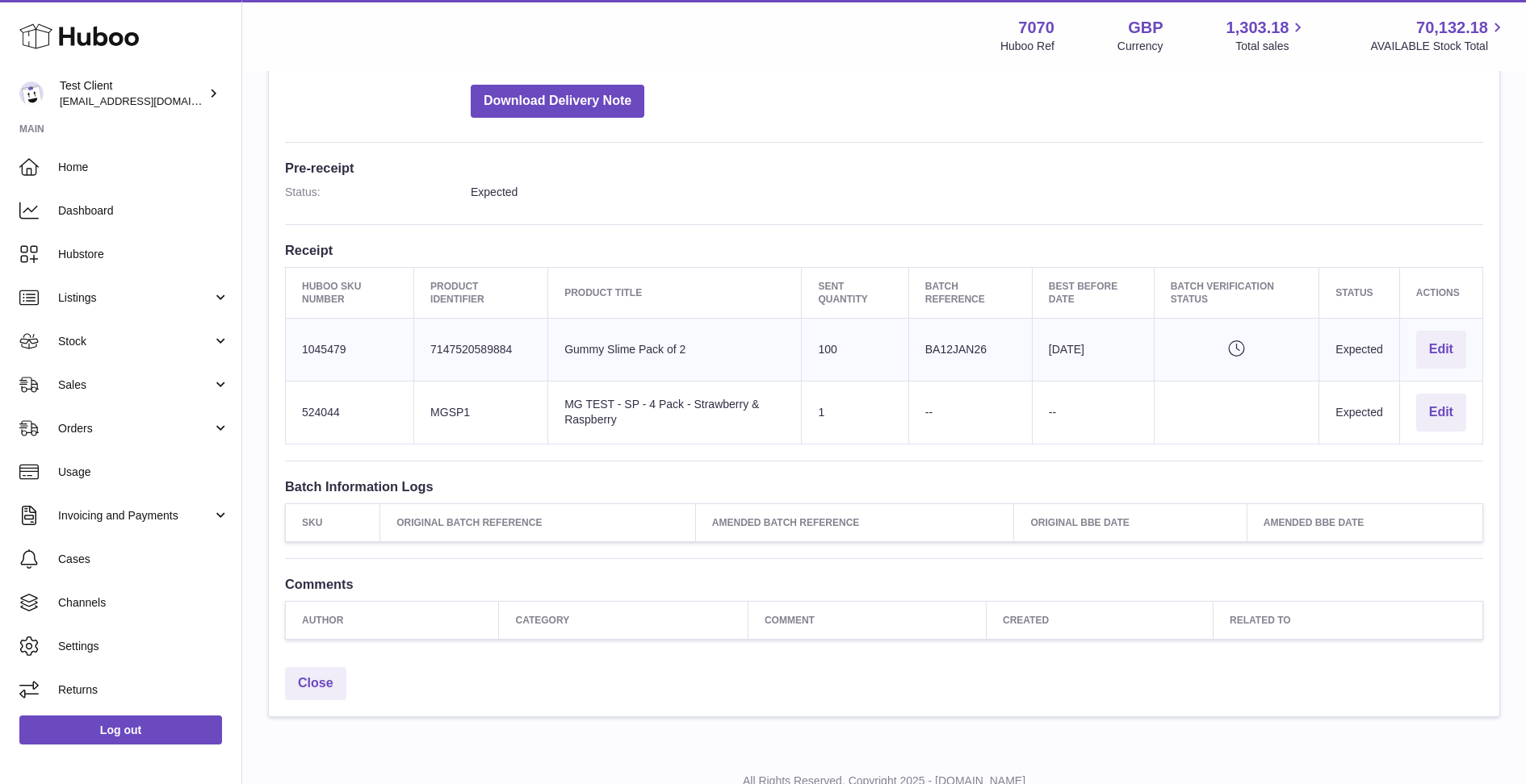
scroll to position [380, 0]
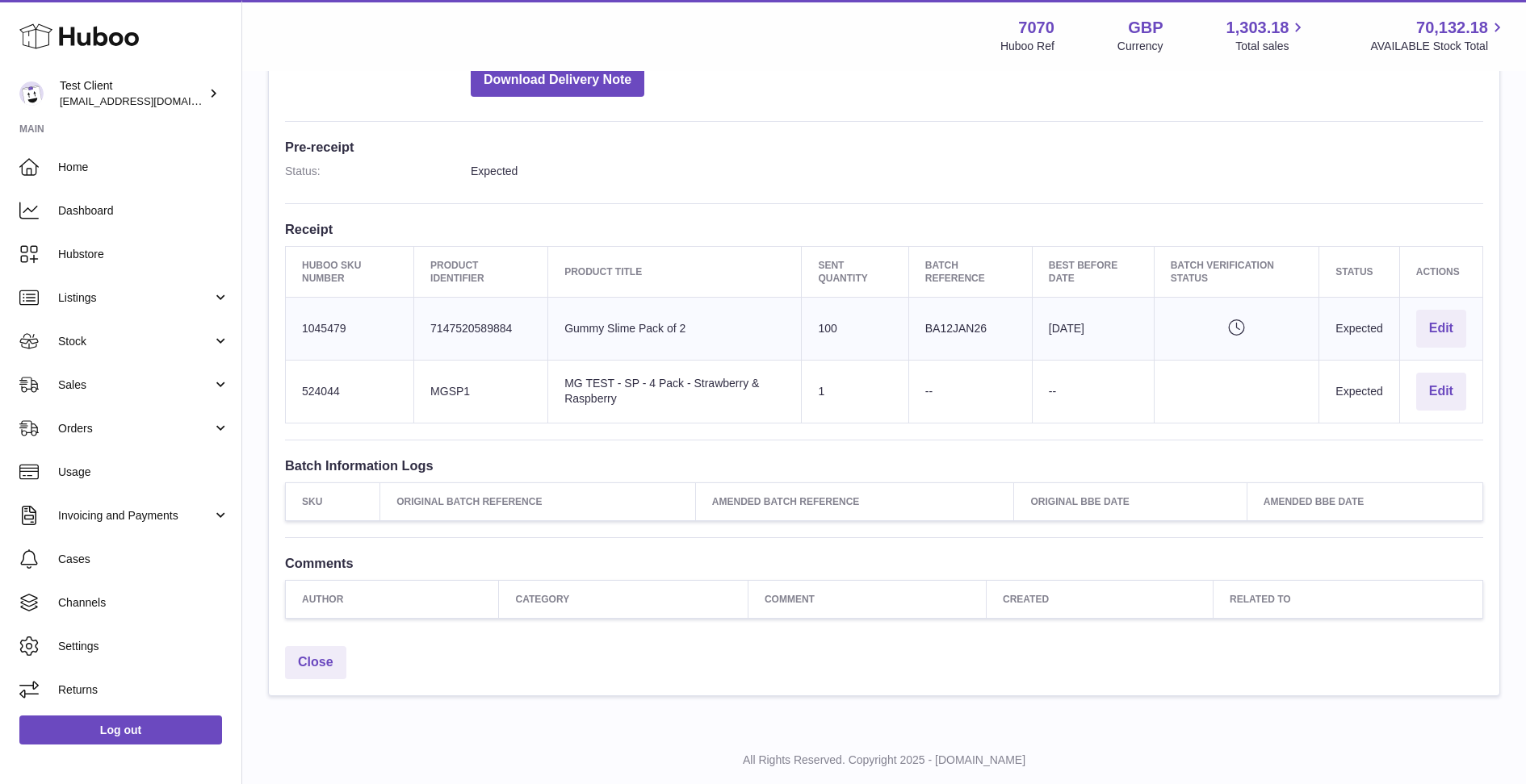
drag, startPoint x: 346, startPoint y: 325, endPoint x: 303, endPoint y: 324, distance: 43.0
click at [303, 324] on td "Huboo SKU Number 1045479" at bounding box center [350, 328] width 128 height 63
copy td "1045479"
drag, startPoint x: 340, startPoint y: 389, endPoint x: 297, endPoint y: 388, distance: 43.0
click at [297, 388] on td "Huboo SKU Number 524044" at bounding box center [350, 391] width 128 height 63
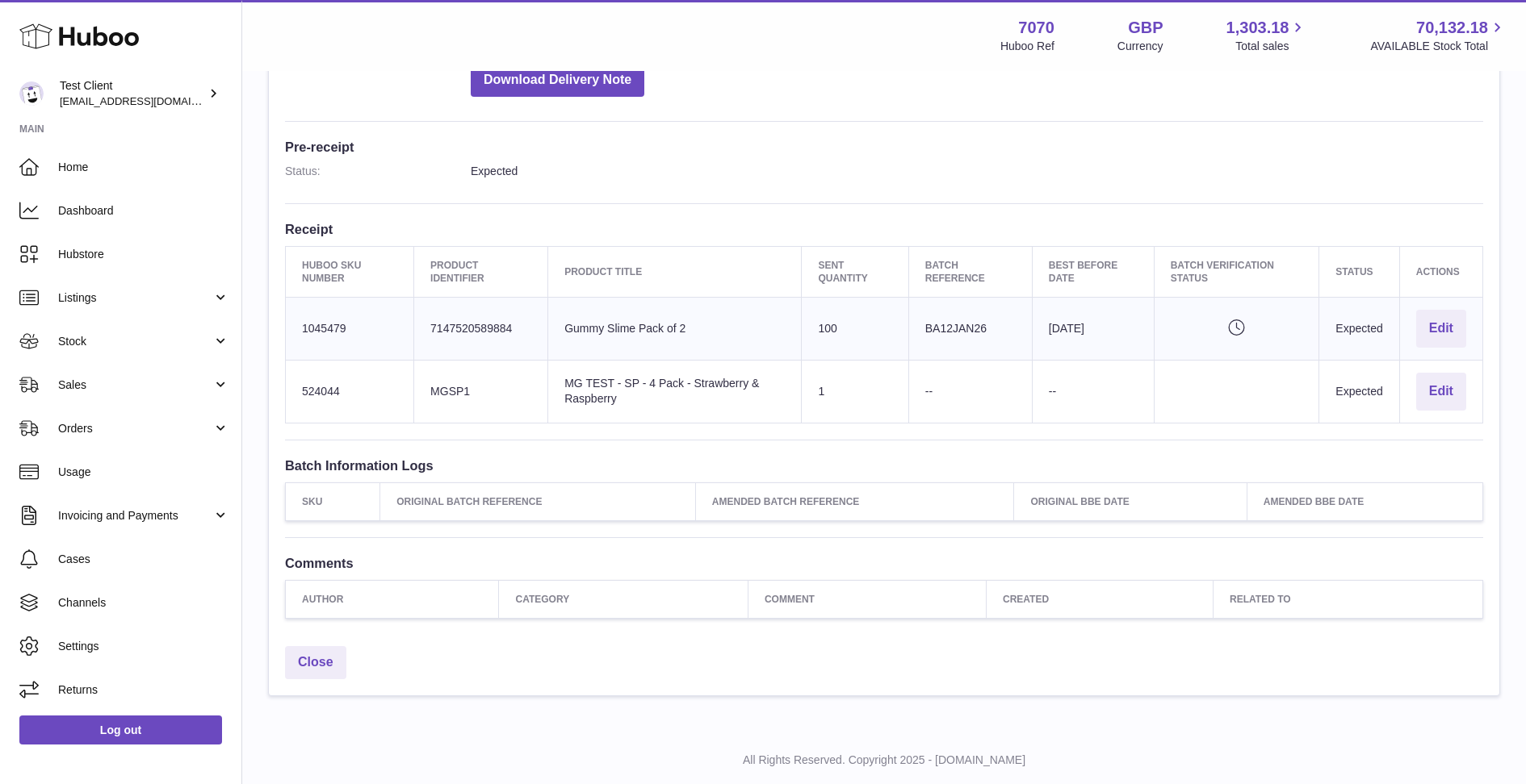
click at [508, 389] on td "Client Identifier MGSP1" at bounding box center [481, 391] width 134 height 63
drag, startPoint x: 345, startPoint y: 393, endPoint x: 301, endPoint y: 389, distance: 44.2
click at [301, 389] on td "Huboo SKU Number 524044" at bounding box center [350, 391] width 128 height 63
click at [353, 384] on td "Huboo SKU Number 524044" at bounding box center [350, 391] width 128 height 63
click at [107, 349] on link "Stock" at bounding box center [121, 341] width 241 height 44
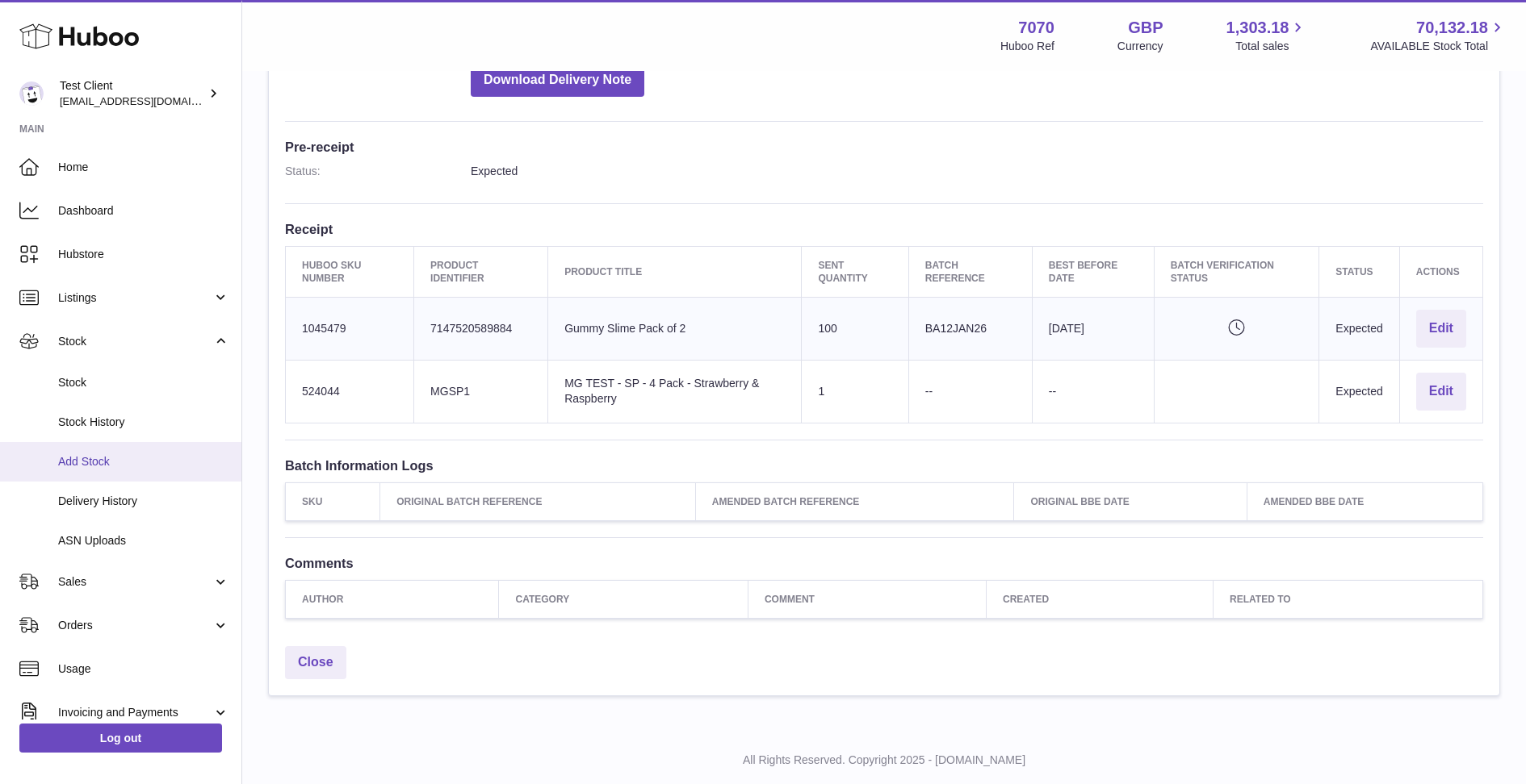
click at [143, 470] on link "Add Stock" at bounding box center [121, 462] width 241 height 40
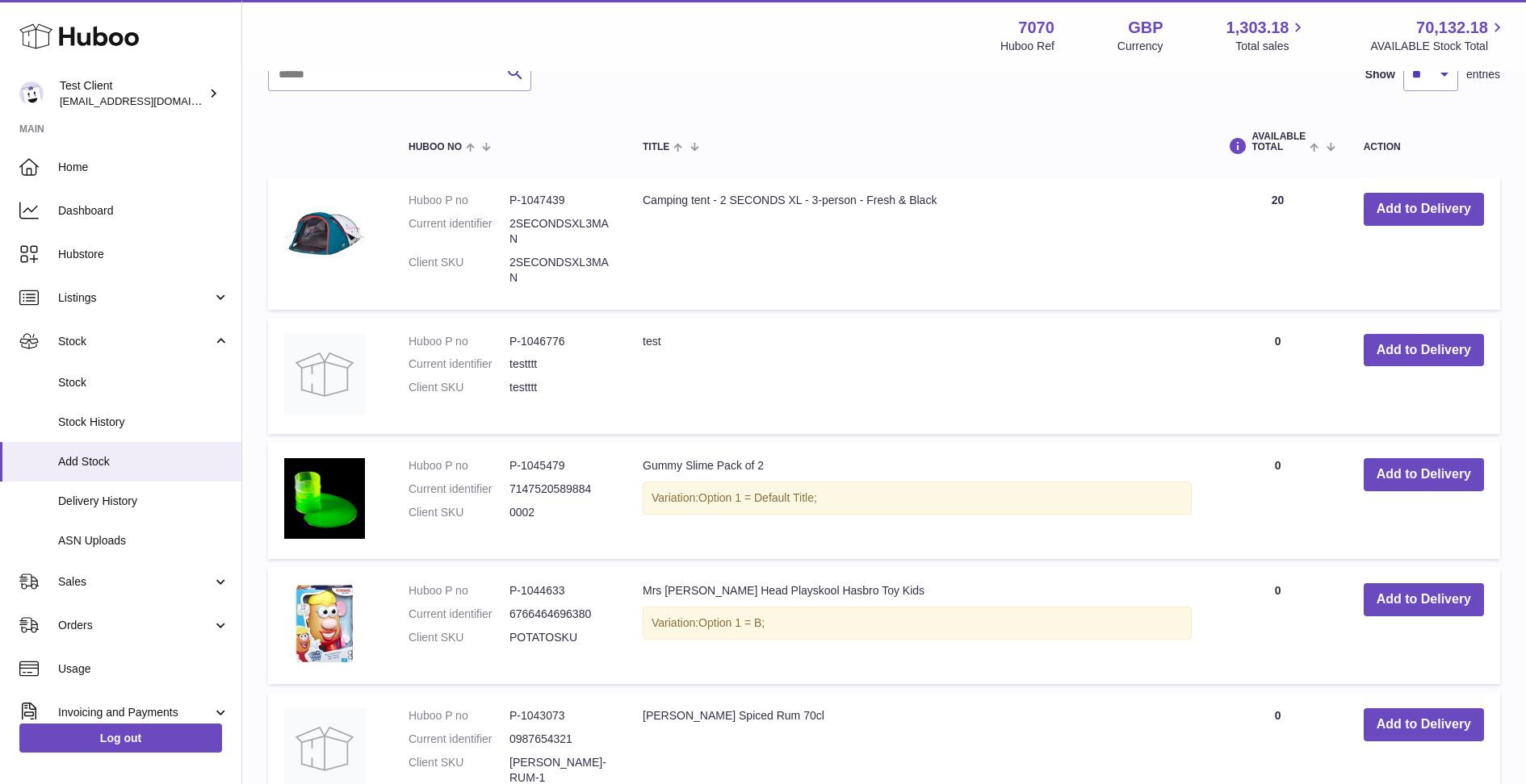
scroll to position [617, 0]
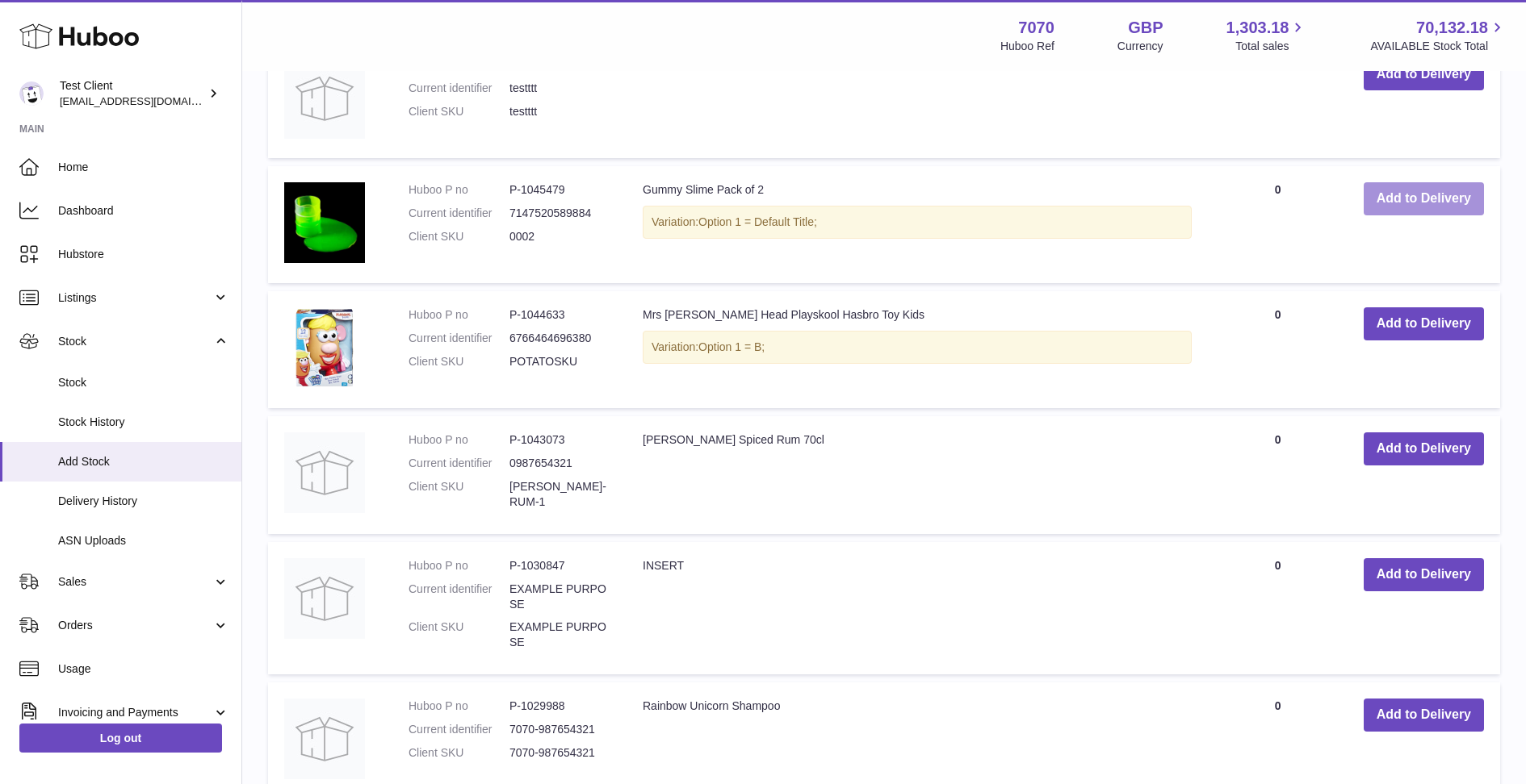
click at [1398, 200] on button "Add to Delivery" at bounding box center [1423, 199] width 120 height 33
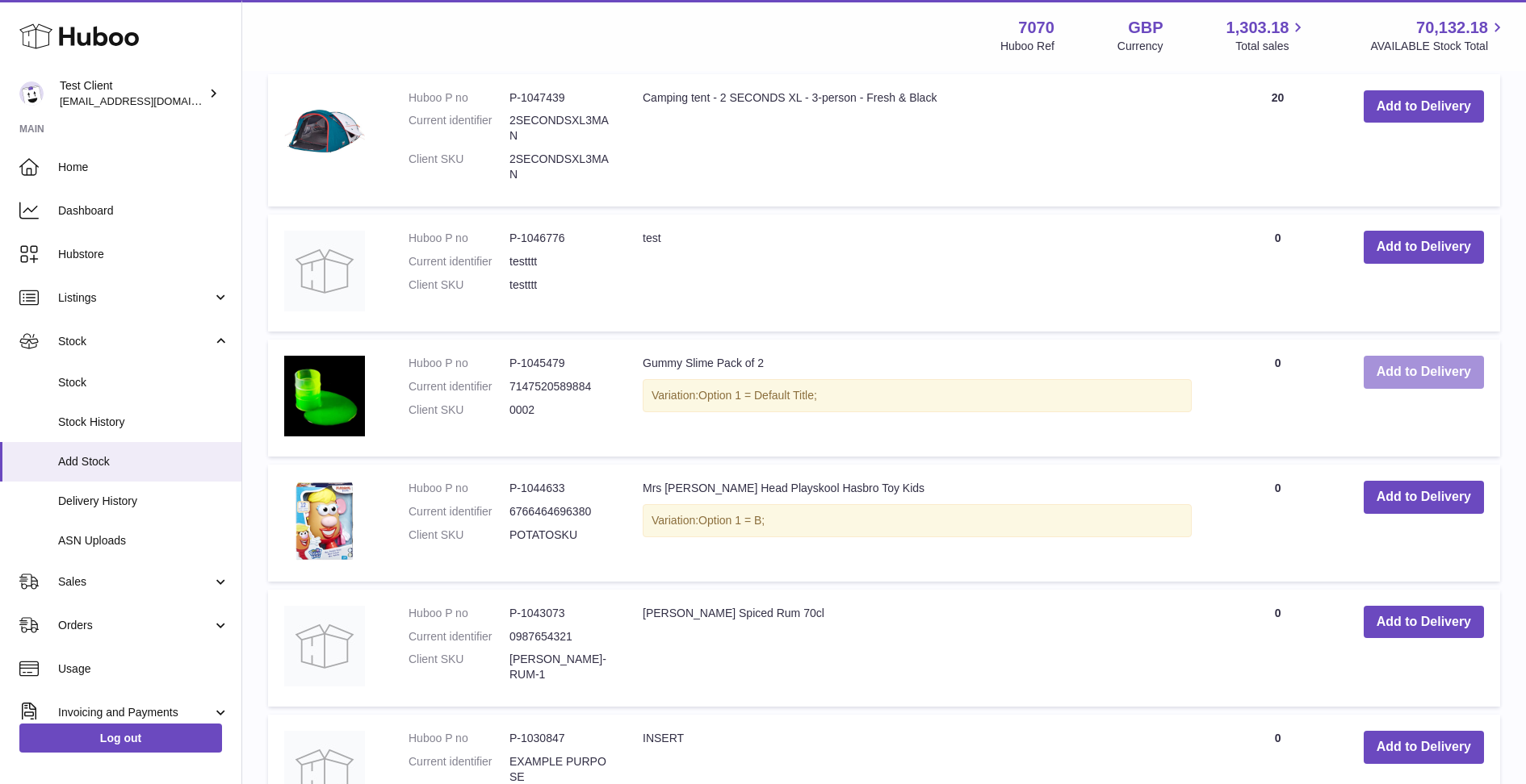
scroll to position [0, 0]
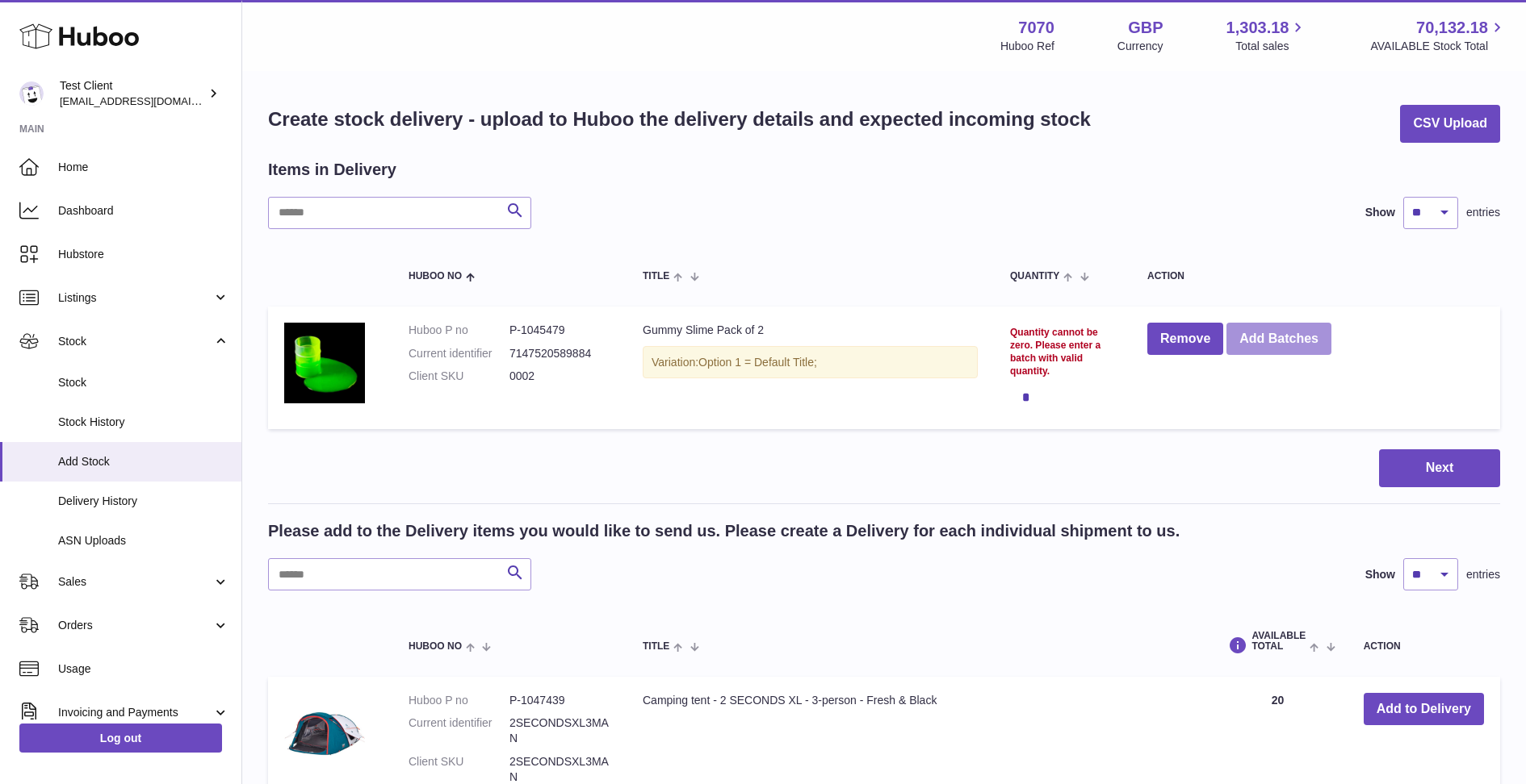
click at [1301, 336] on button "Add Batches" at bounding box center [1279, 339] width 105 height 33
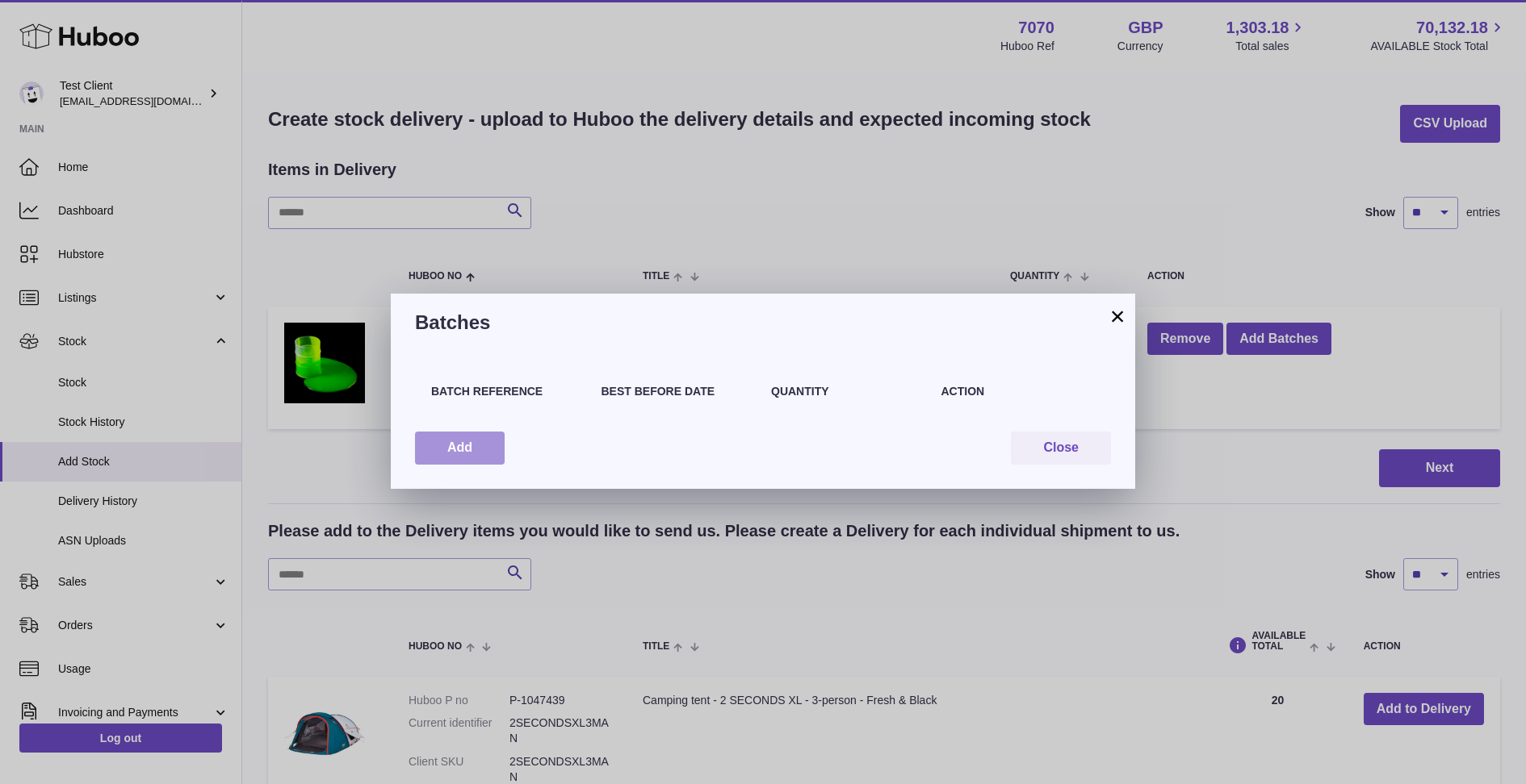
click at [457, 452] on button "Add" at bounding box center [459, 448] width 90 height 33
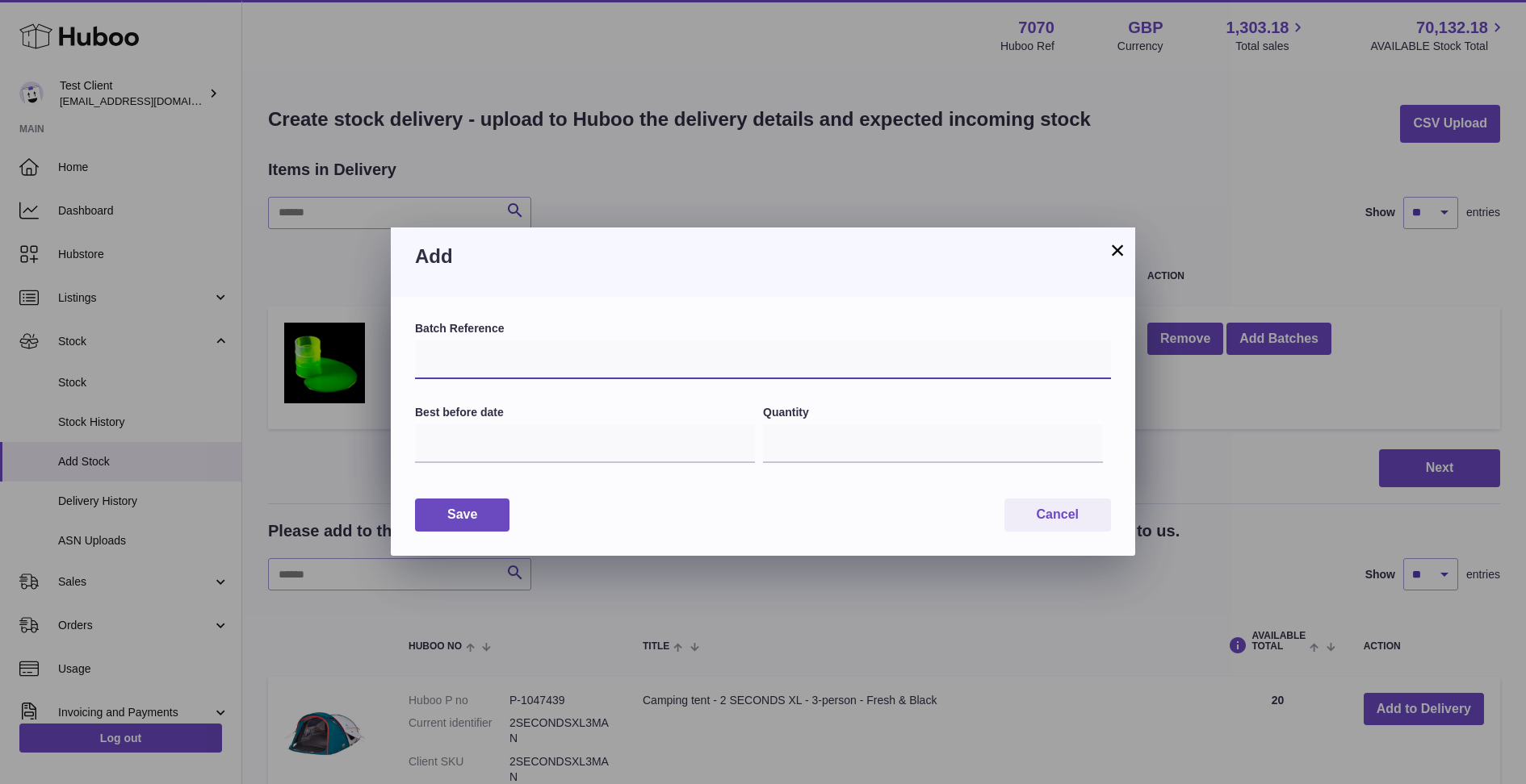
click at [467, 368] on input "text" at bounding box center [763, 359] width 695 height 39
type input "*********"
click at [527, 441] on input "text" at bounding box center [585, 444] width 340 height 39
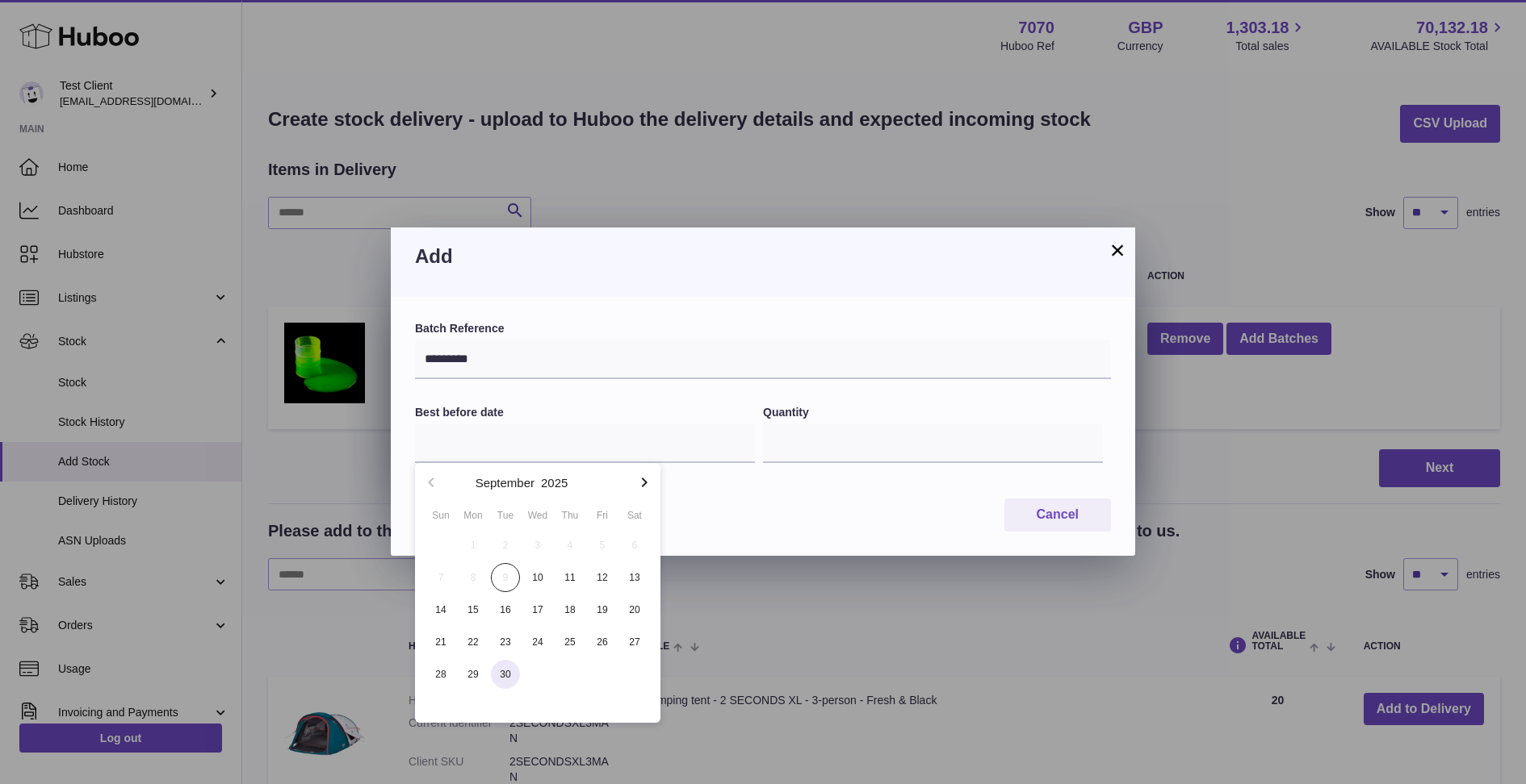
click at [510, 673] on span "30" at bounding box center [506, 674] width 29 height 29
type input "**********"
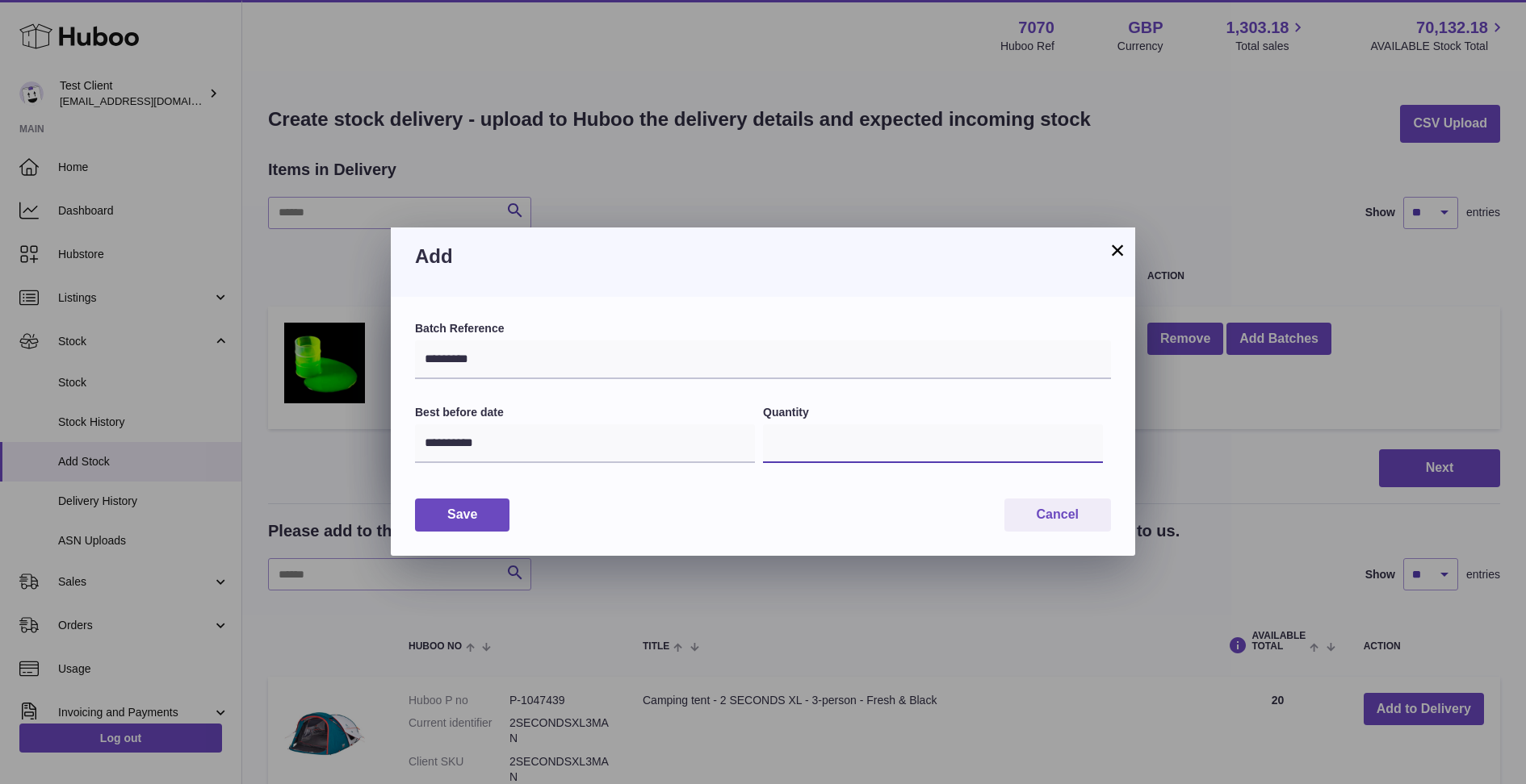
click at [884, 449] on input "*" at bounding box center [932, 444] width 340 height 39
type input "***"
click at [461, 521] on button "Save" at bounding box center [462, 515] width 94 height 33
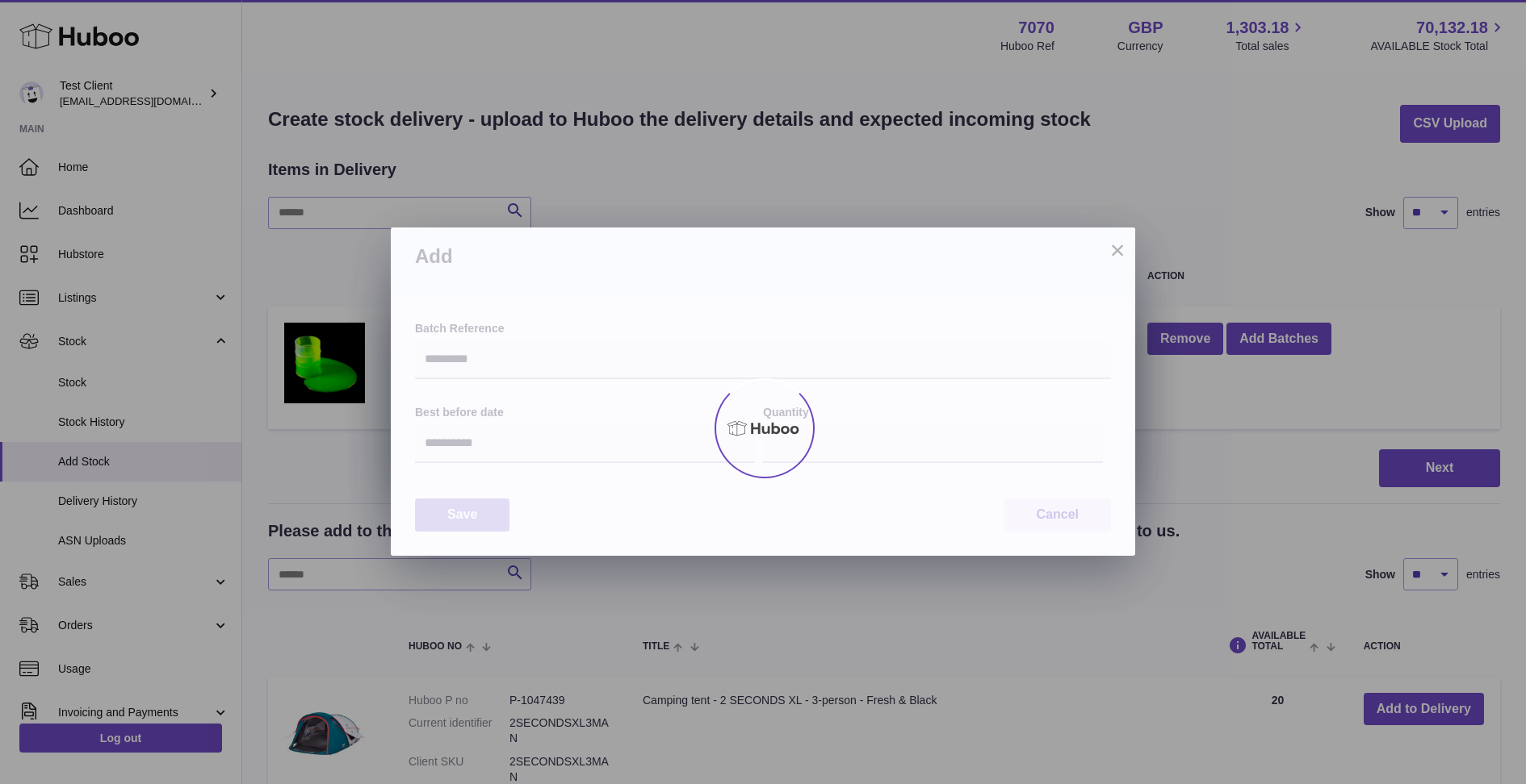
type input "***"
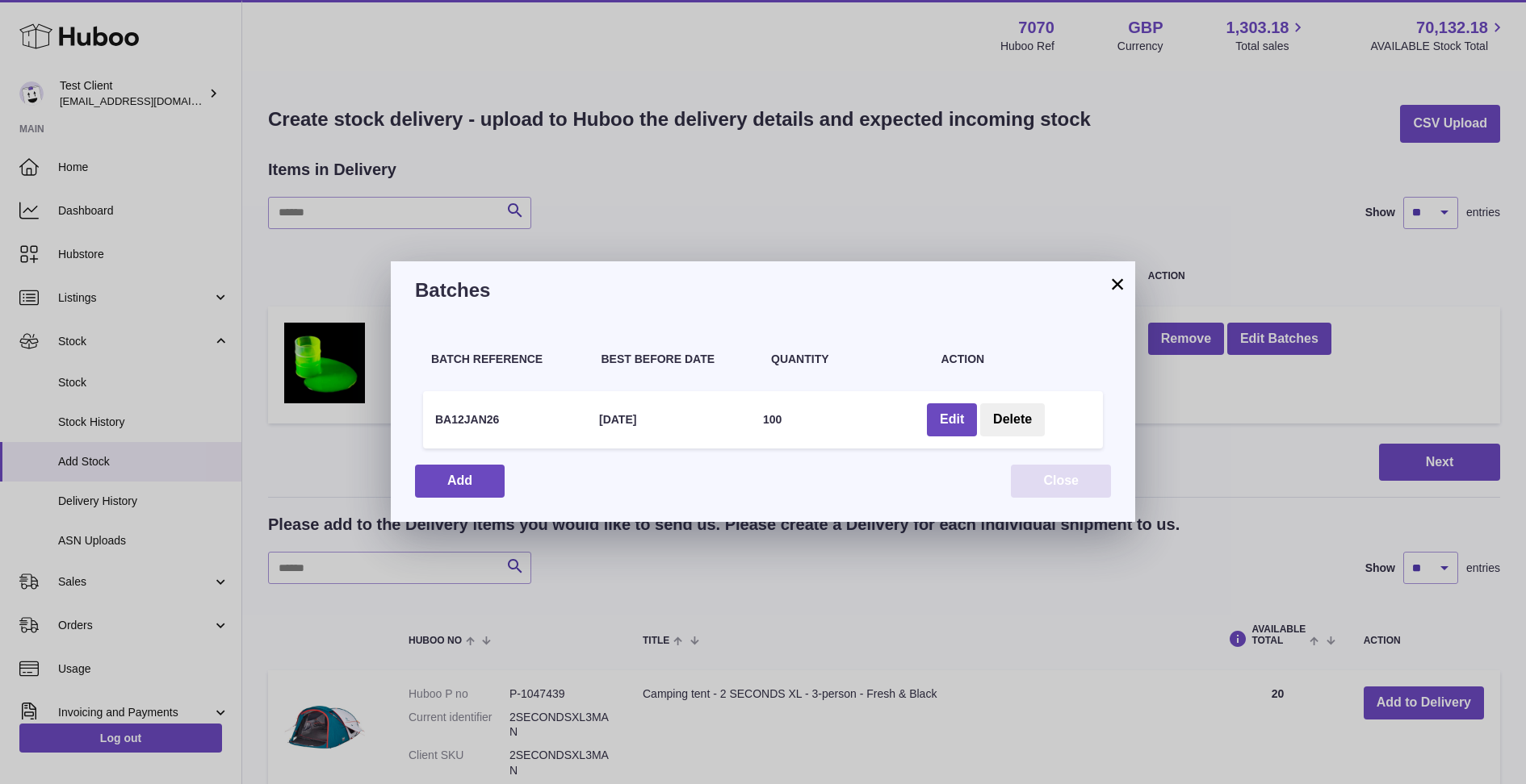
click at [1039, 485] on button "Close" at bounding box center [1060, 481] width 100 height 33
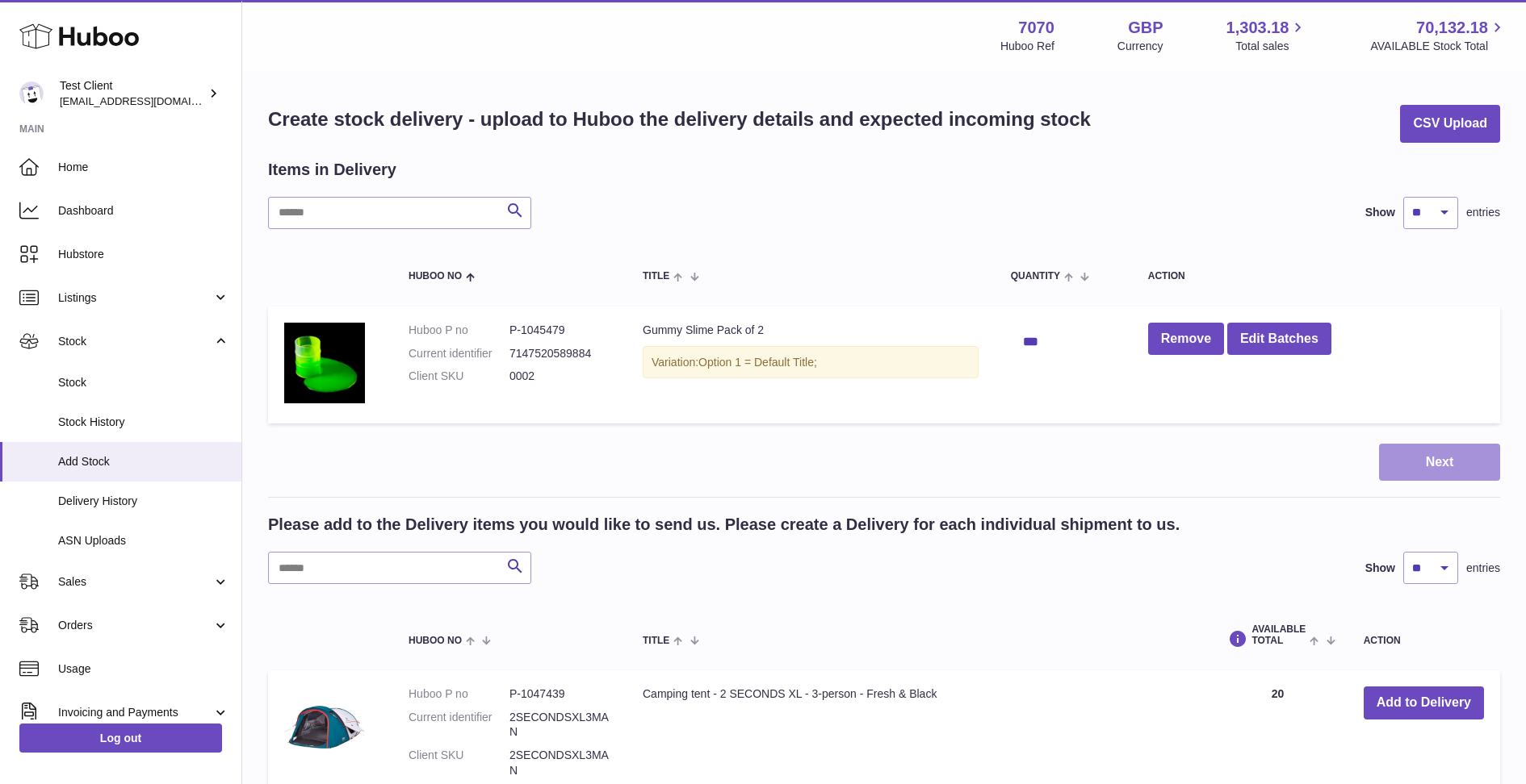
click at [1442, 469] on button "Next" at bounding box center [1439, 463] width 121 height 38
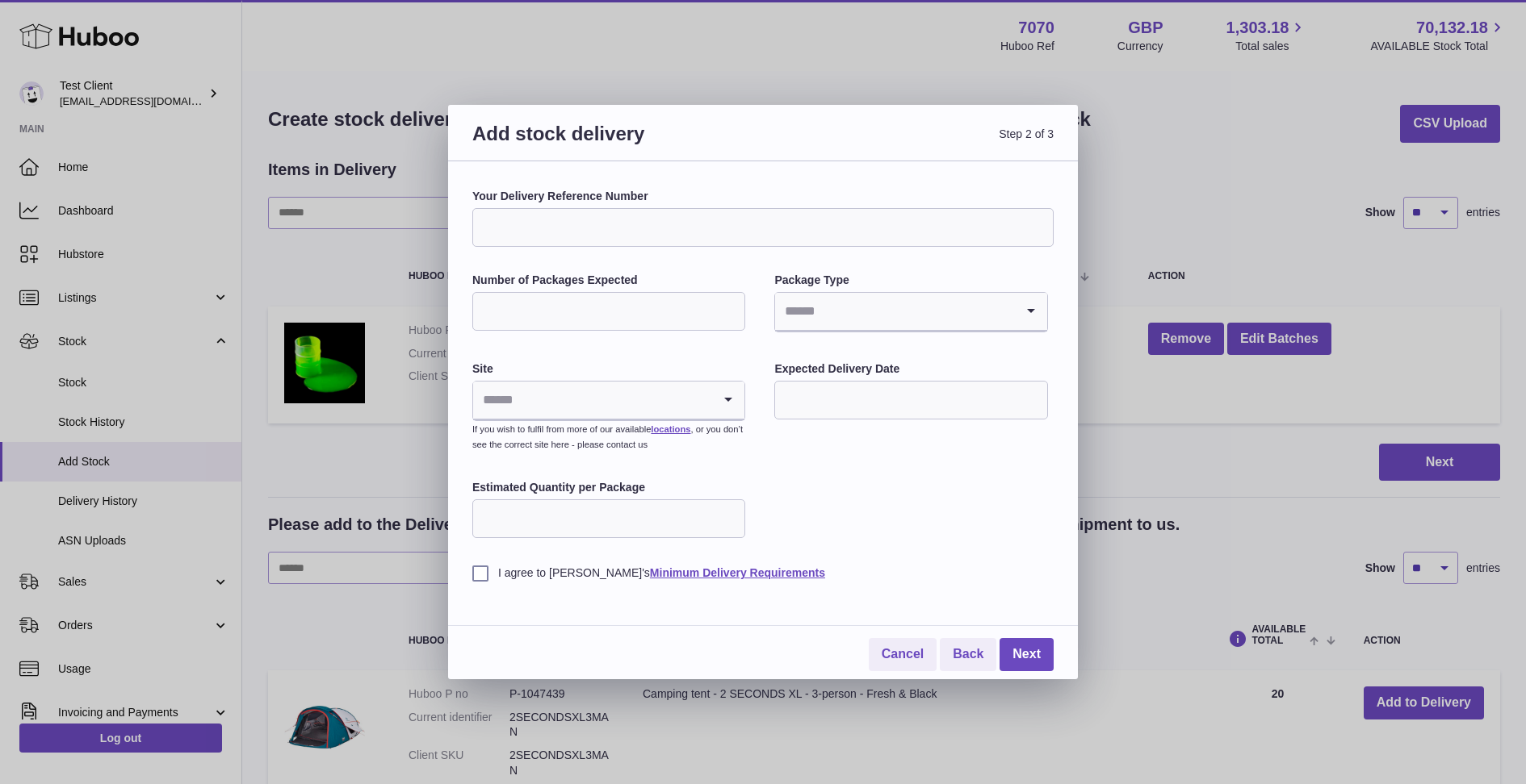
click at [610, 207] on div "Your Delivery Reference Number" at bounding box center [763, 218] width 581 height 58
click at [610, 237] on input "Your Delivery Reference Number" at bounding box center [763, 227] width 581 height 39
type input "**********"
click at [568, 309] on input "Number of Packages Expected" at bounding box center [608, 311] width 273 height 39
type input "*"
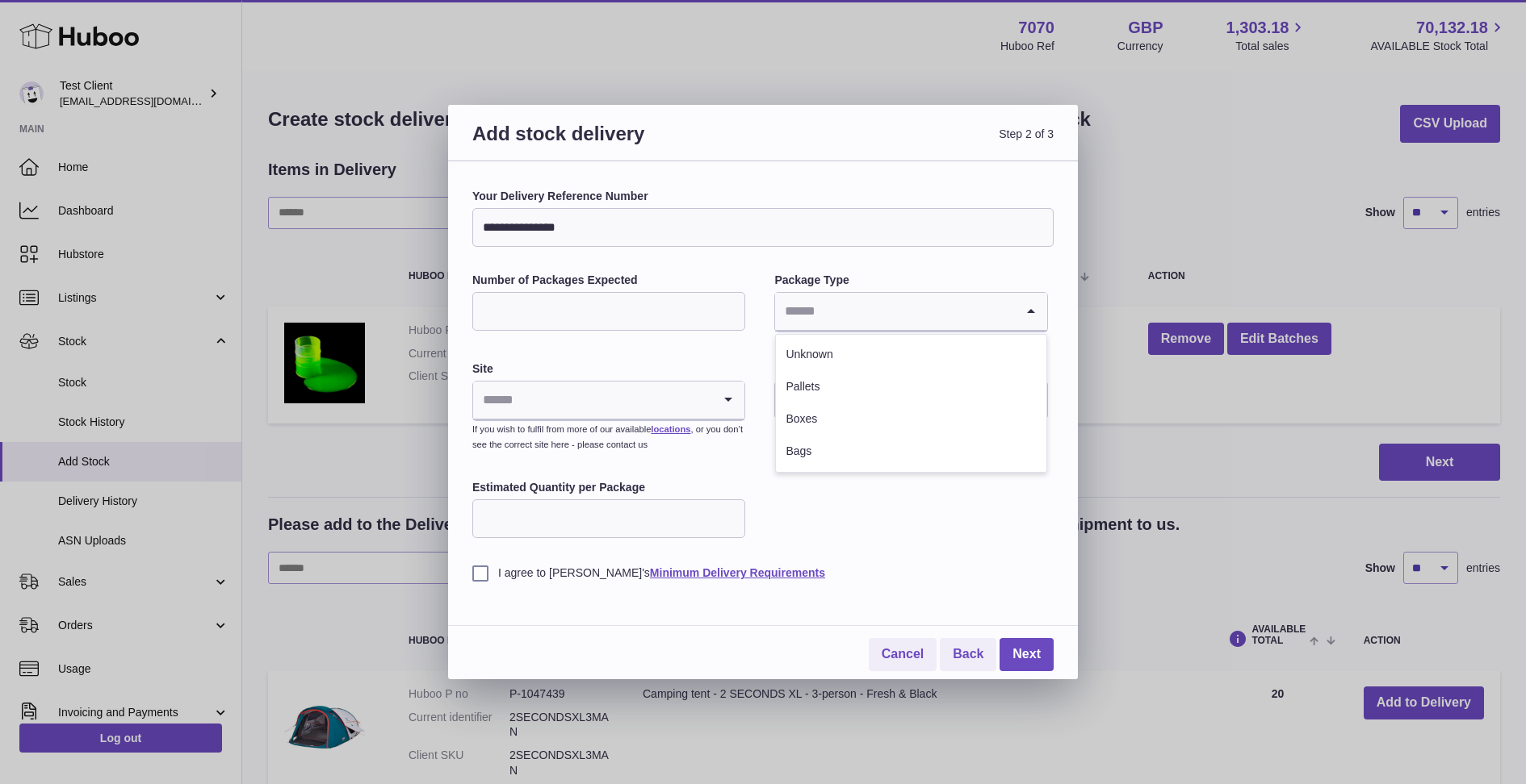
click at [842, 313] on input "Search for option" at bounding box center [894, 311] width 239 height 37
click at [884, 421] on li "Boxes" at bounding box center [911, 420] width 270 height 33
click at [614, 415] on input "Search for option" at bounding box center [592, 400] width 239 height 37
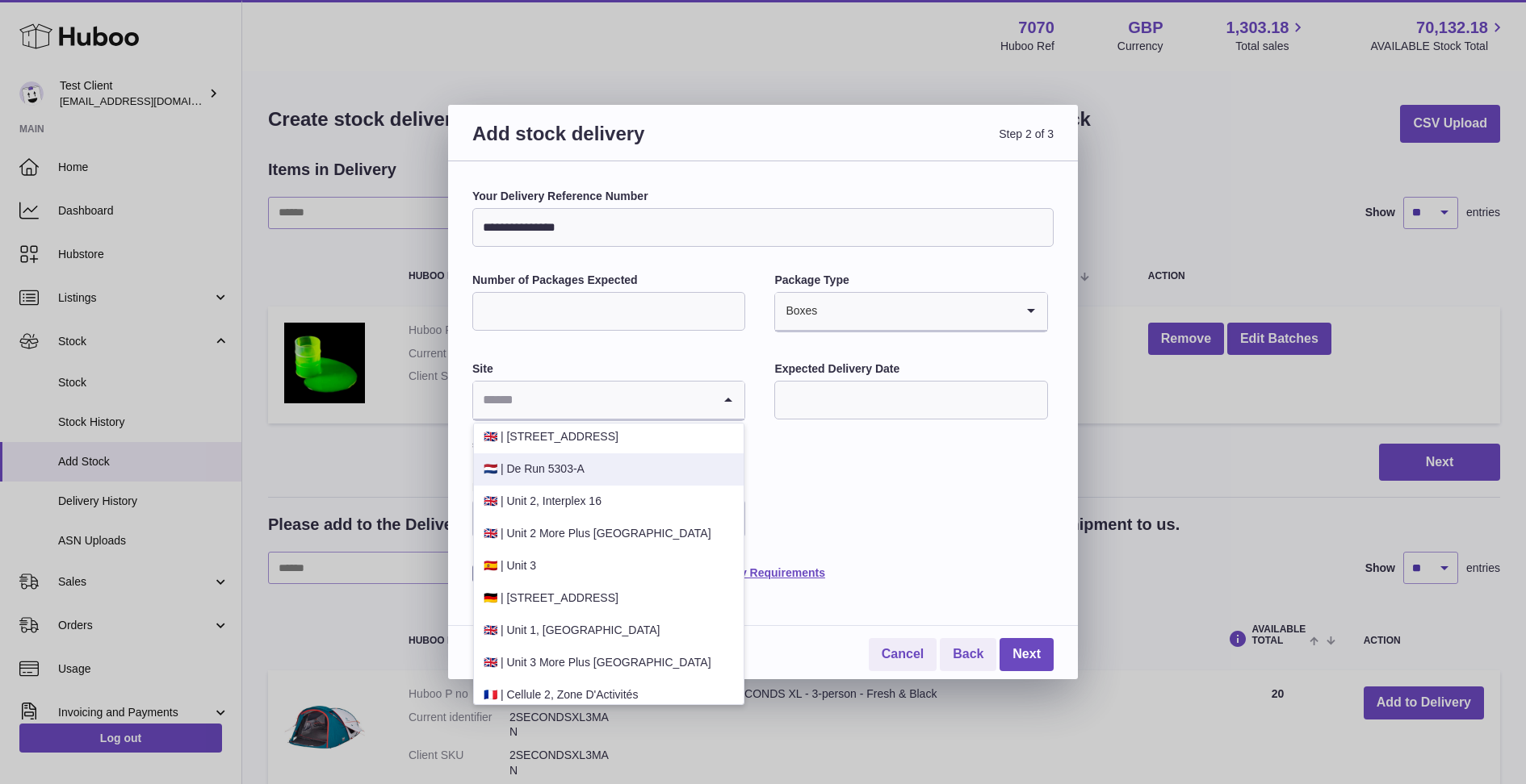
scroll to position [36, 0]
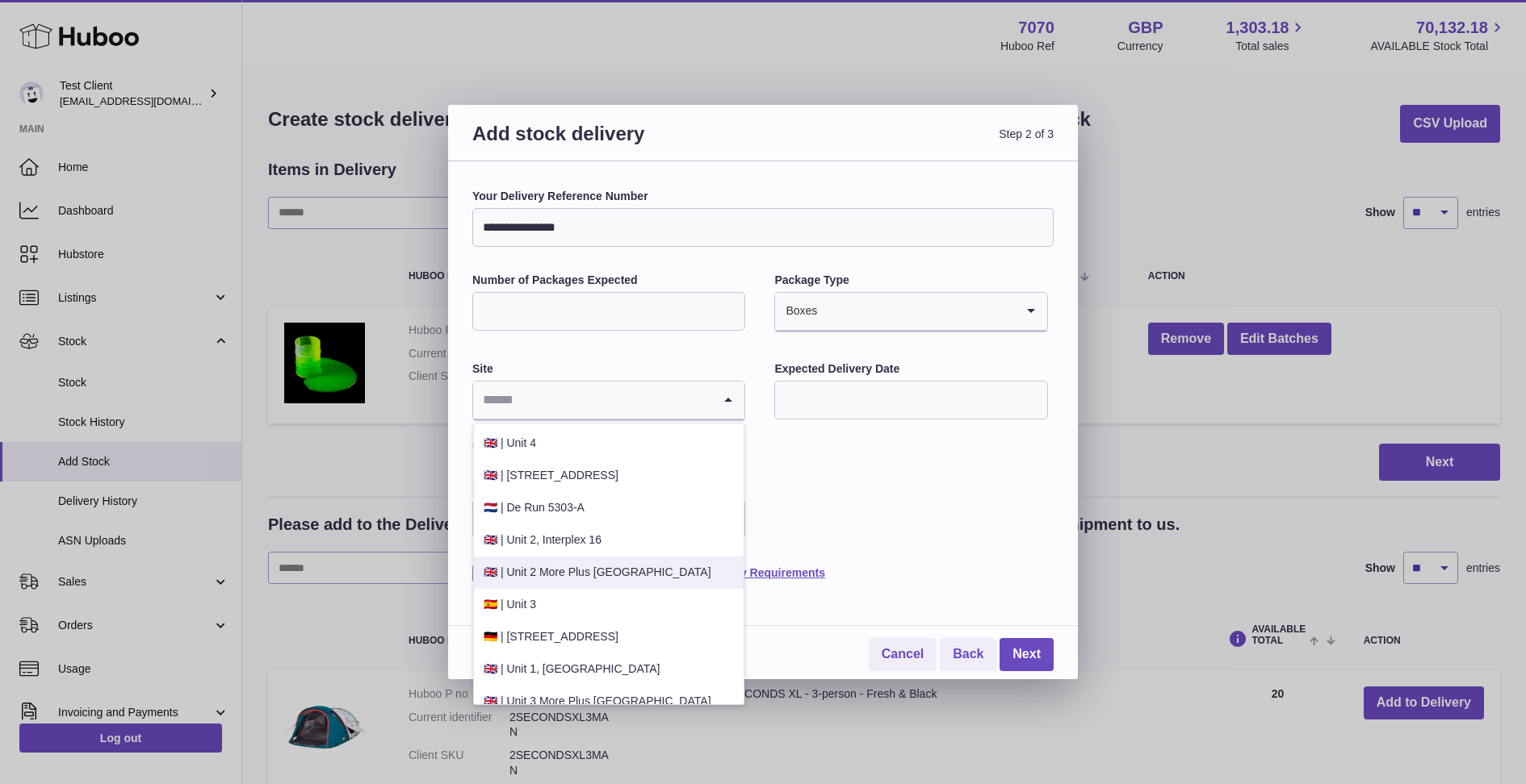
click at [583, 569] on li "🇬🇧 | Unit 2 More Plus Central Park" at bounding box center [608, 573] width 270 height 33
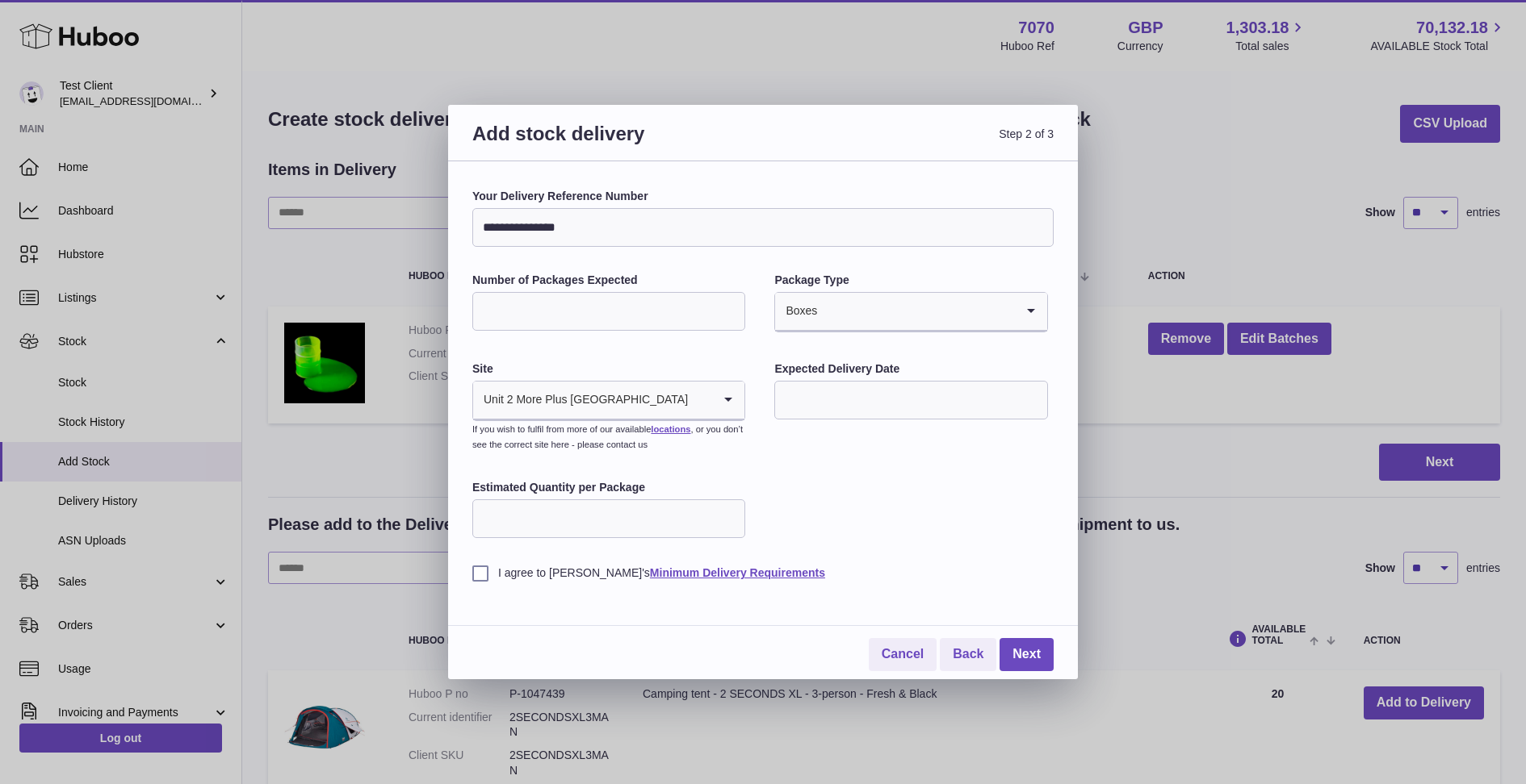
click at [540, 516] on input "Estimated Quantity per Package" at bounding box center [608, 518] width 273 height 39
type input "***"
click at [484, 567] on label "I agree to Huboo's Minimum Delivery Requirements" at bounding box center [763, 573] width 581 height 15
click at [1040, 644] on link "Next" at bounding box center [1027, 654] width 54 height 33
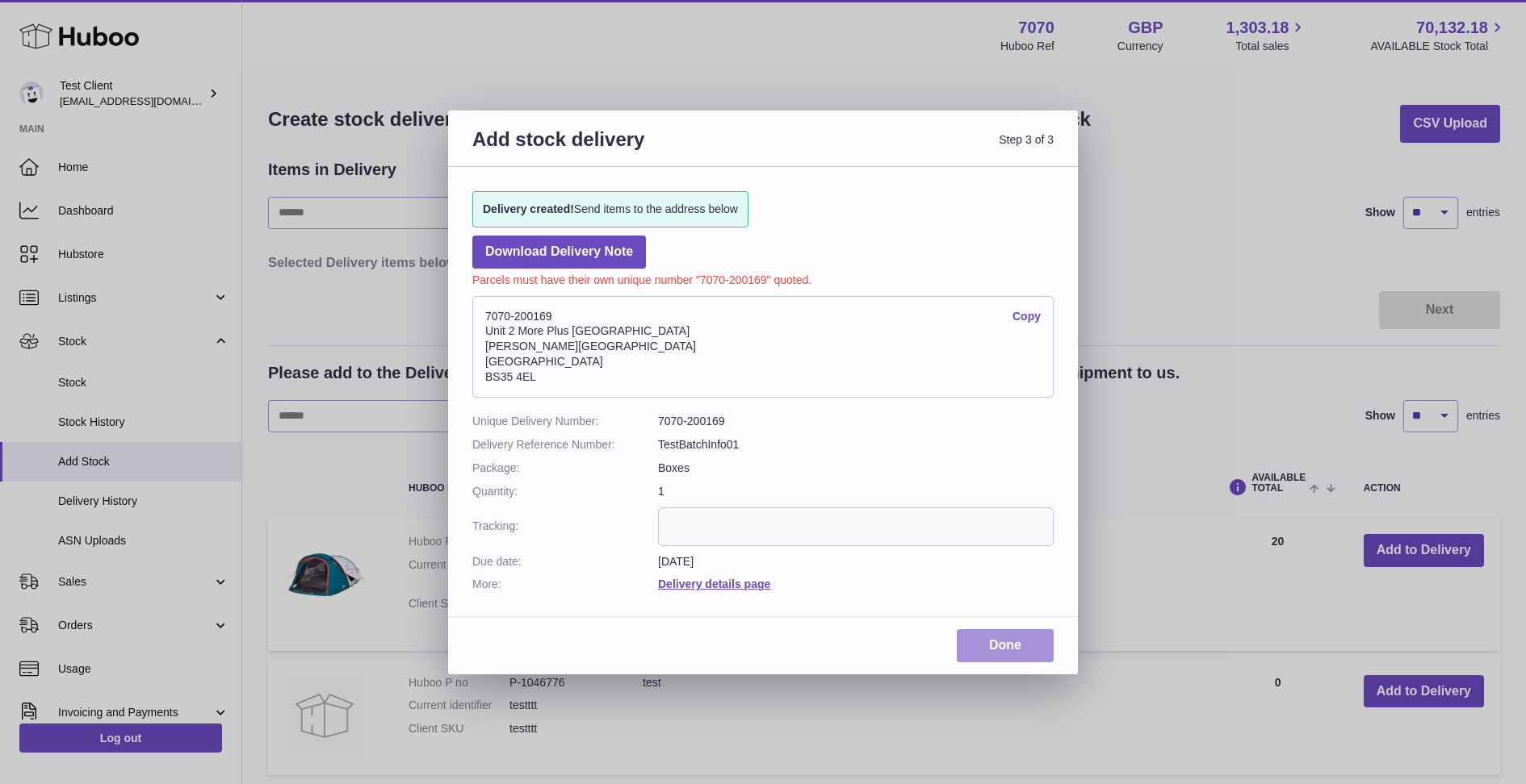
click at [1002, 644] on link "Done" at bounding box center [1005, 646] width 97 height 33
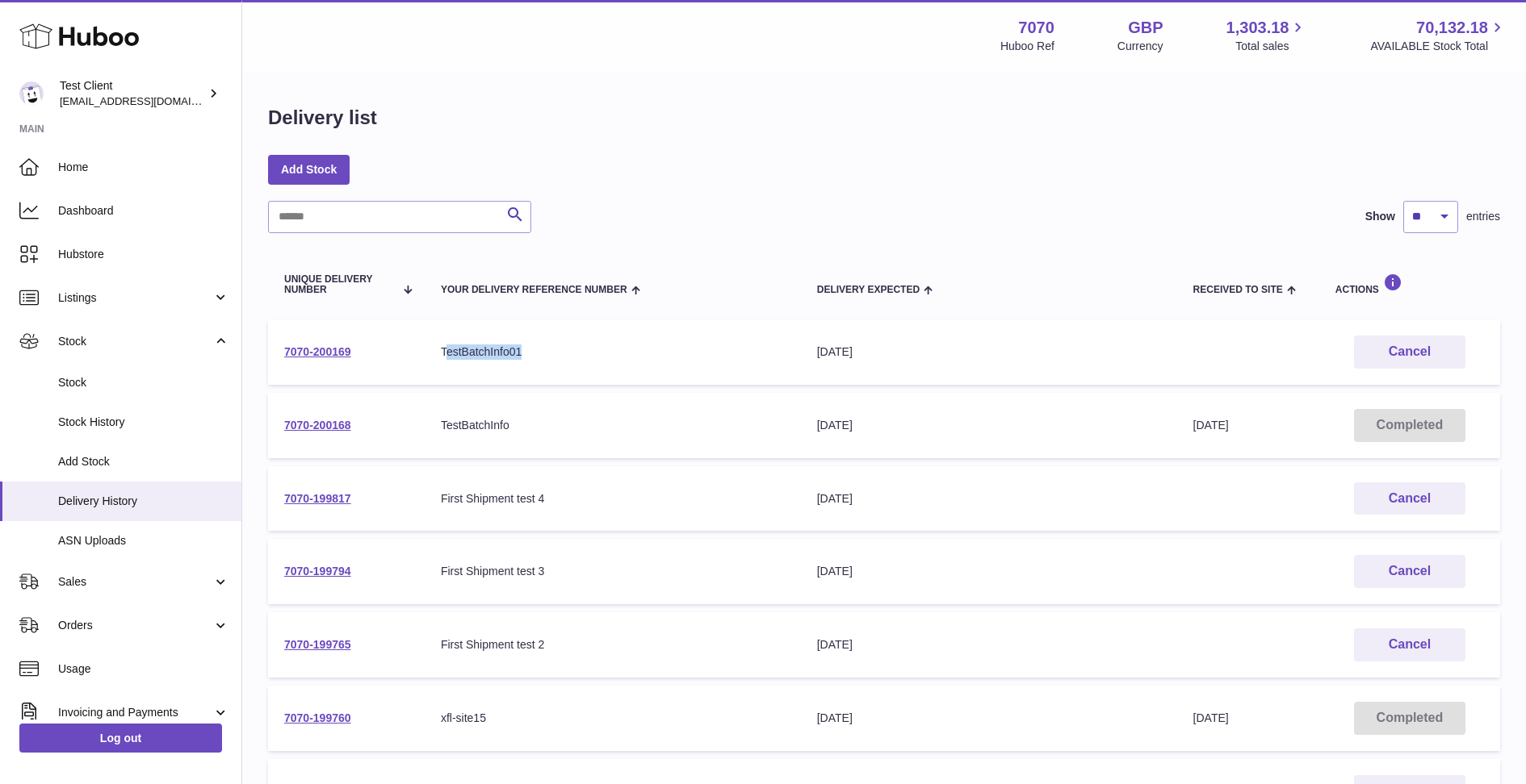
drag, startPoint x: 526, startPoint y: 352, endPoint x: 444, endPoint y: 351, distance: 82.0
click at [444, 351] on div "TestBatchInfo01" at bounding box center [613, 352] width 344 height 15
click at [585, 349] on div "TestBatchInfo01" at bounding box center [613, 352] width 344 height 15
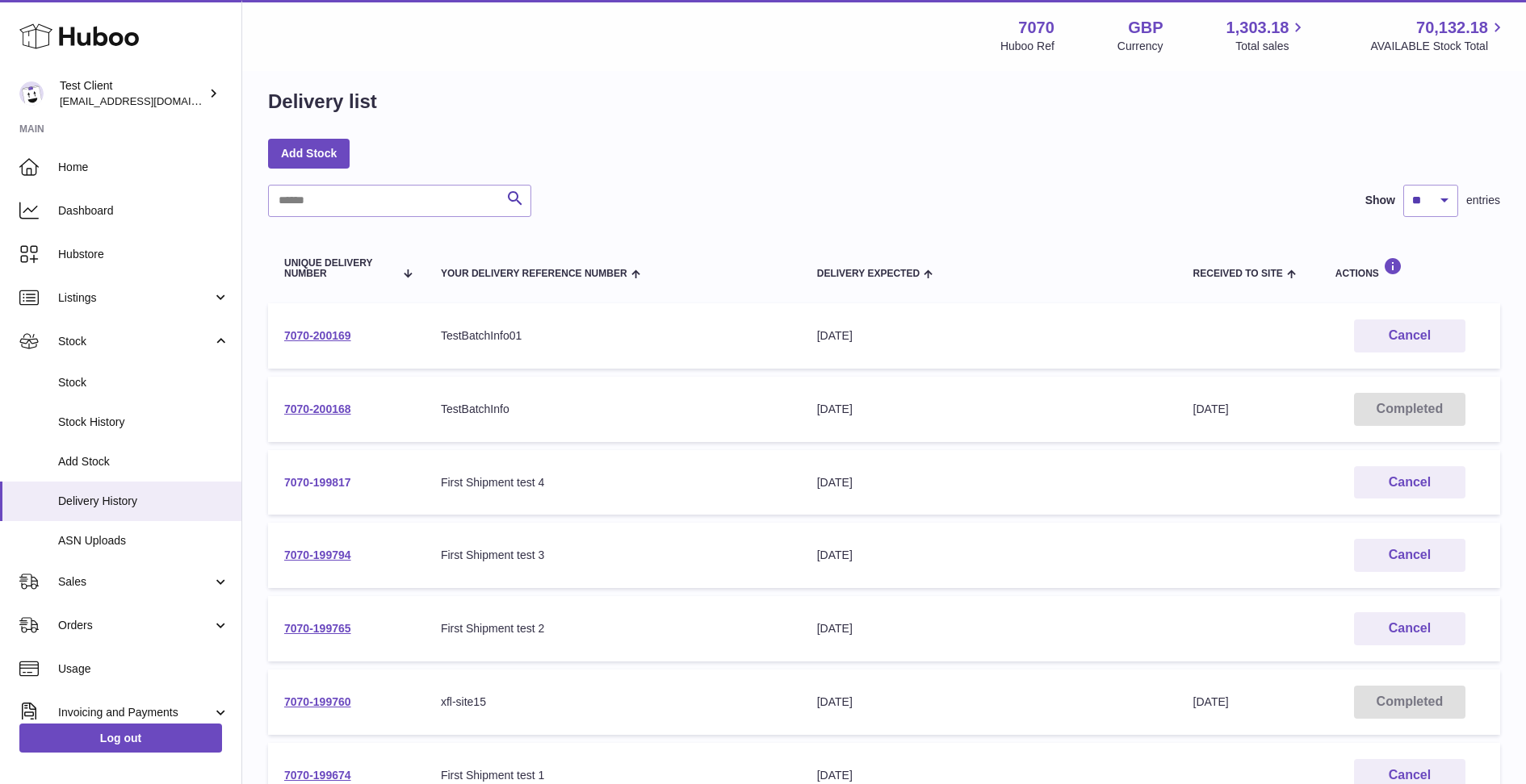
click at [309, 484] on link "7070-199817" at bounding box center [318, 483] width 67 height 13
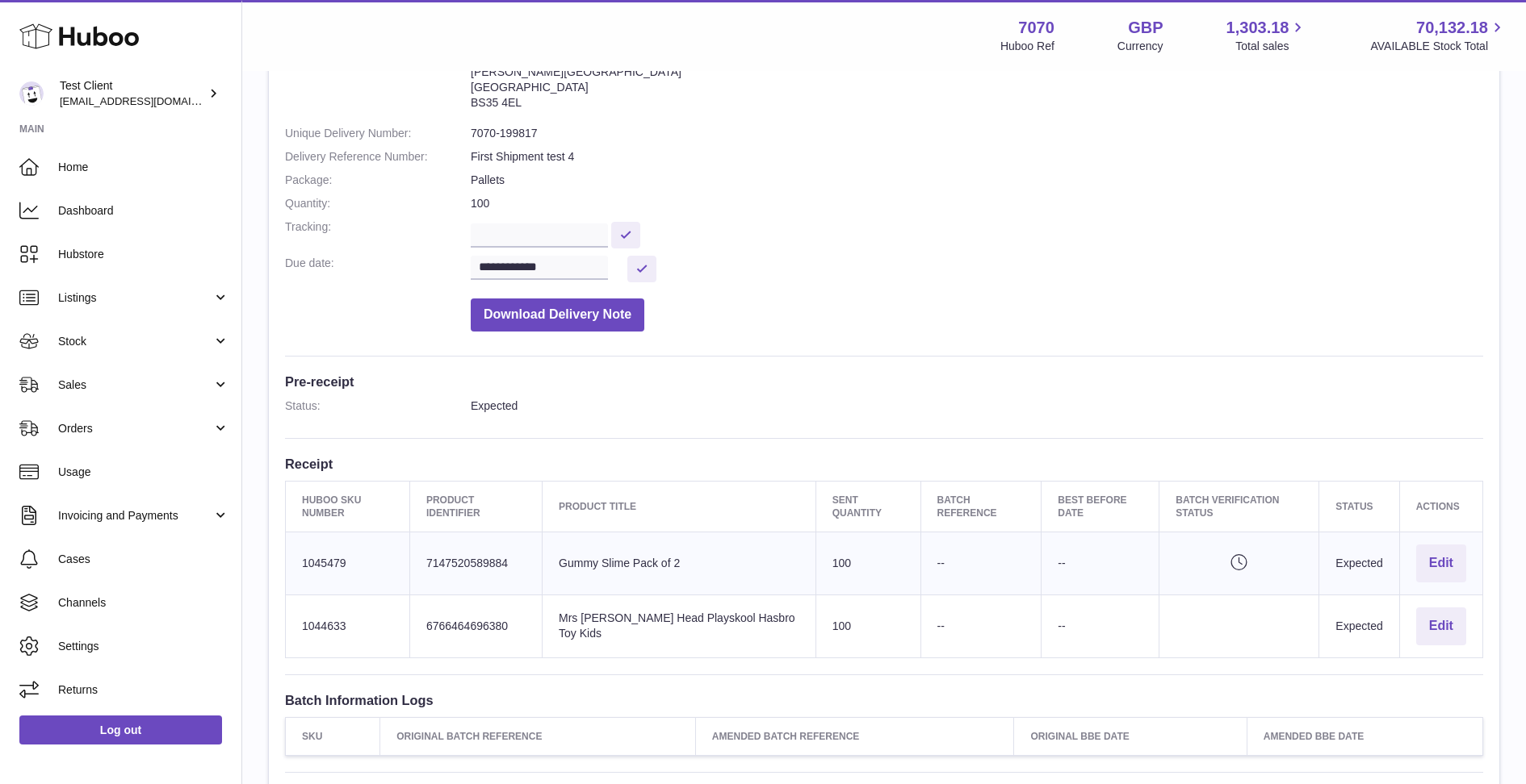
scroll to position [159, 0]
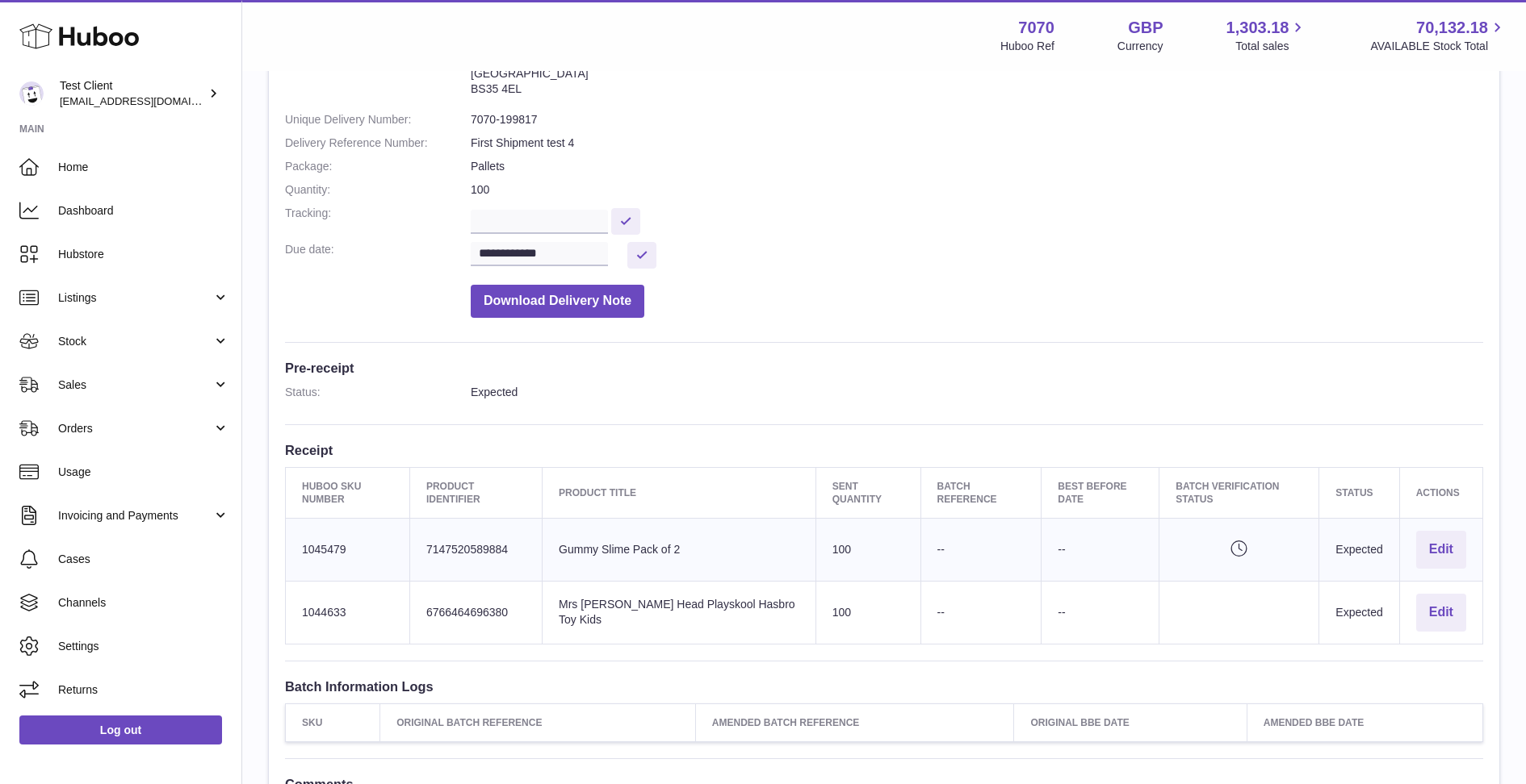
drag, startPoint x: 355, startPoint y: 543, endPoint x: 292, endPoint y: 544, distance: 63.0
click at [292, 544] on td "Huboo SKU Number 1045479" at bounding box center [348, 550] width 124 height 63
copy td "1045479"
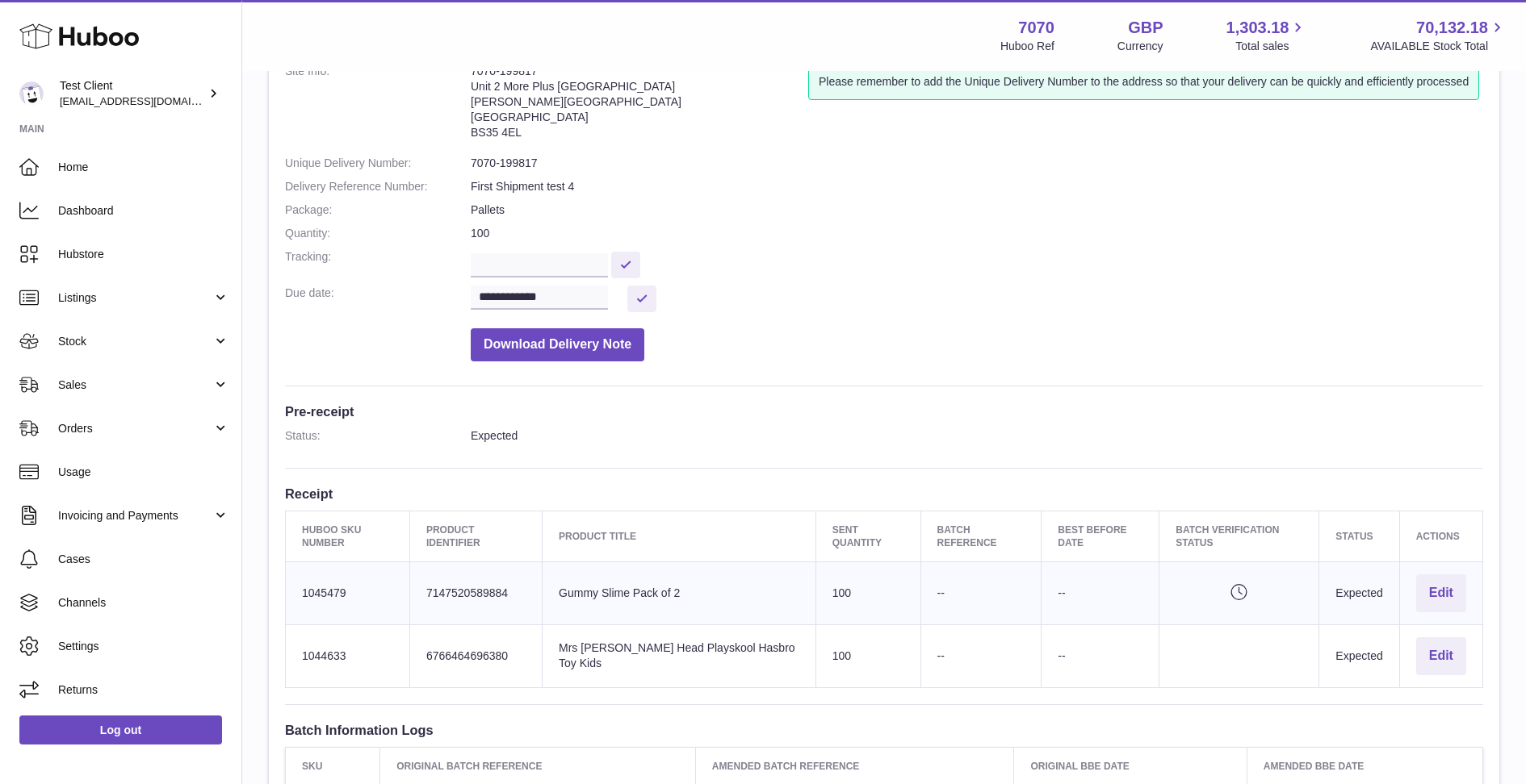
scroll to position [0, 0]
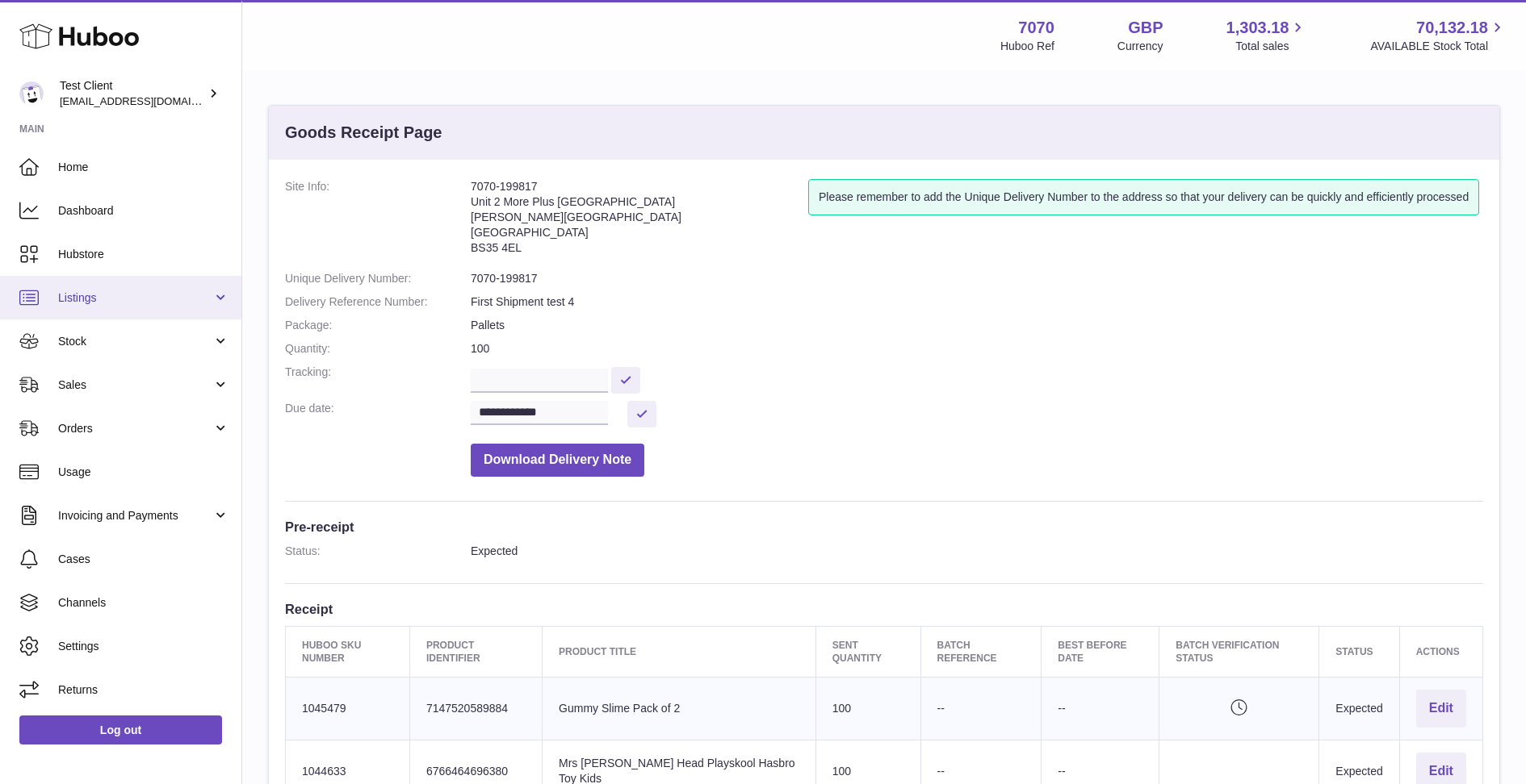
click at [93, 300] on span "Listings" at bounding box center [135, 298] width 154 height 15
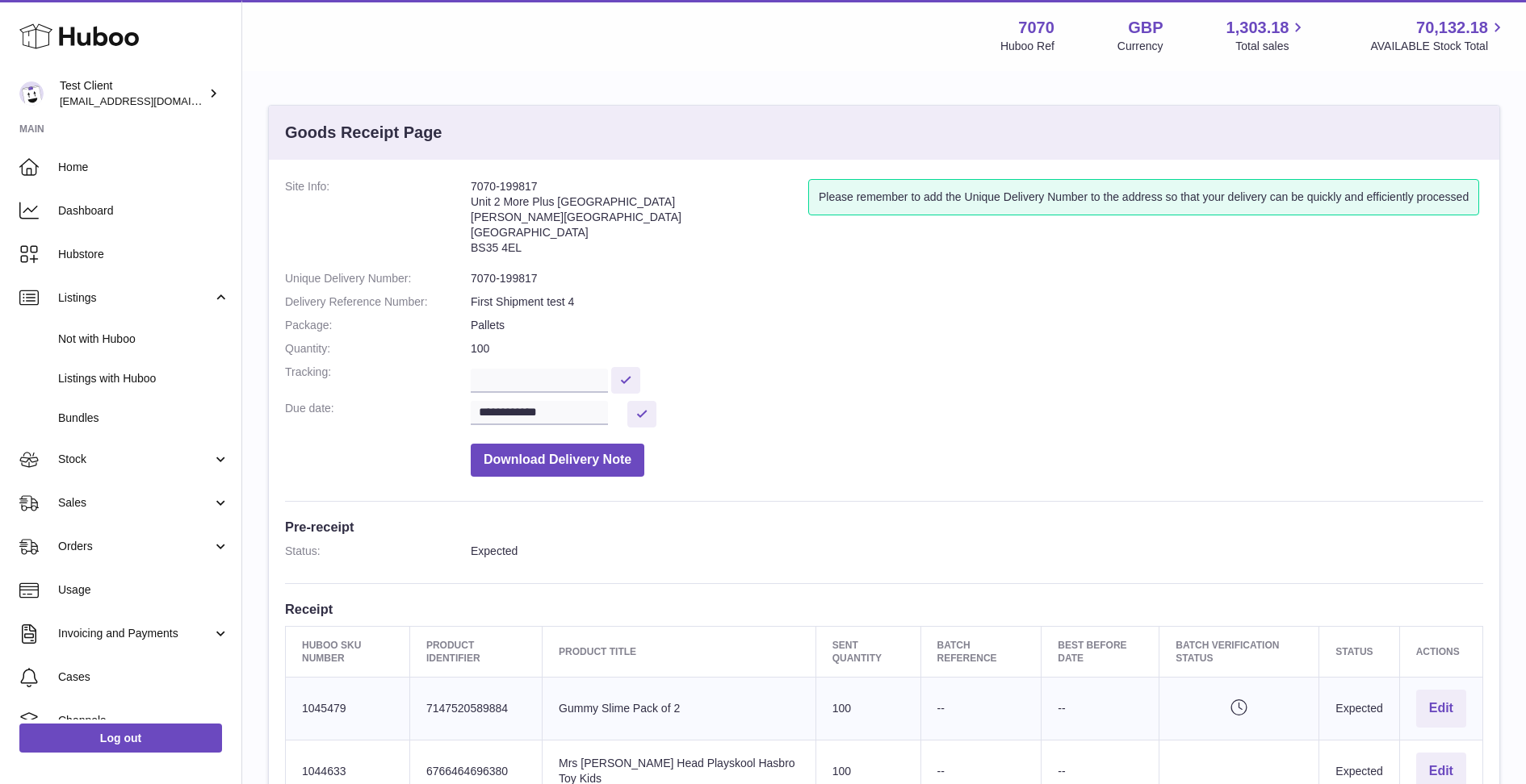
click at [996, 382] on dd at bounding box center [976, 378] width 1012 height 28
click at [331, 704] on td "Huboo SKU Number 1045479" at bounding box center [348, 709] width 124 height 63
copy td "1045479"
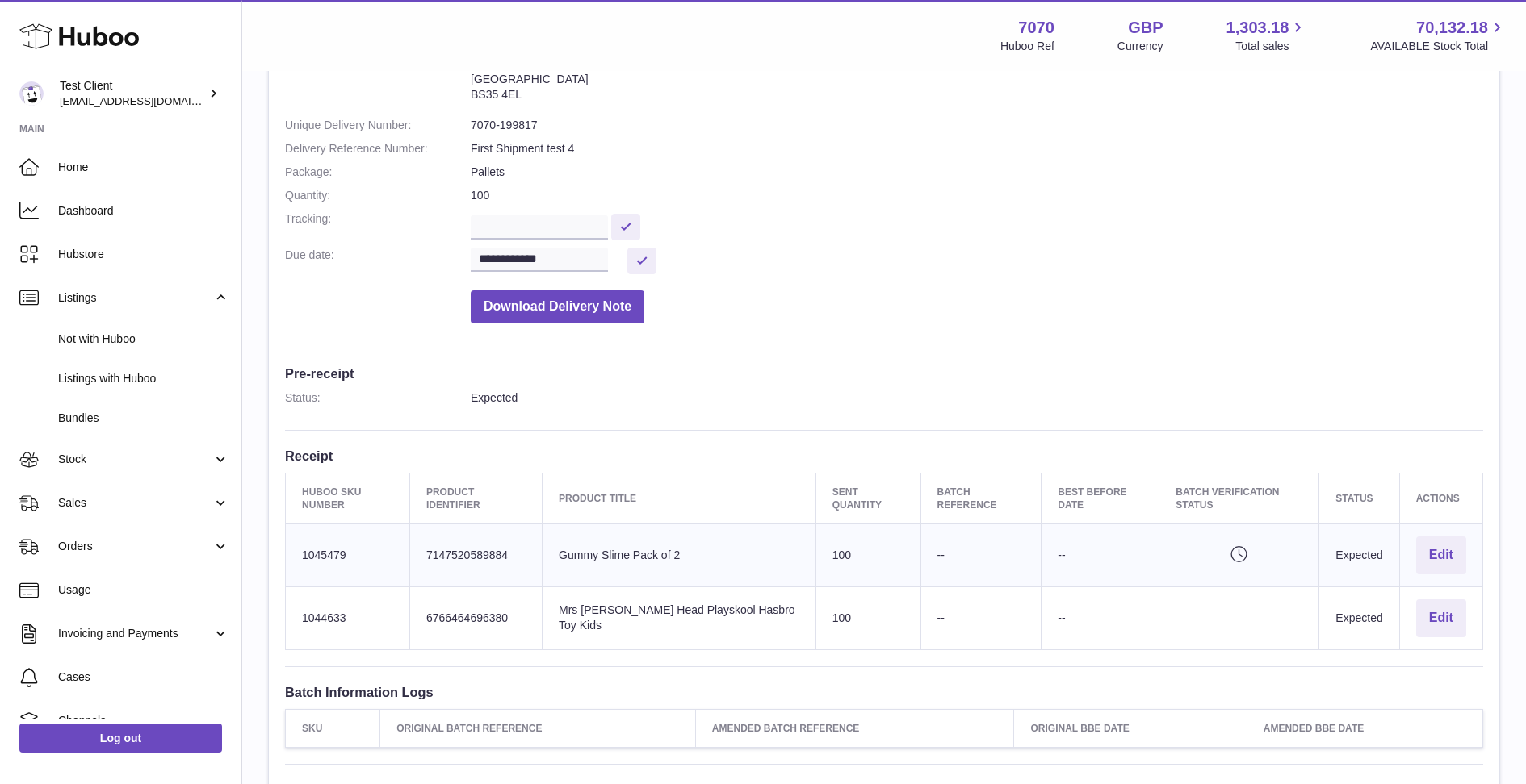
scroll to position [160, 0]
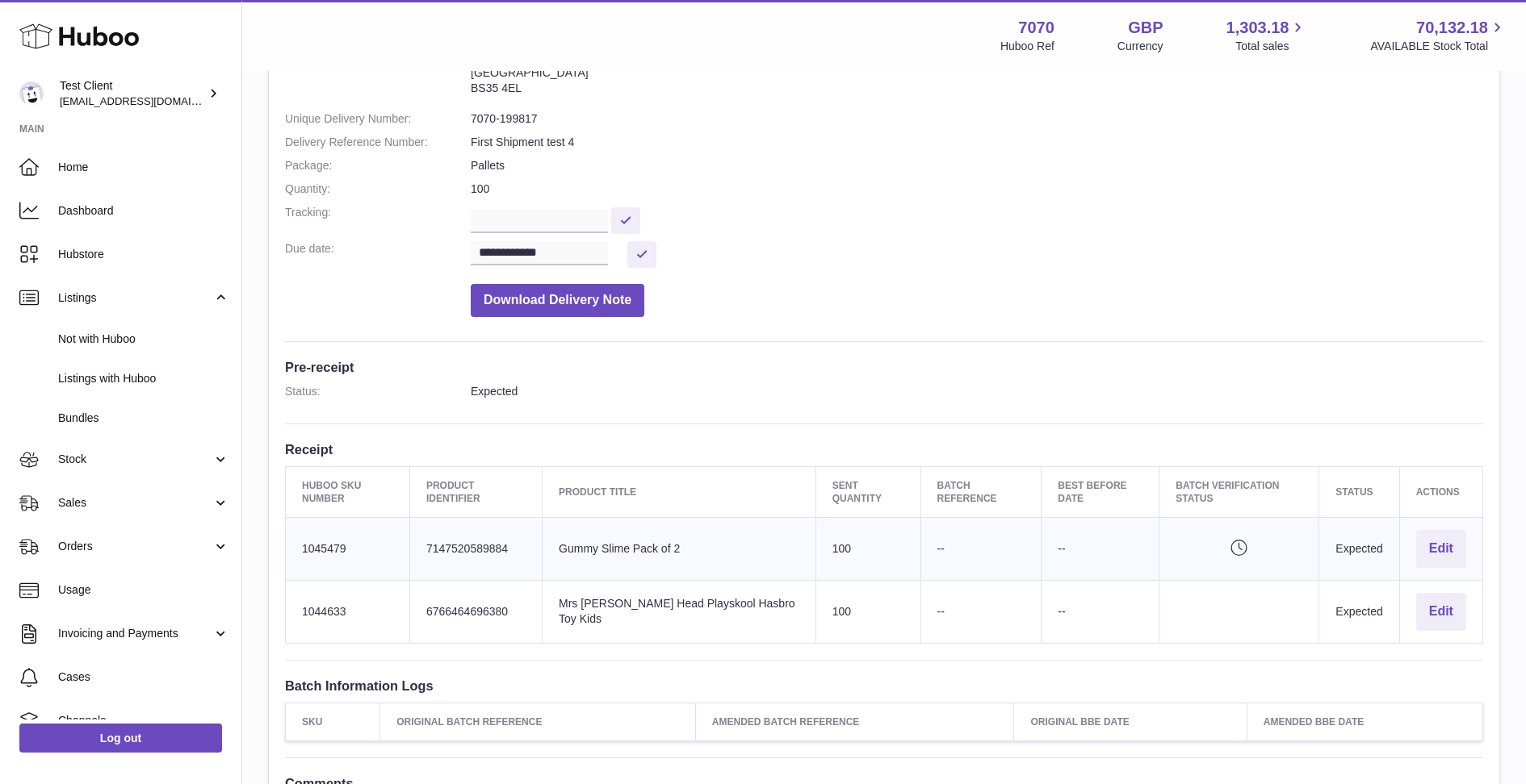
click at [322, 608] on td "Huboo SKU Number 1044633" at bounding box center [348, 611] width 124 height 63
copy td "1044633"
